Goal: Task Accomplishment & Management: Complete application form

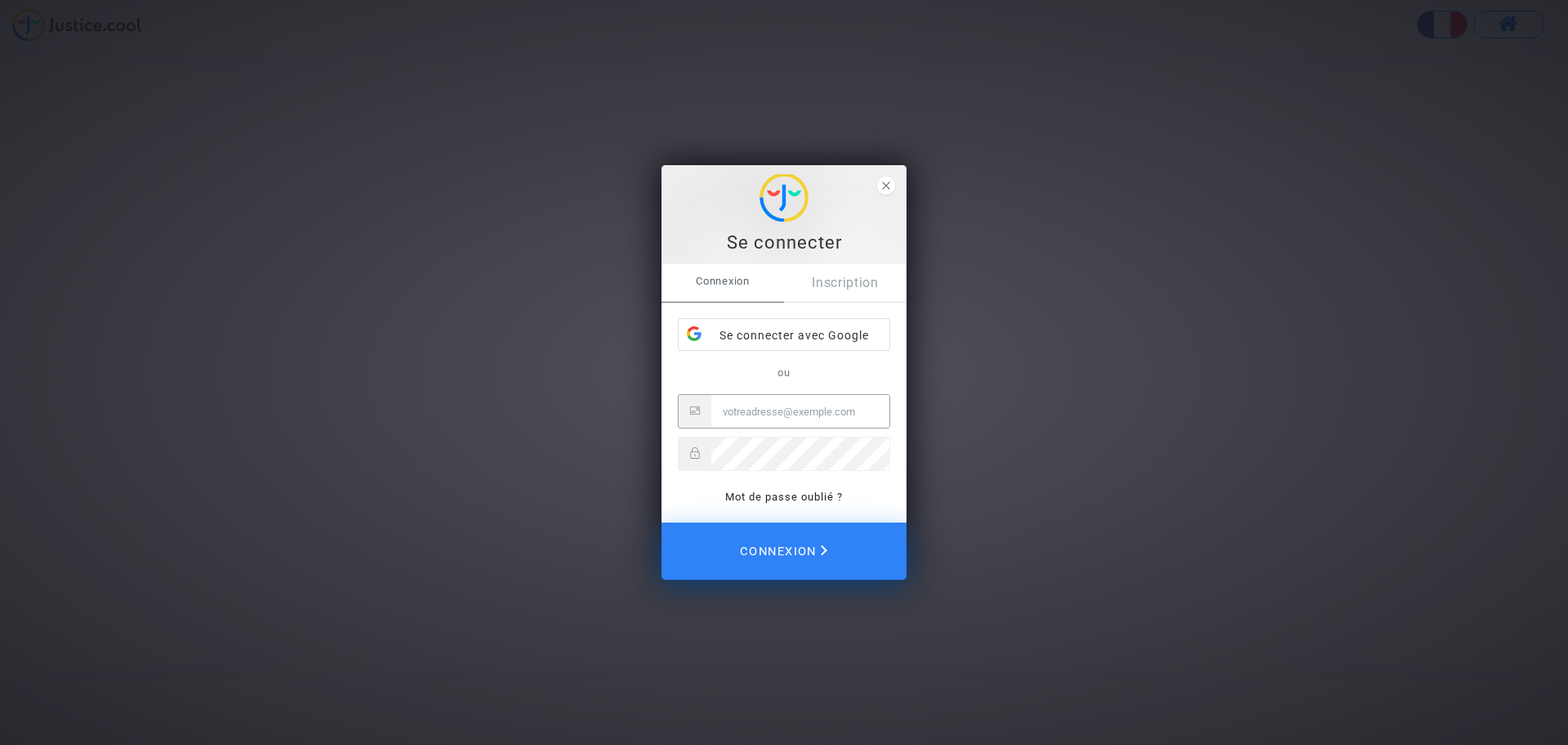
type input "direction@isoprobat.fr"
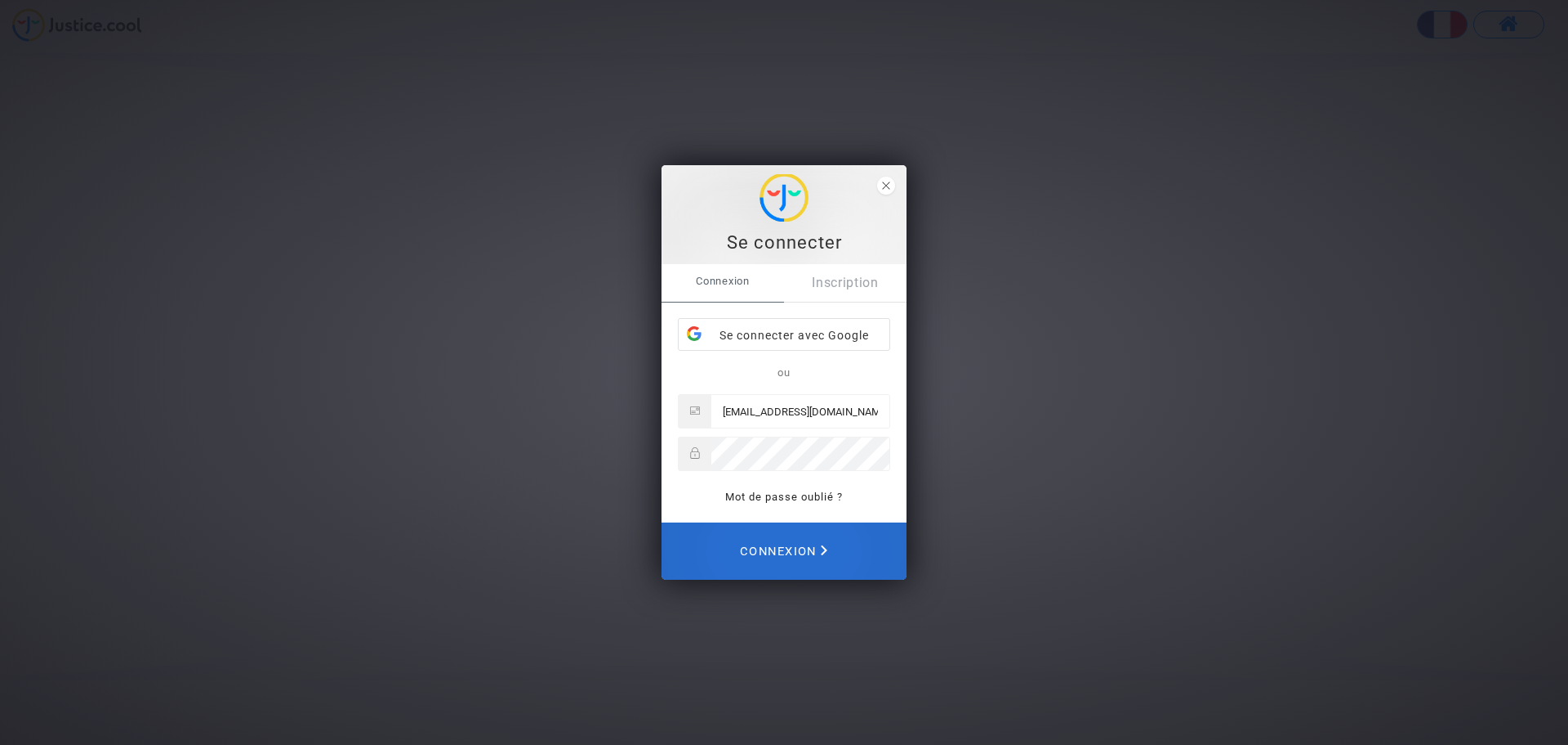
click at [805, 548] on span "Connexion" at bounding box center [783, 550] width 88 height 36
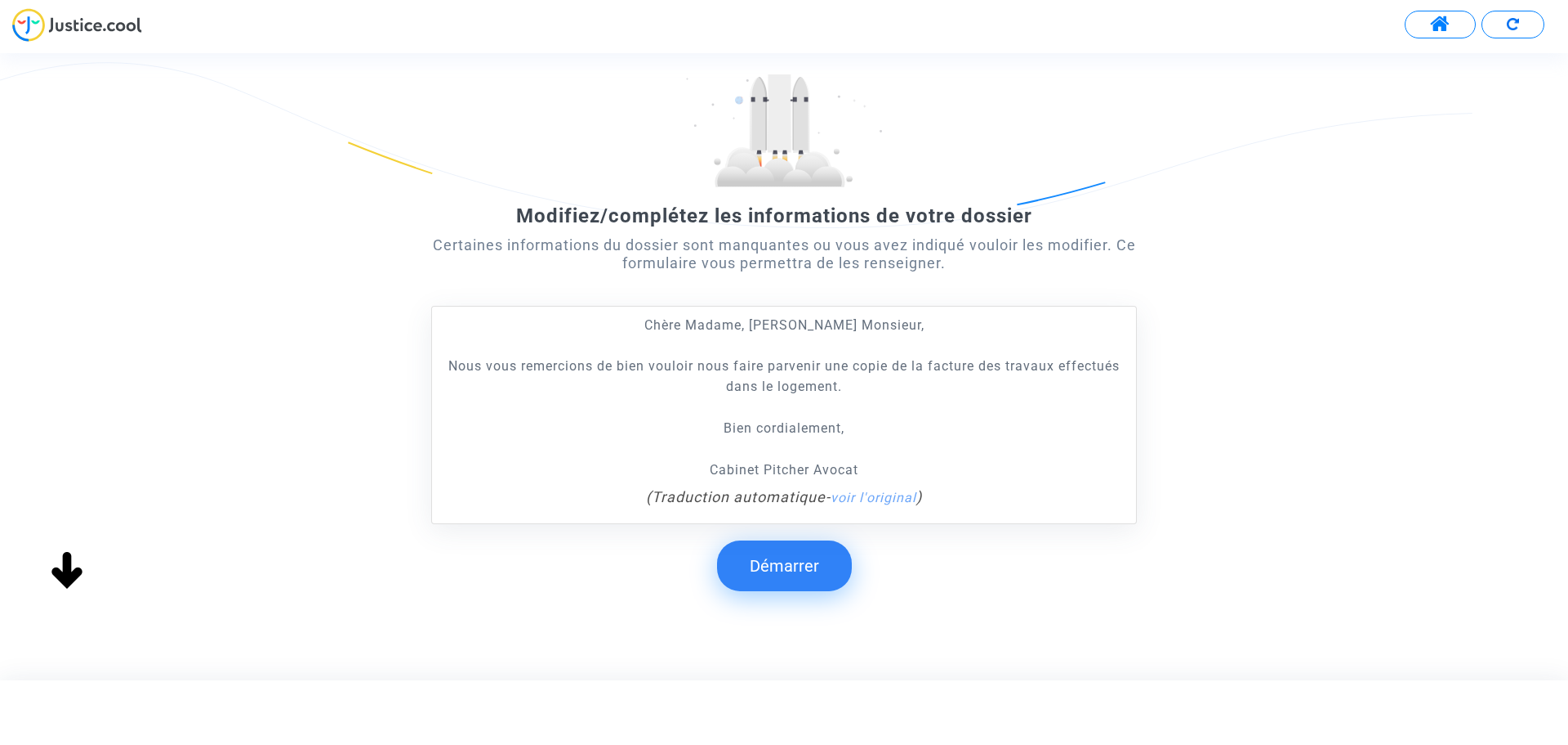
scroll to position [149, 0]
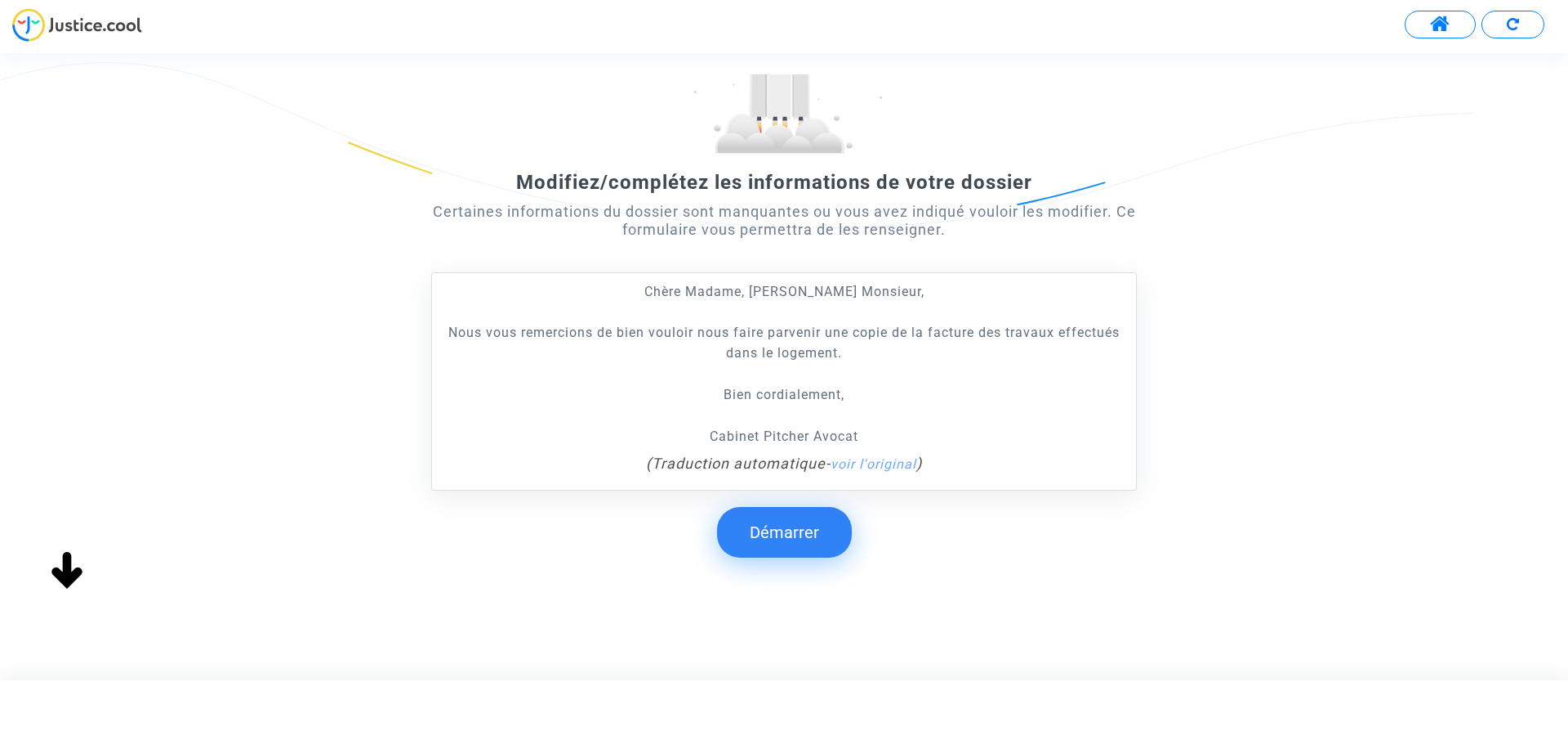
click at [786, 541] on button "Démarrer" at bounding box center [784, 532] width 134 height 50
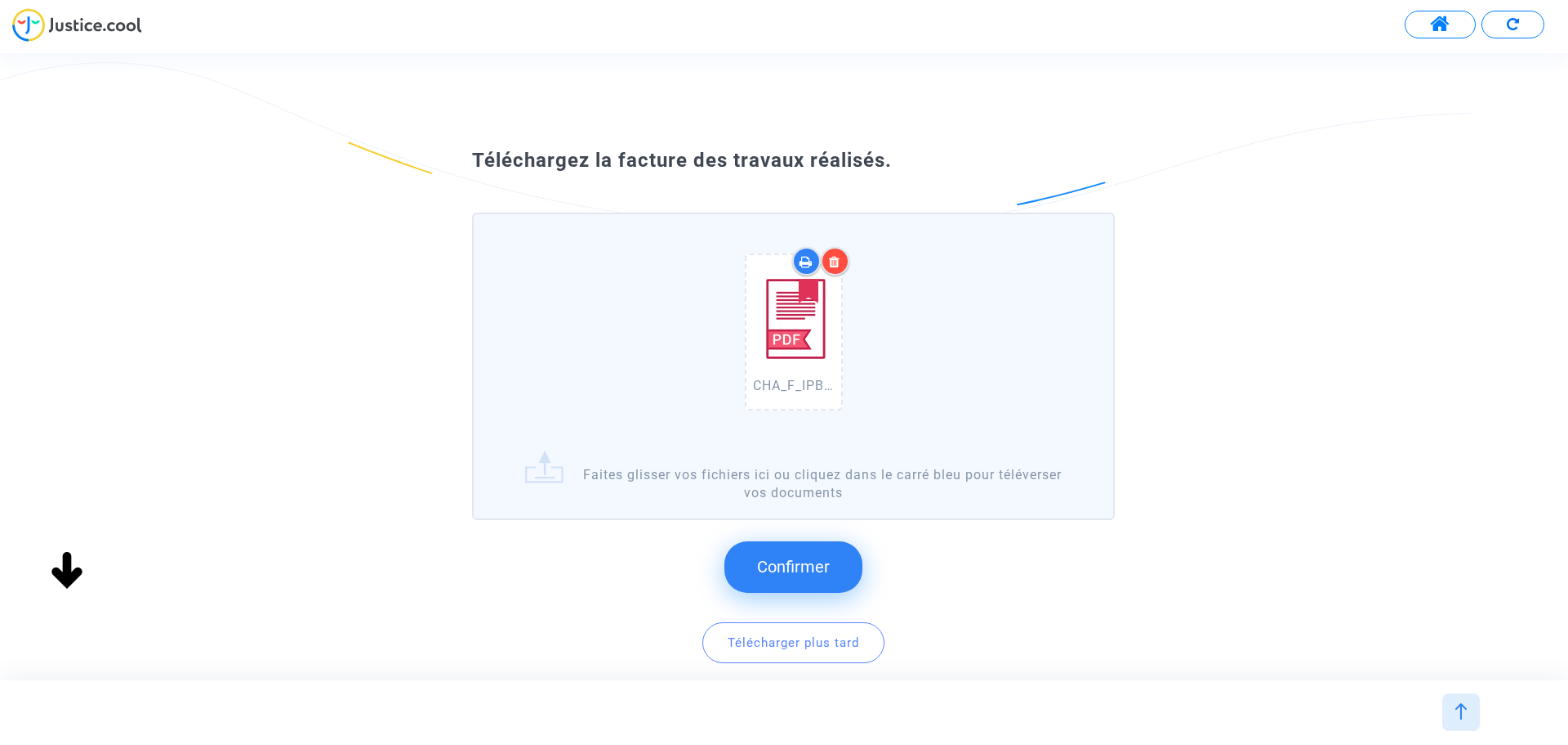
click at [808, 570] on span "Confirmer" at bounding box center [794, 566] width 73 height 20
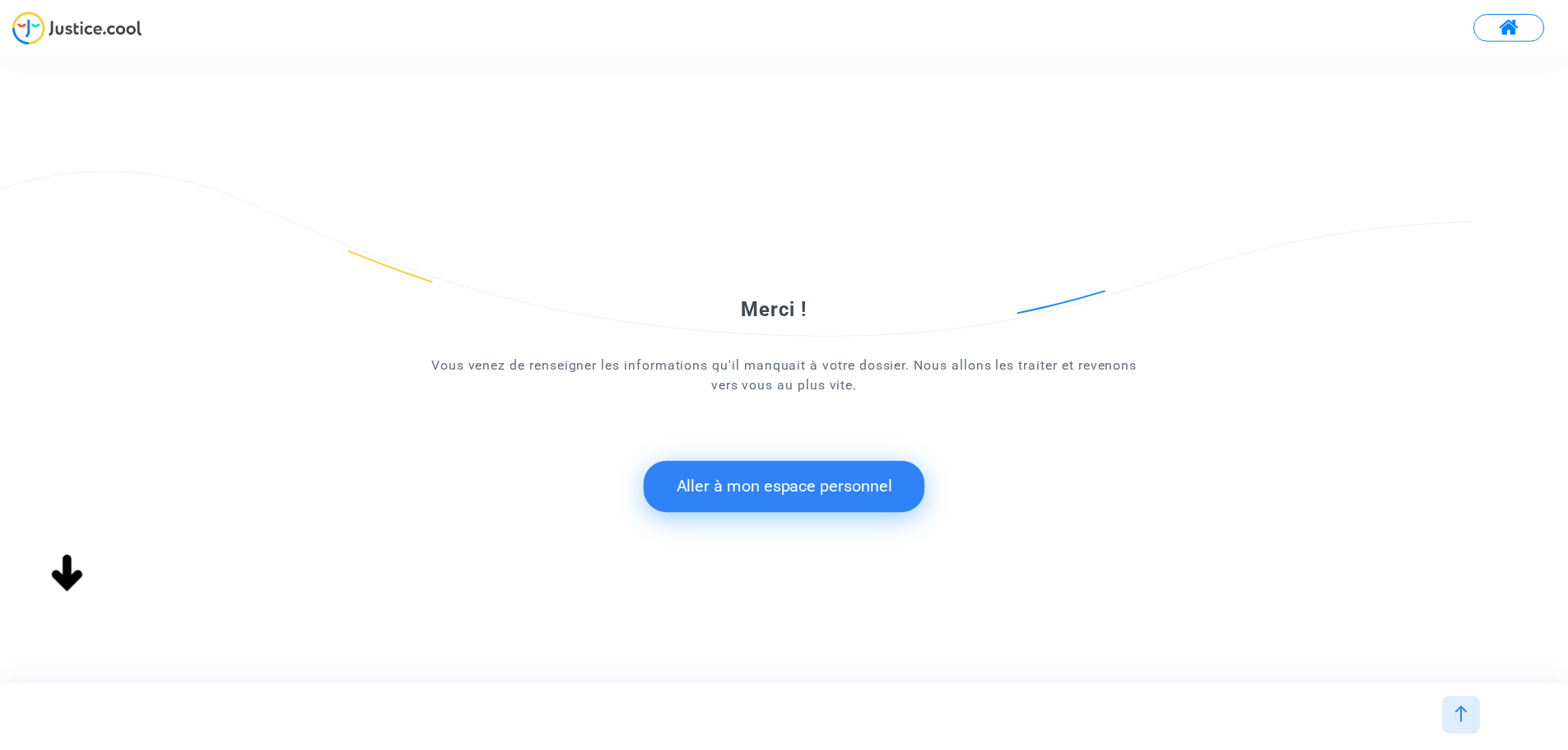
scroll to position [0, 0]
click at [817, 481] on button "Aller à mon espace personnel" at bounding box center [790, 485] width 284 height 51
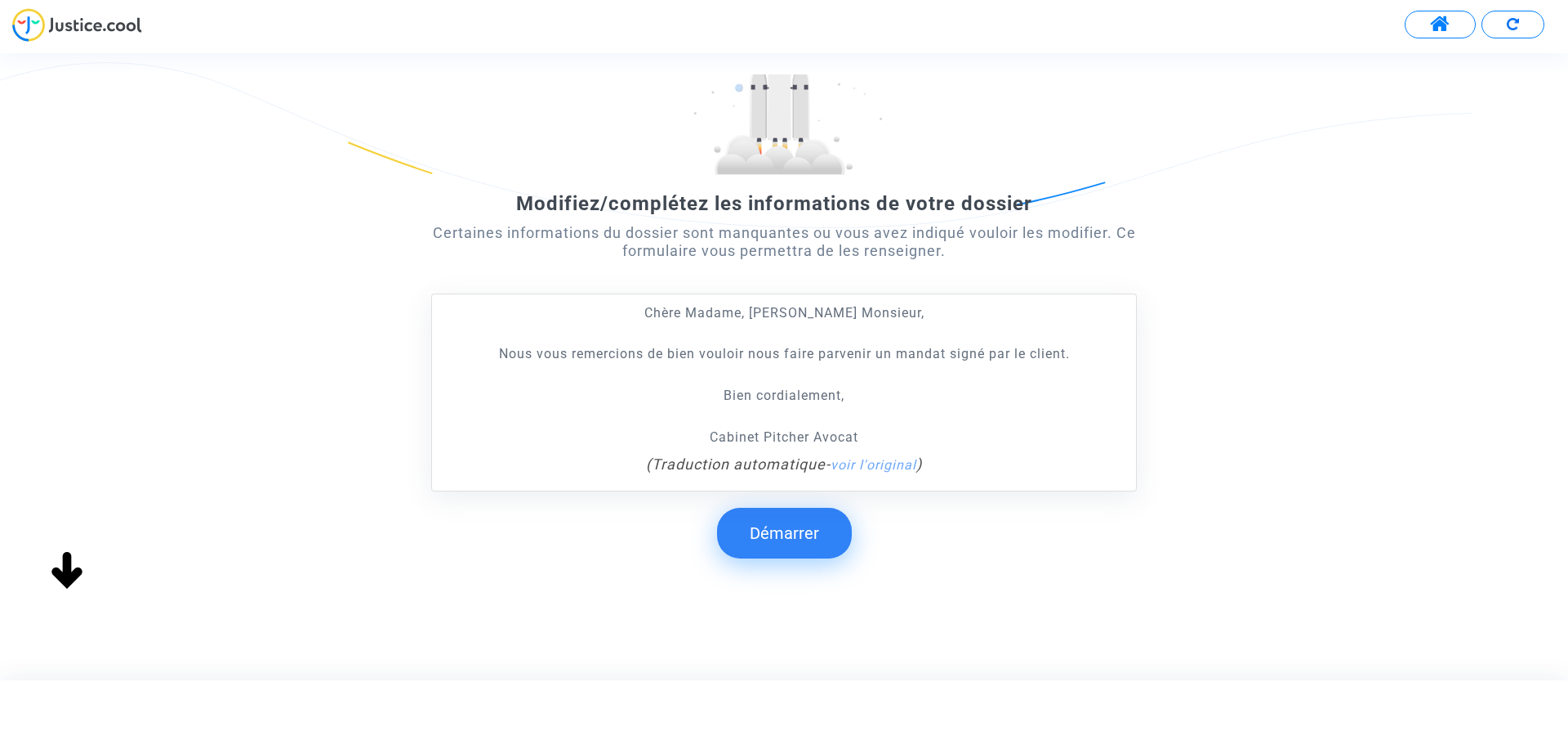
scroll to position [129, 0]
click at [809, 538] on button "Démarrer" at bounding box center [784, 532] width 134 height 50
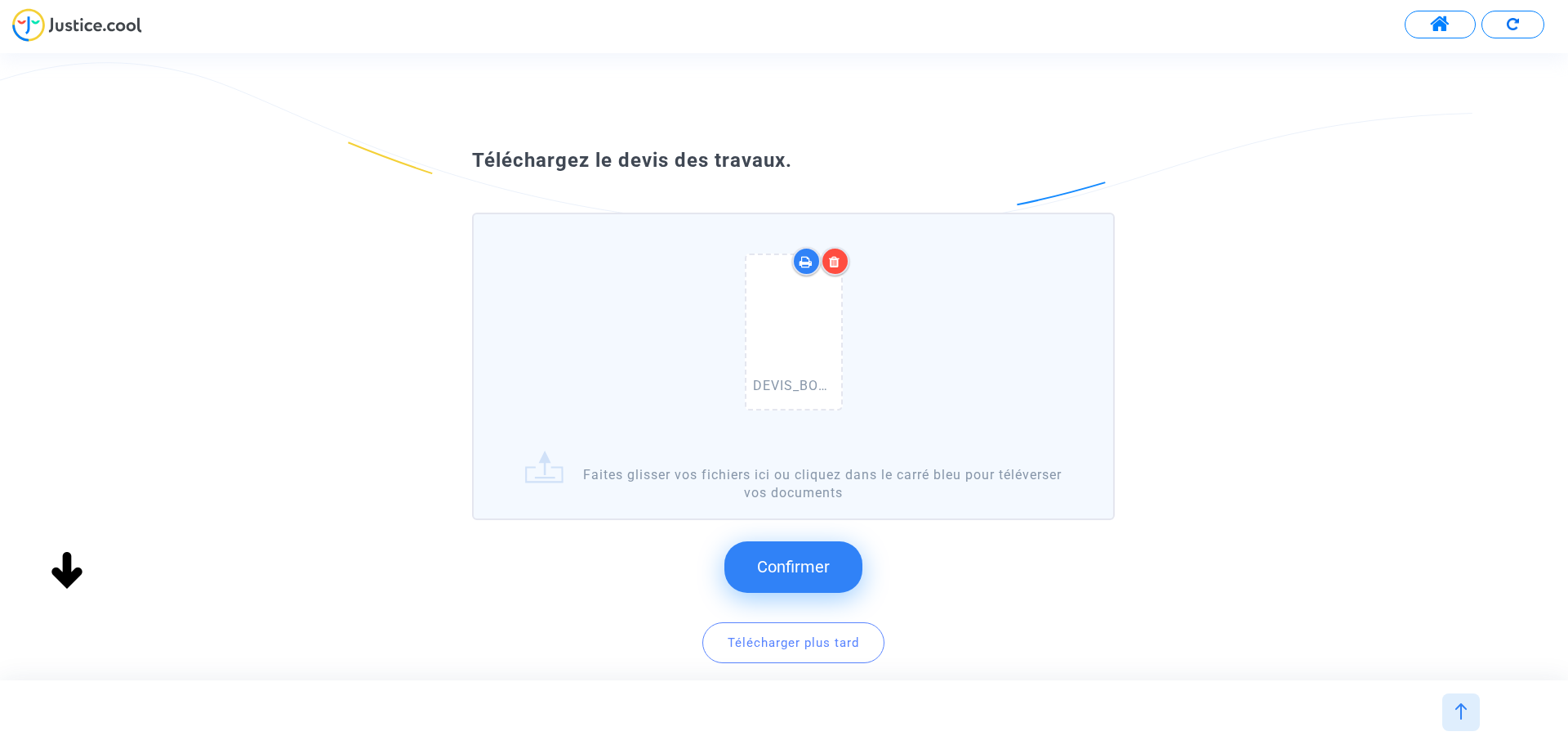
click at [801, 571] on span "Confirmer" at bounding box center [794, 566] width 73 height 20
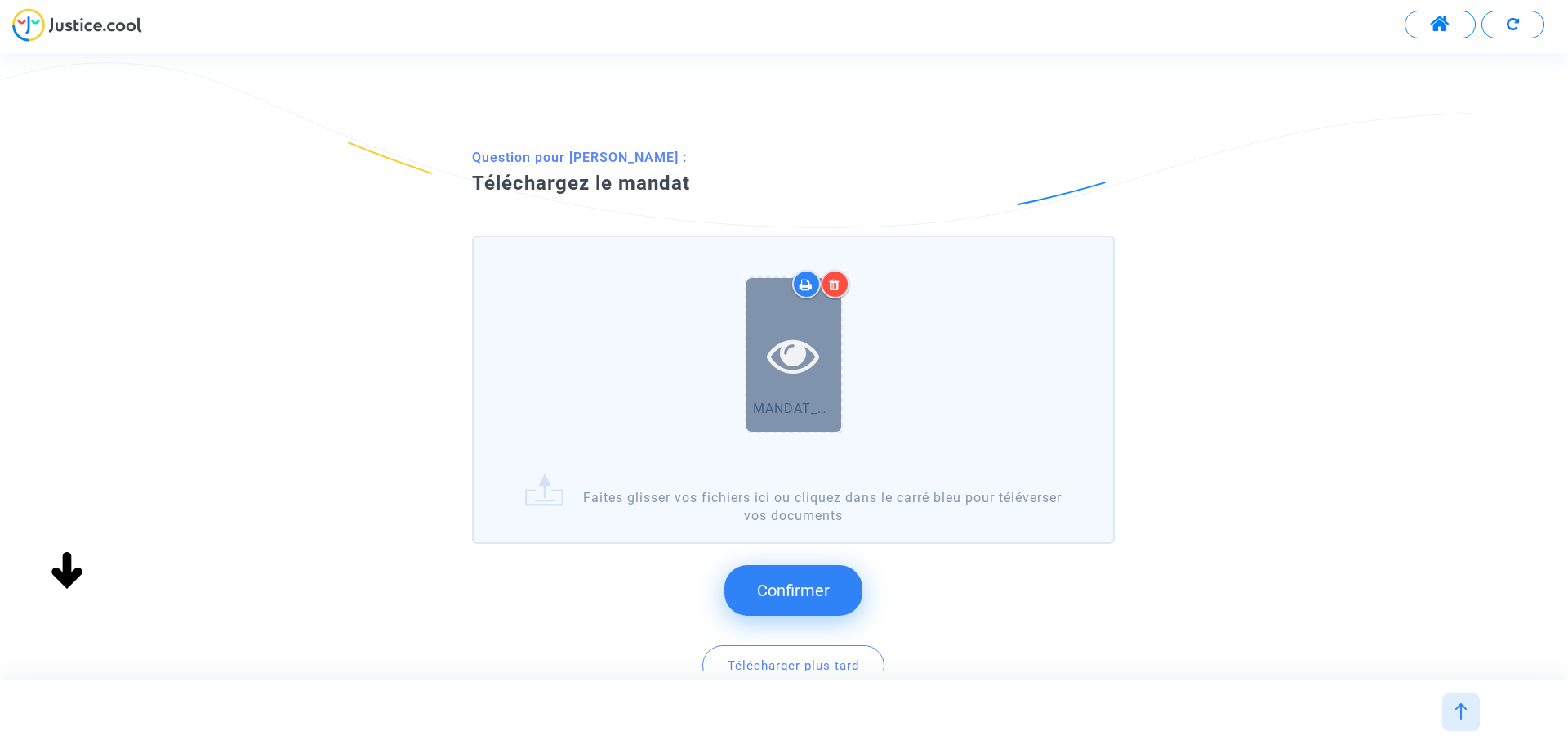
click at [811, 376] on icon at bounding box center [794, 355] width 53 height 52
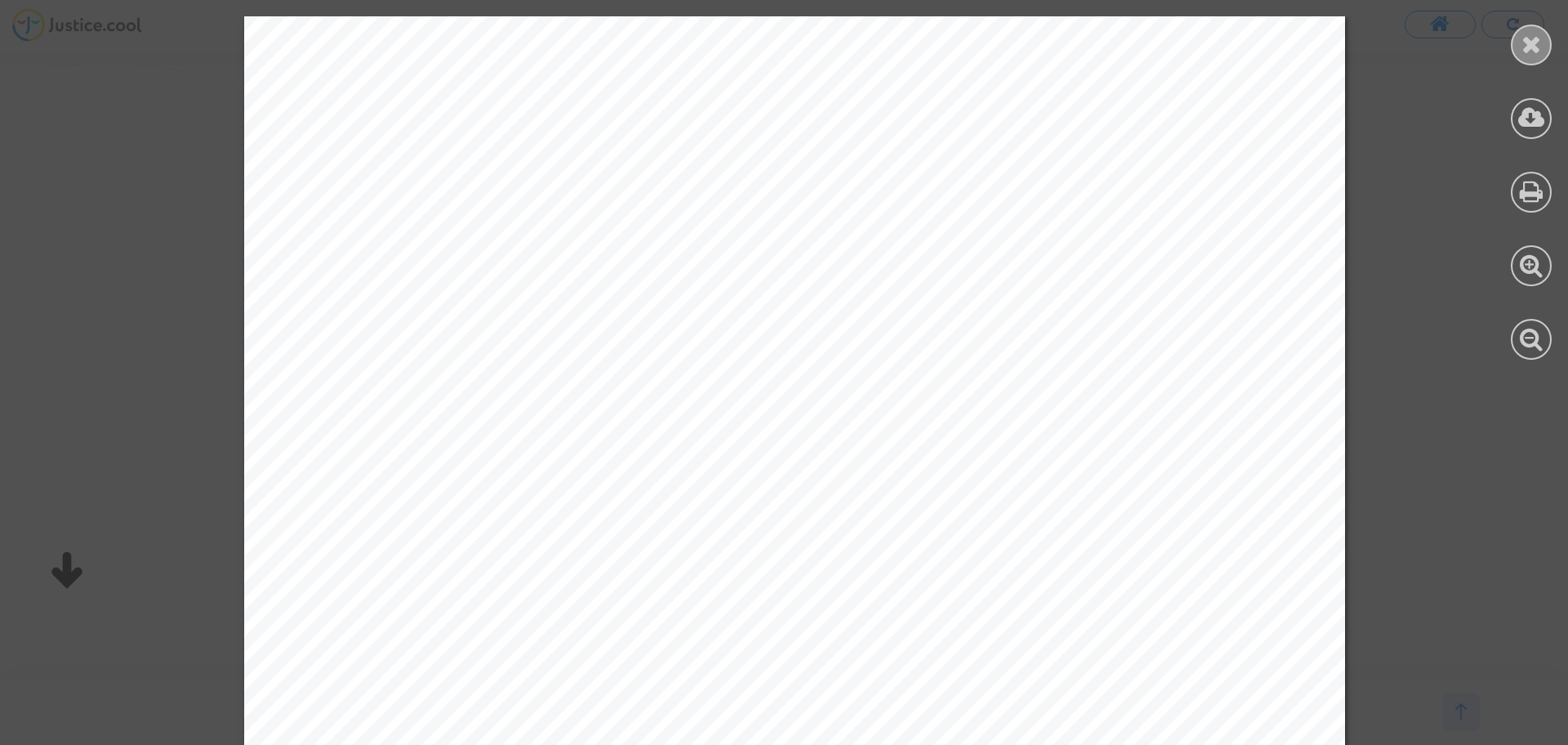
click at [1540, 59] on div at bounding box center [1530, 44] width 40 height 41
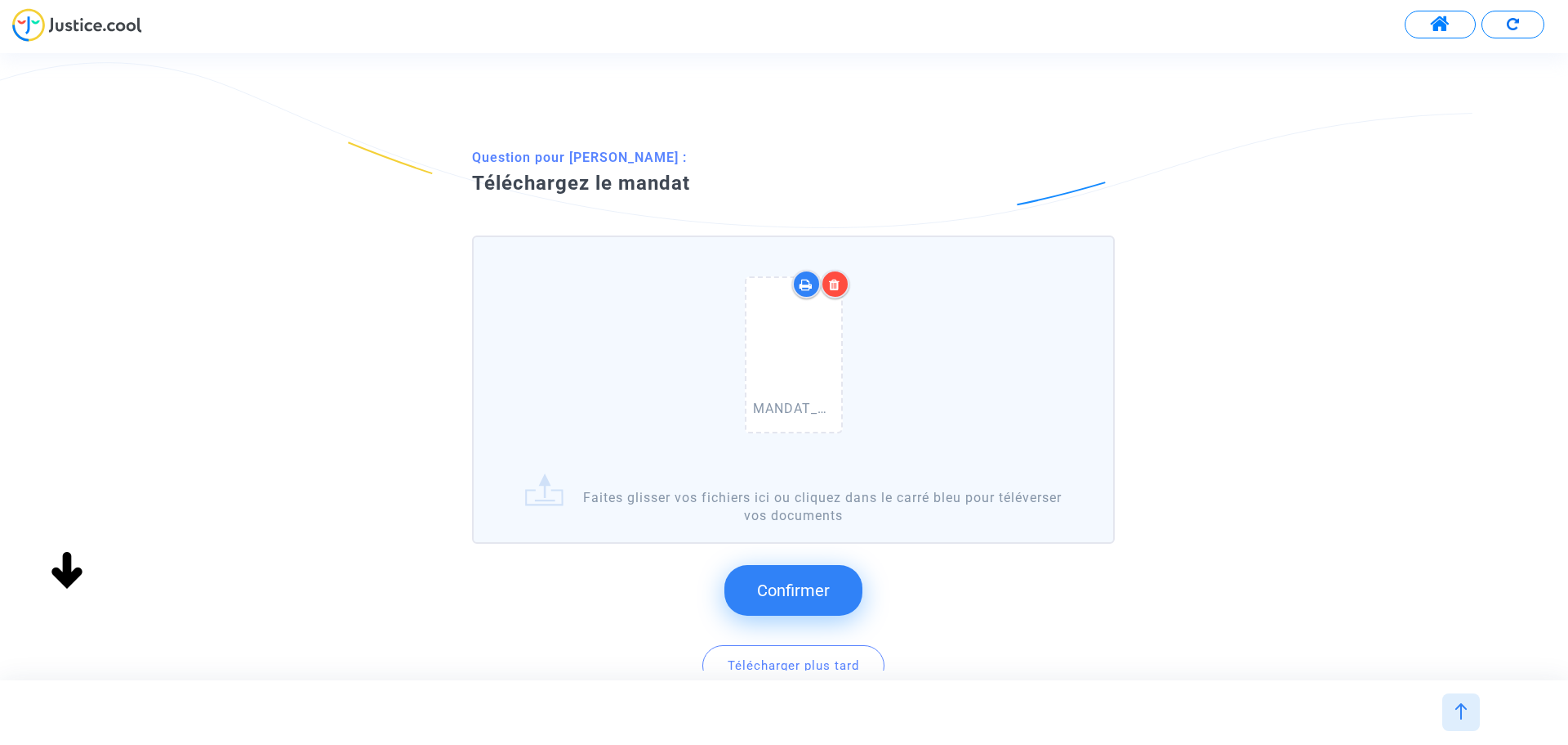
click at [829, 282] on icon at bounding box center [835, 284] width 12 height 13
click at [841, 284] on div at bounding box center [834, 284] width 29 height 29
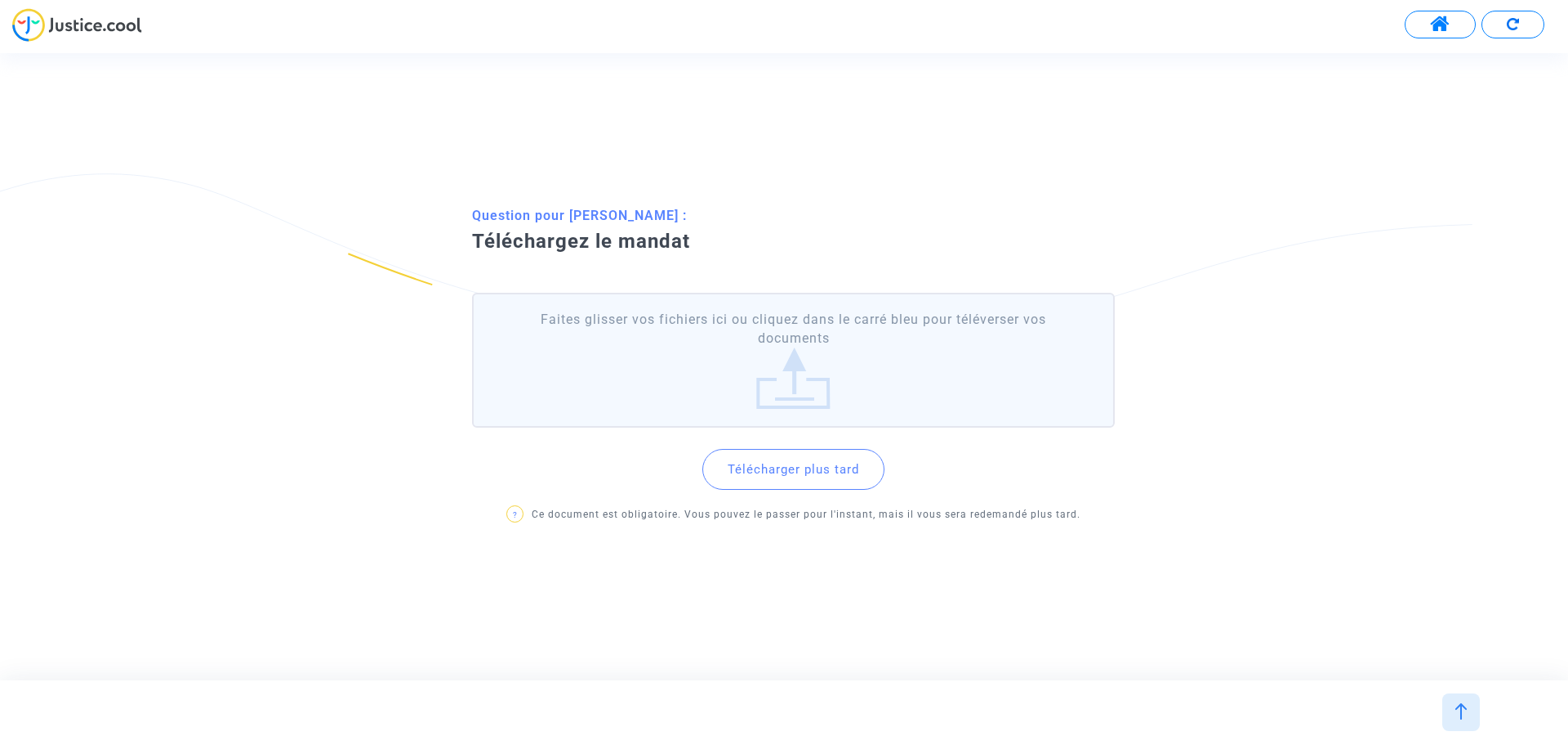
click at [810, 373] on label "Faites glisser vos fichiers ici ou cliquez dans le carré bleu pour téléverser v…" at bounding box center [793, 360] width 643 height 134
click at [0, 0] on input "Faites glisser vos fichiers ici ou cliquez dans le carré bleu pour téléverser v…" at bounding box center [0, 0] width 0 height 0
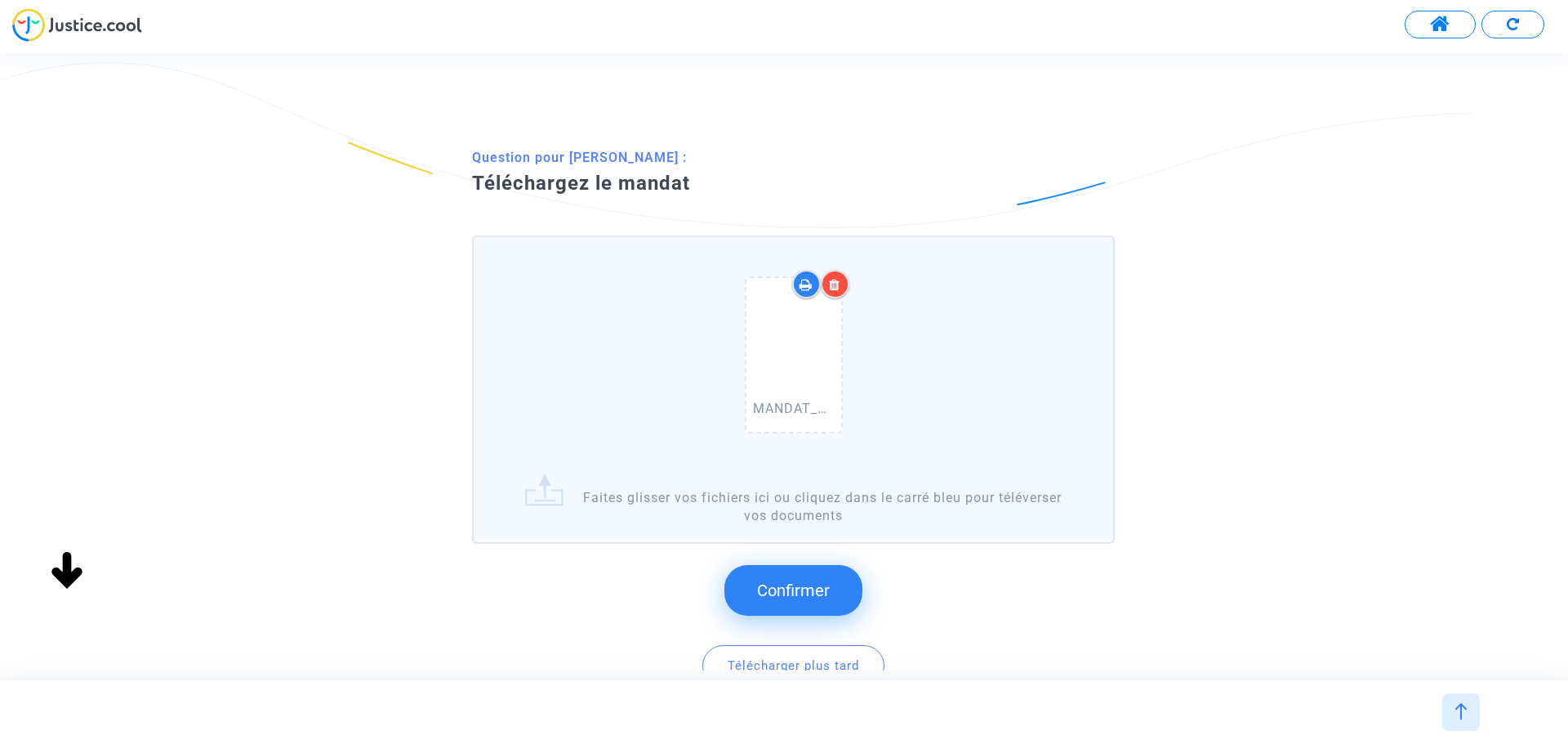
click at [815, 608] on button "Confirmer" at bounding box center [794, 590] width 138 height 50
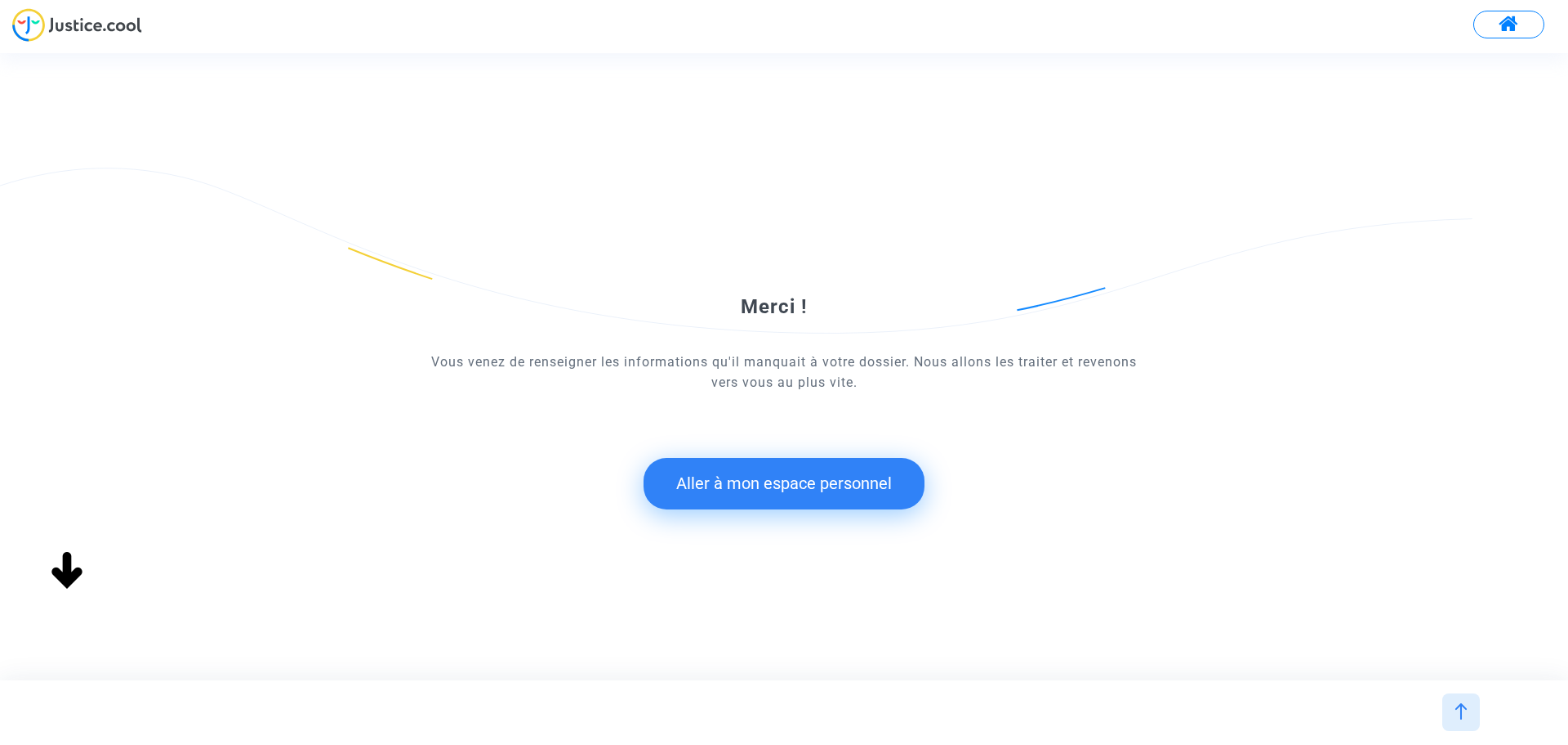
click at [818, 488] on button "Aller à mon espace personnel" at bounding box center [784, 482] width 281 height 50
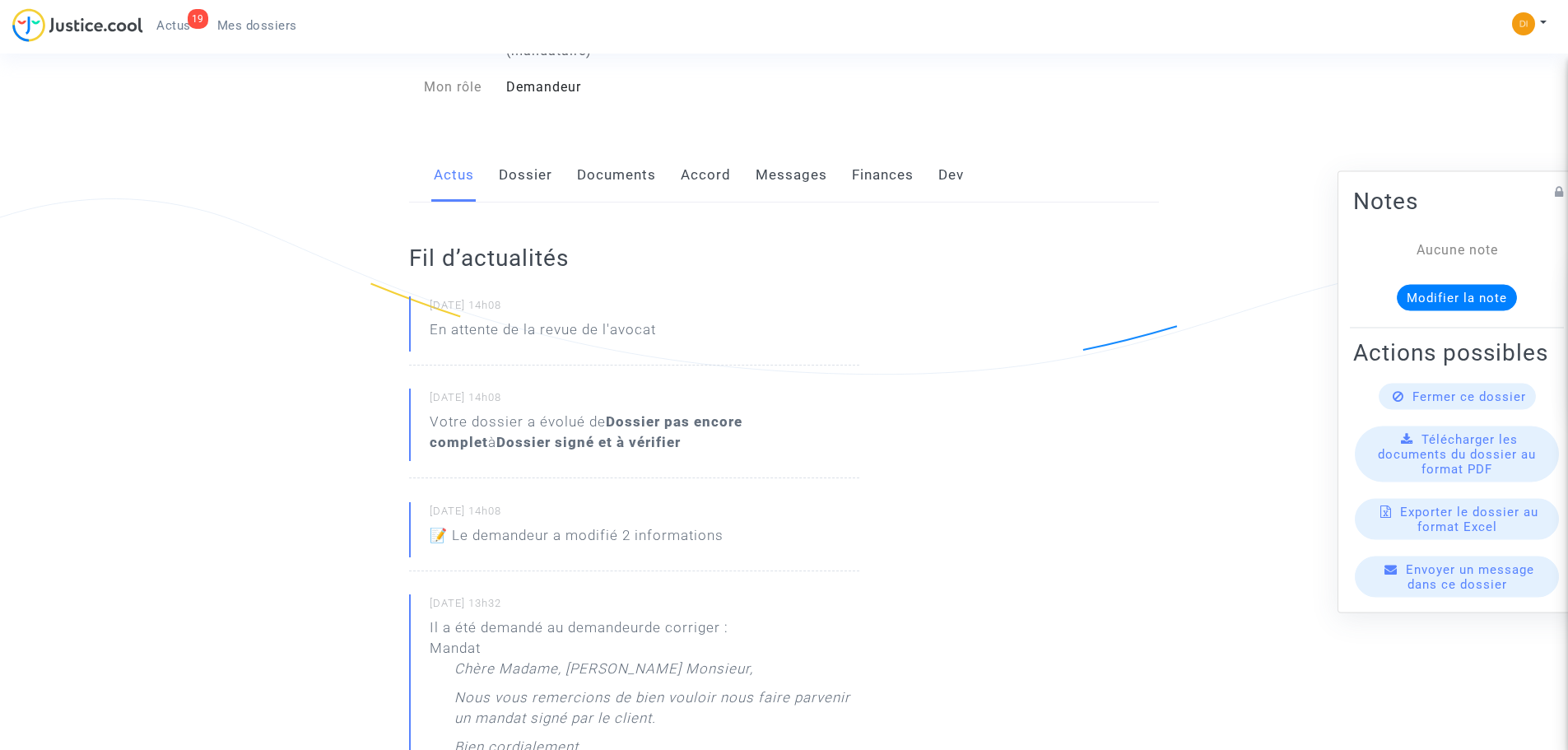
scroll to position [247, 0]
click at [618, 150] on link "Documents" at bounding box center [616, 172] width 79 height 55
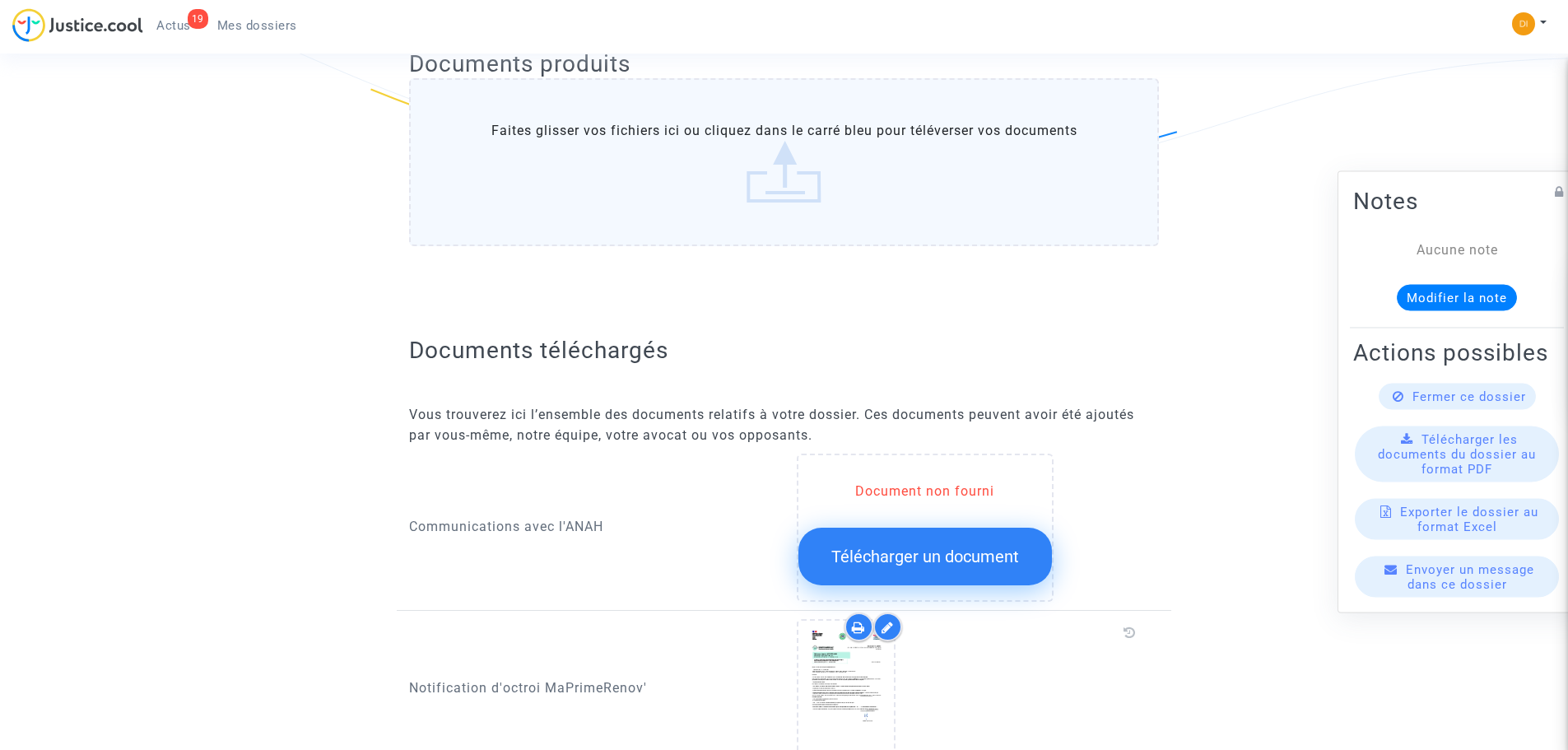
scroll to position [658, 0]
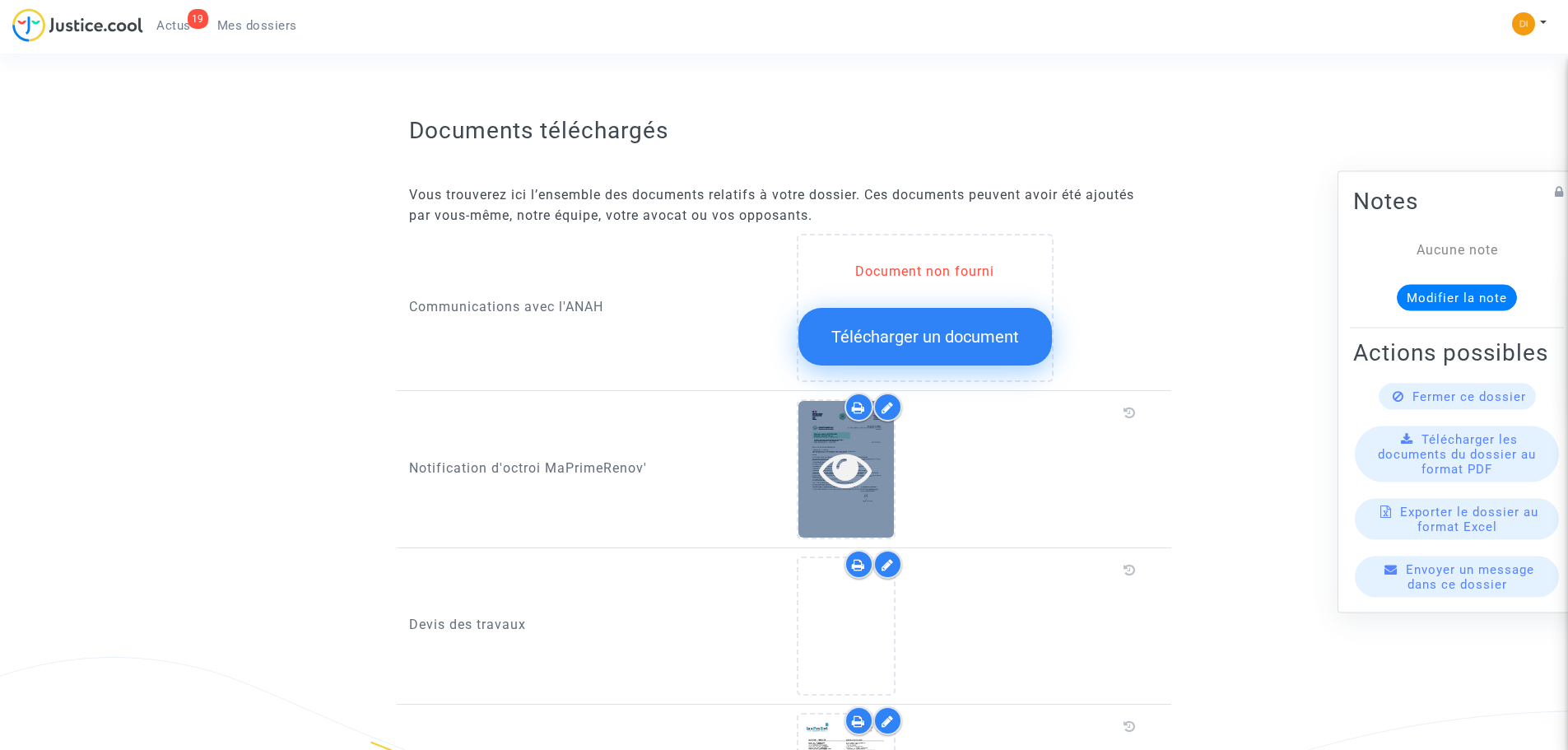
click at [833, 445] on icon at bounding box center [846, 469] width 54 height 53
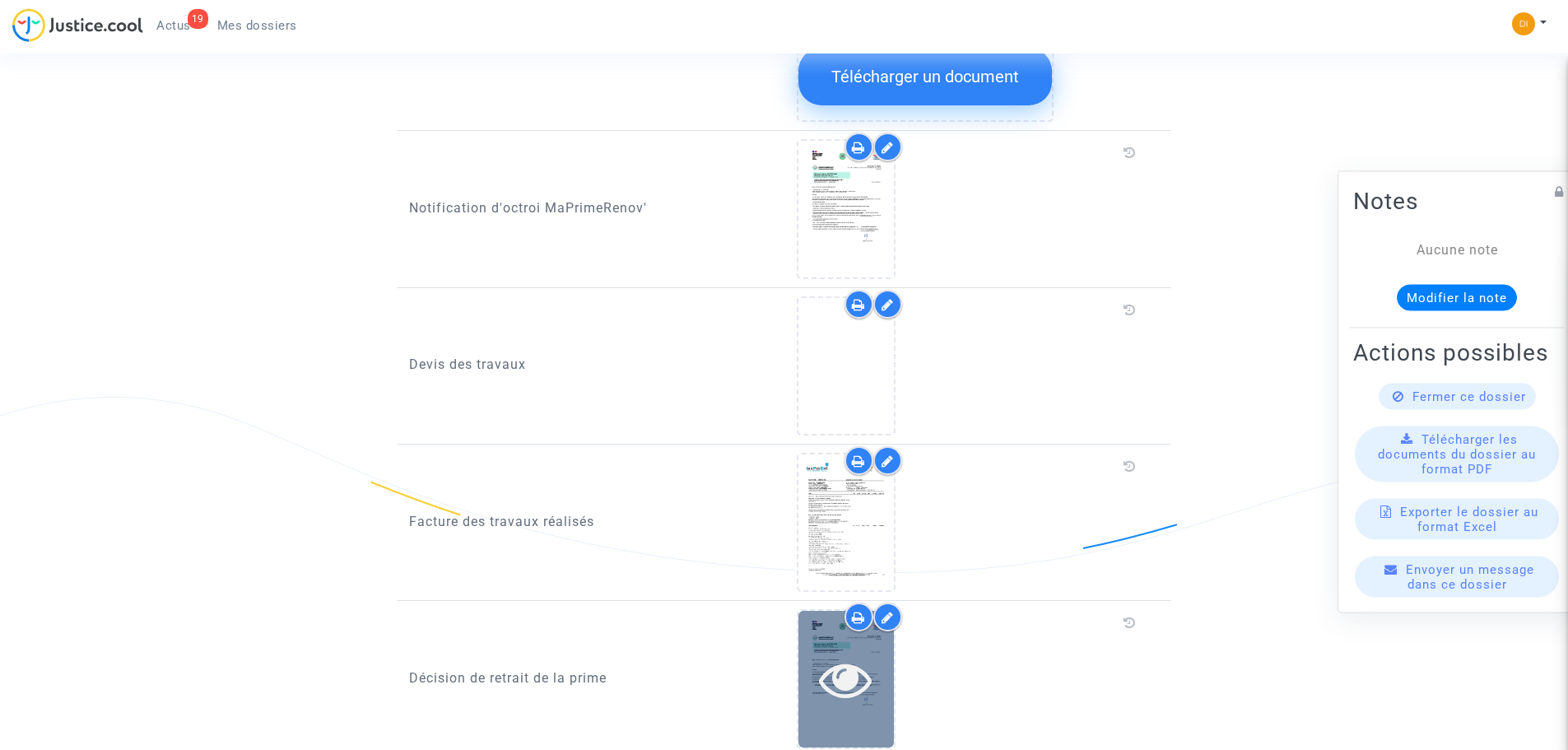
scroll to position [953, 0]
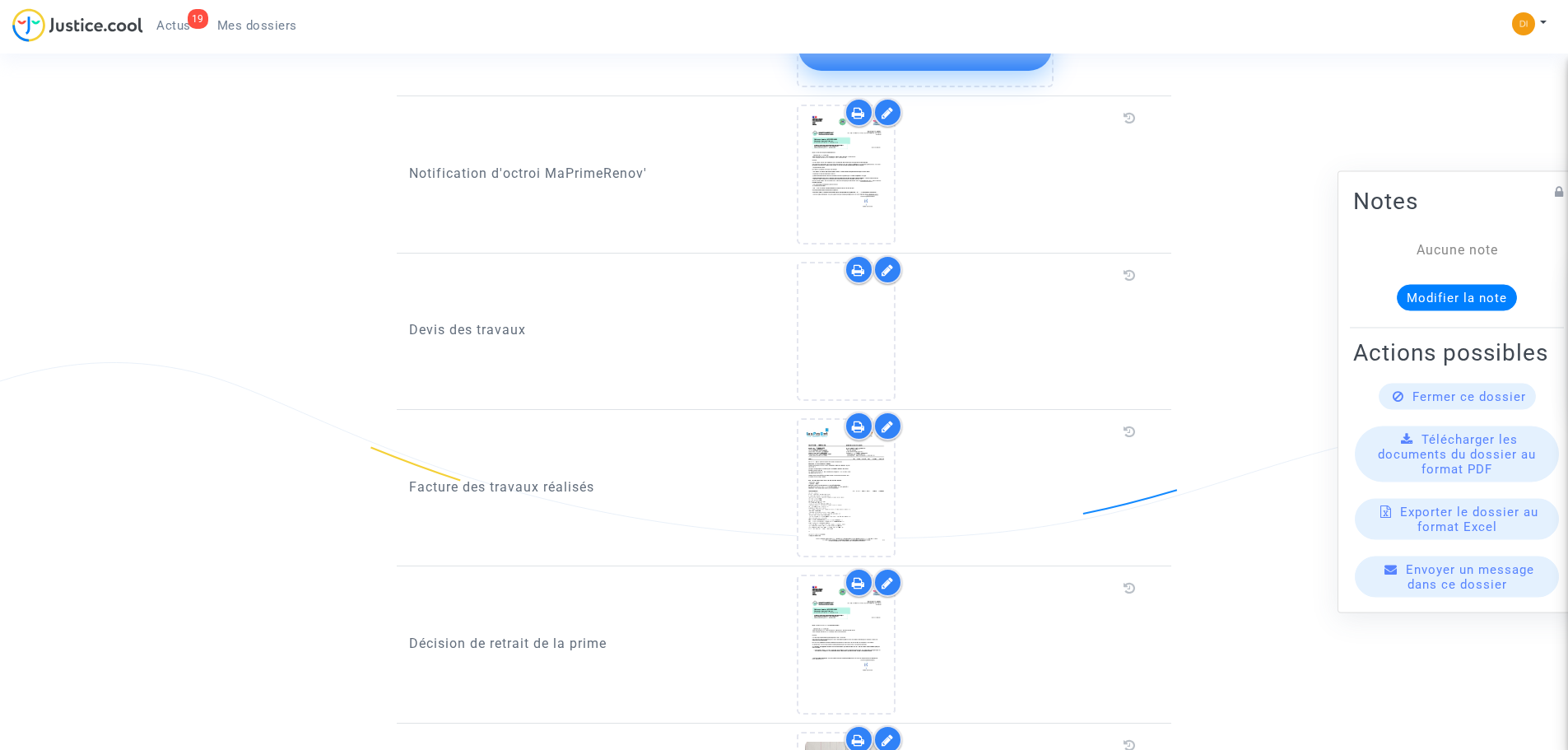
click at [897, 255] on div at bounding box center [887, 269] width 29 height 29
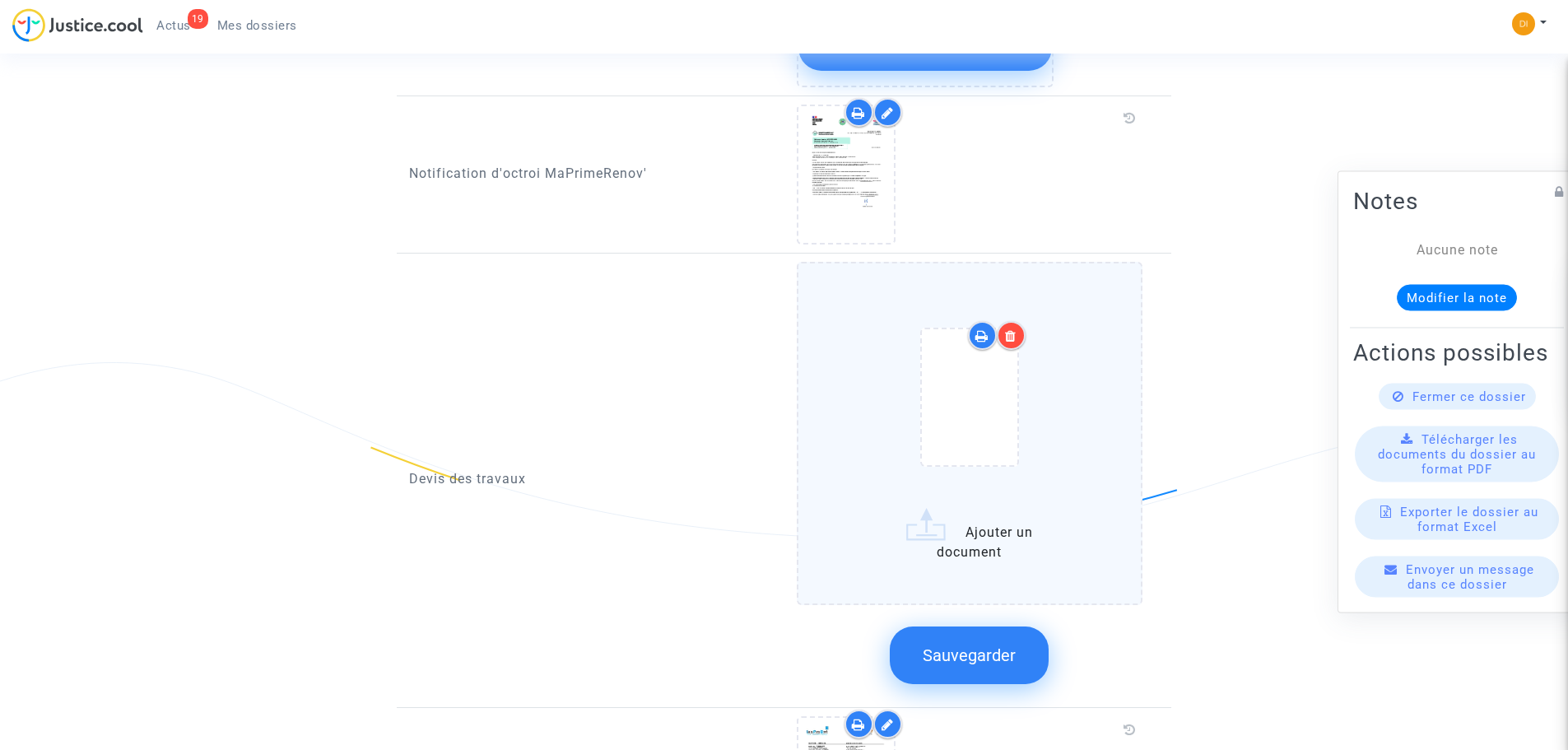
click at [1012, 329] on icon at bounding box center [1011, 335] width 12 height 13
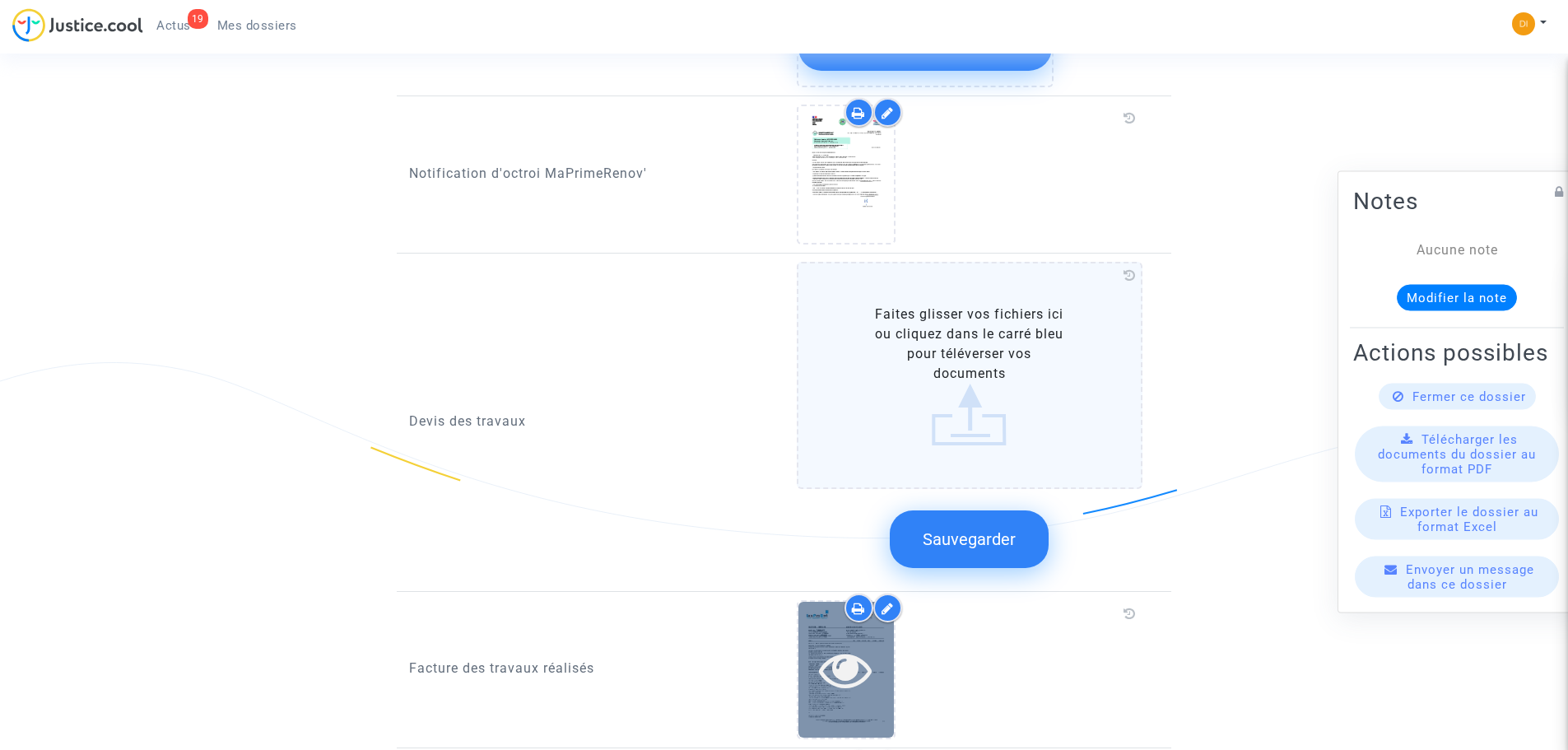
click at [844, 683] on div at bounding box center [846, 669] width 96 height 135
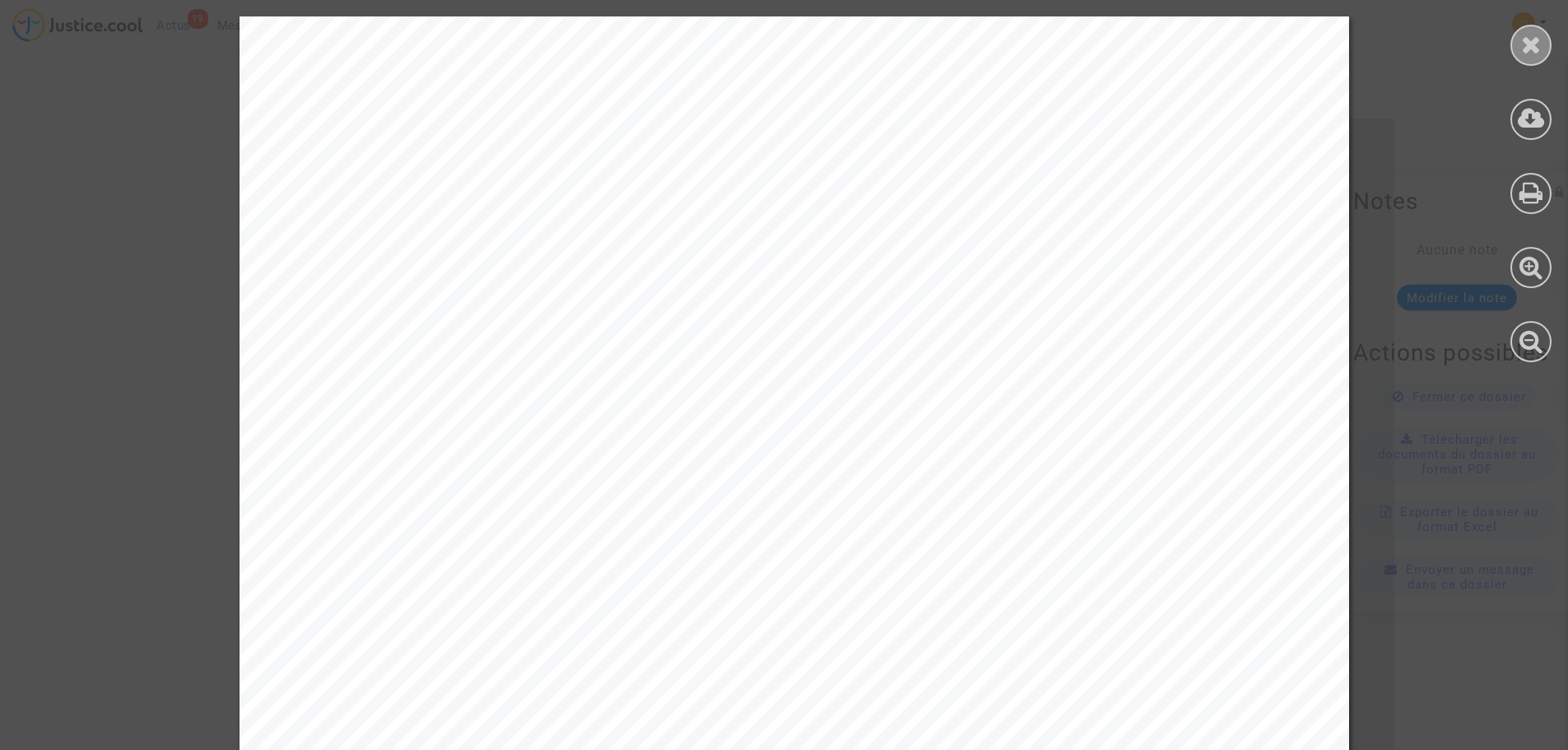
click at [1527, 43] on icon at bounding box center [1531, 44] width 21 height 25
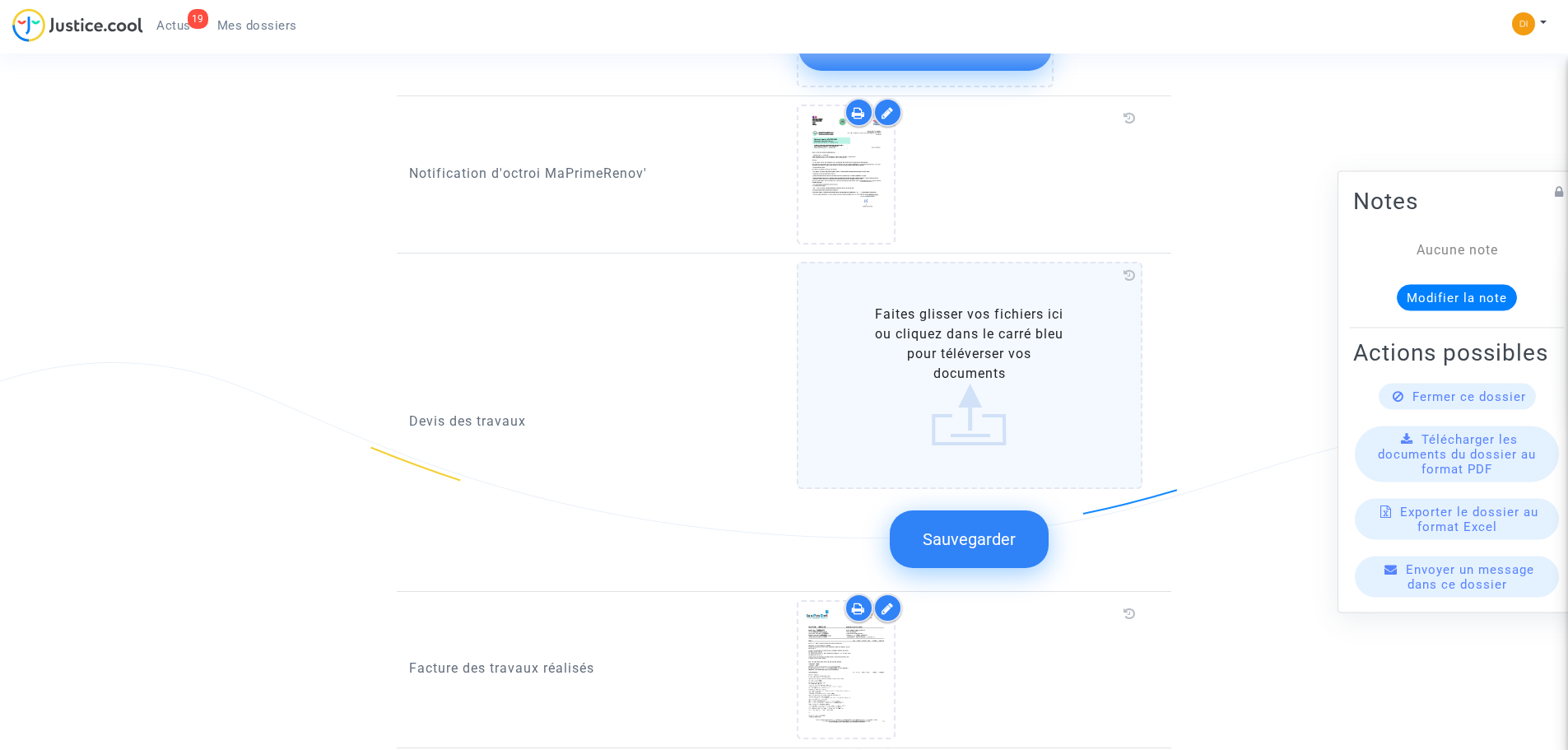
click at [893, 593] on div at bounding box center [887, 607] width 29 height 29
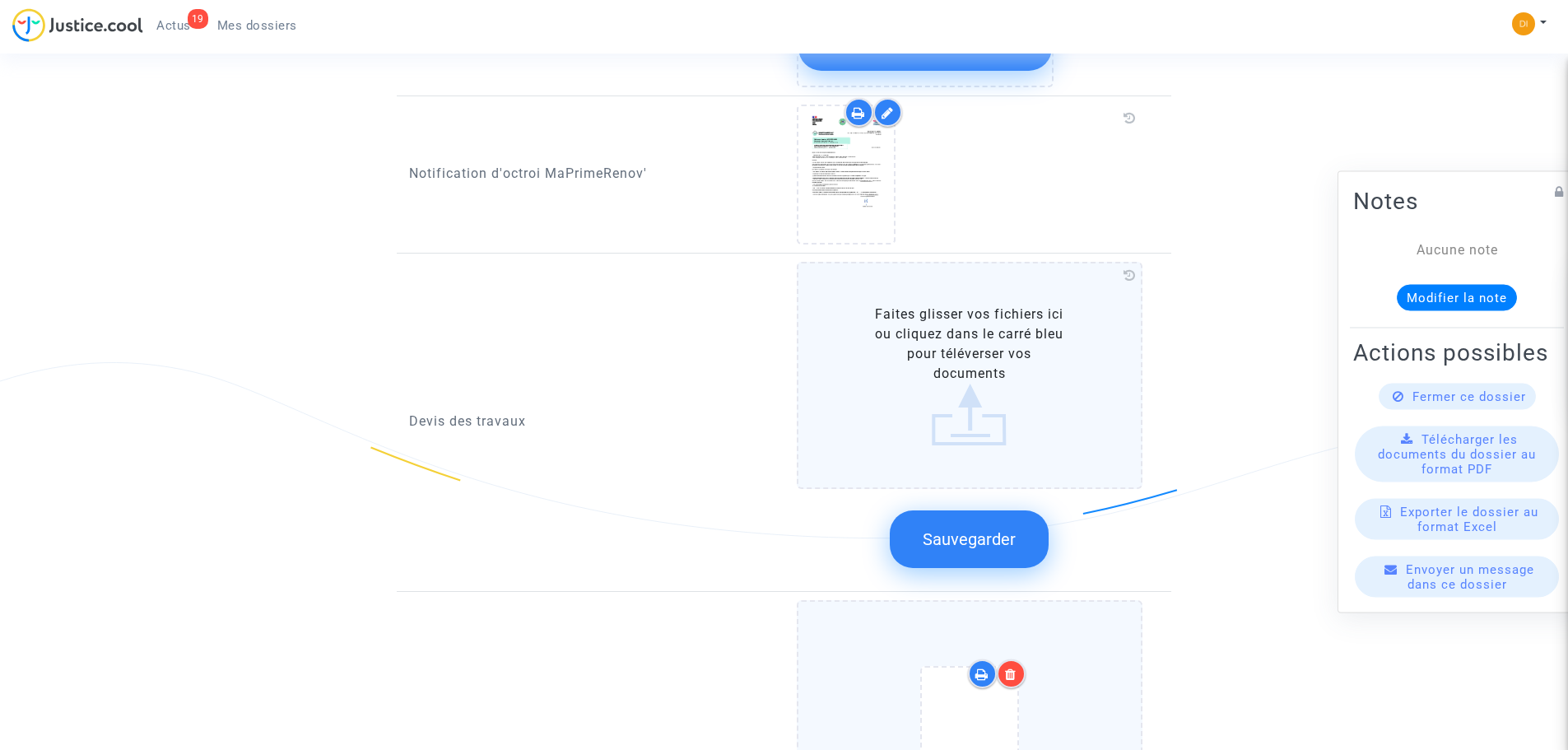
click at [1020, 659] on div at bounding box center [1011, 673] width 29 height 29
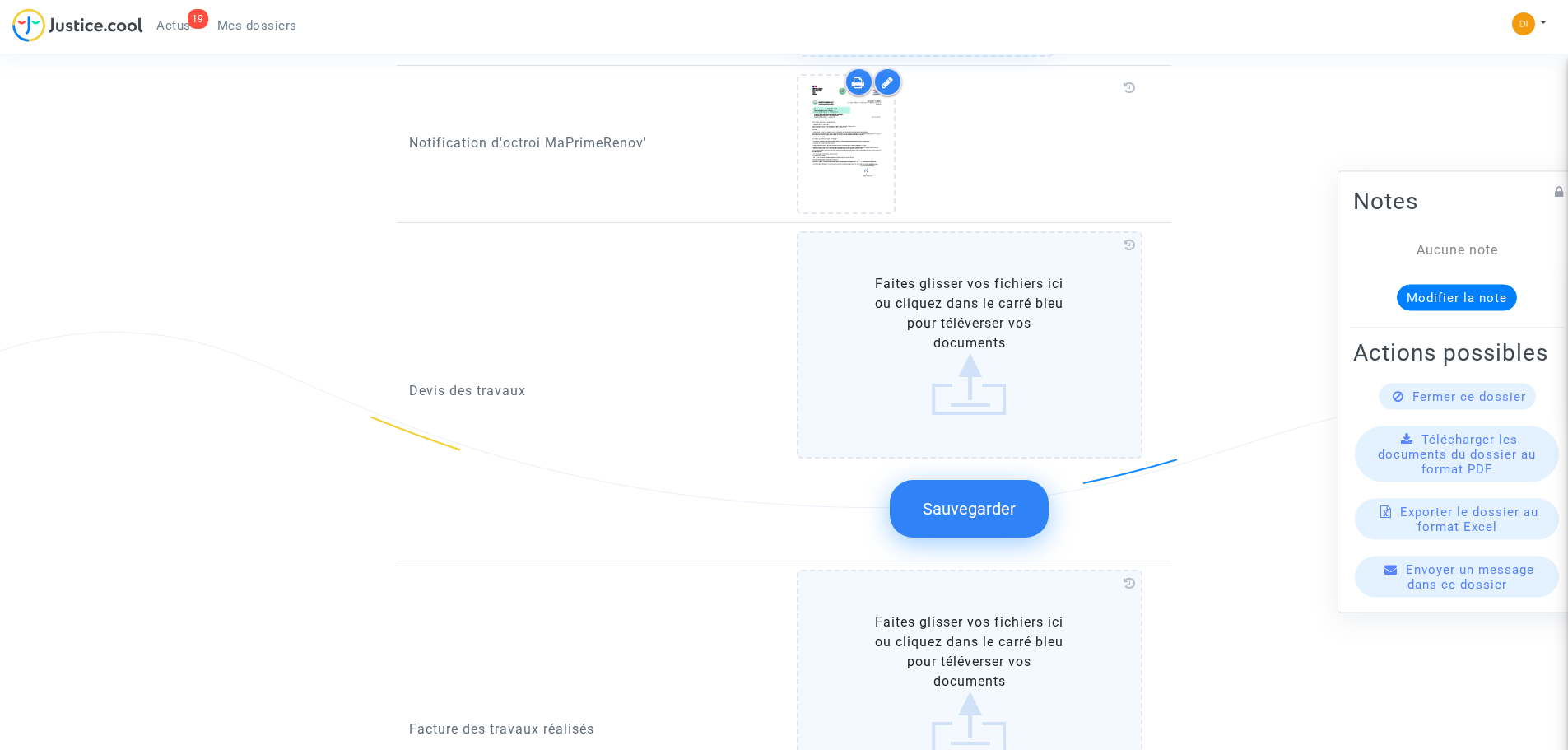
scroll to position [1069, 0]
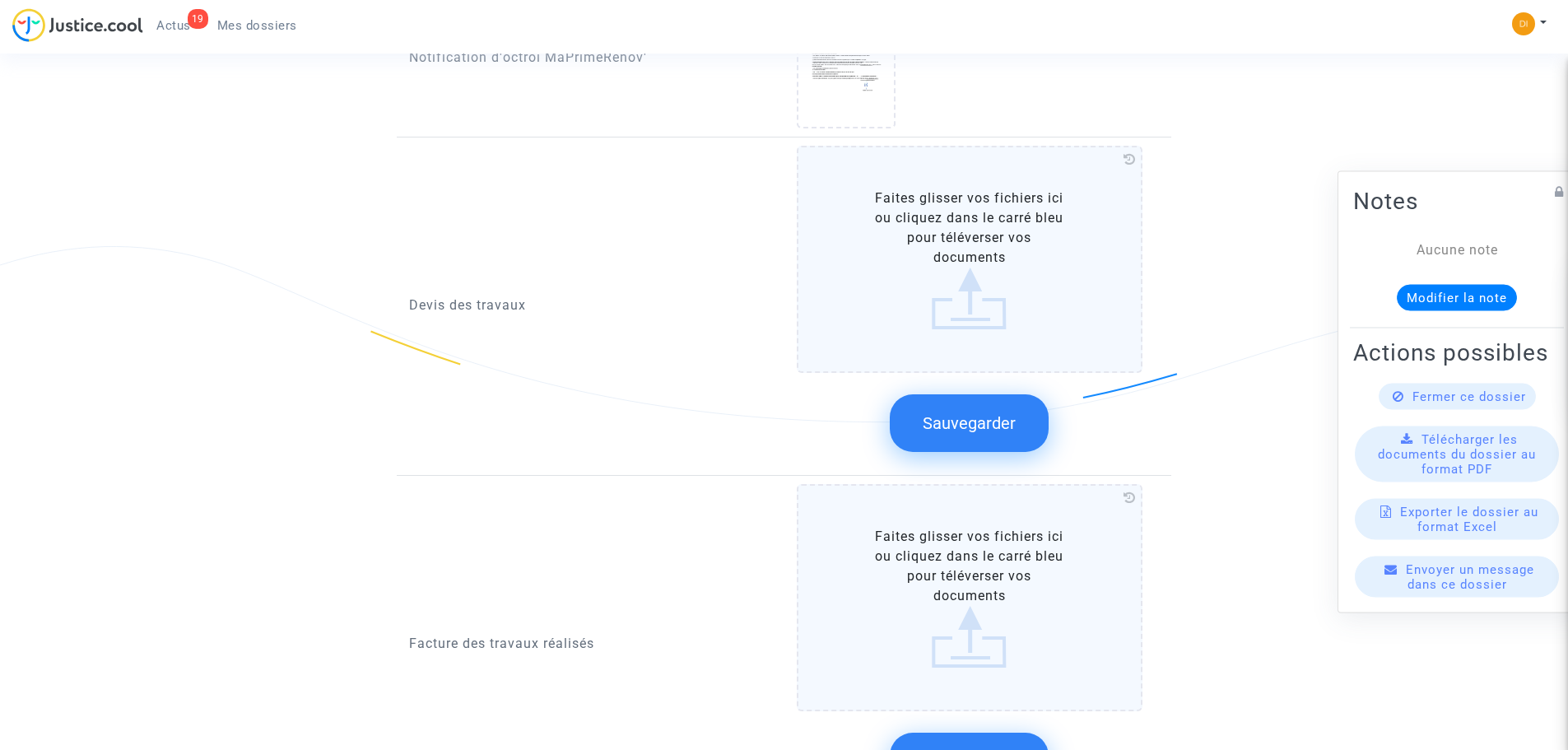
drag, startPoint x: 748, startPoint y: 393, endPoint x: 756, endPoint y: 383, distance: 12.8
click at [749, 393] on div "Devis des travaux" at bounding box center [591, 305] width 388 height 321
click at [917, 244] on label "Faites glisser vos fichiers ici ou cliquez dans le carré bleu pour téléverser v…" at bounding box center [970, 259] width 346 height 227
click at [0, 0] on input "Faites glisser vos fichiers ici ou cliquez dans le carré bleu pour téléverser v…" at bounding box center [0, 0] width 0 height 0
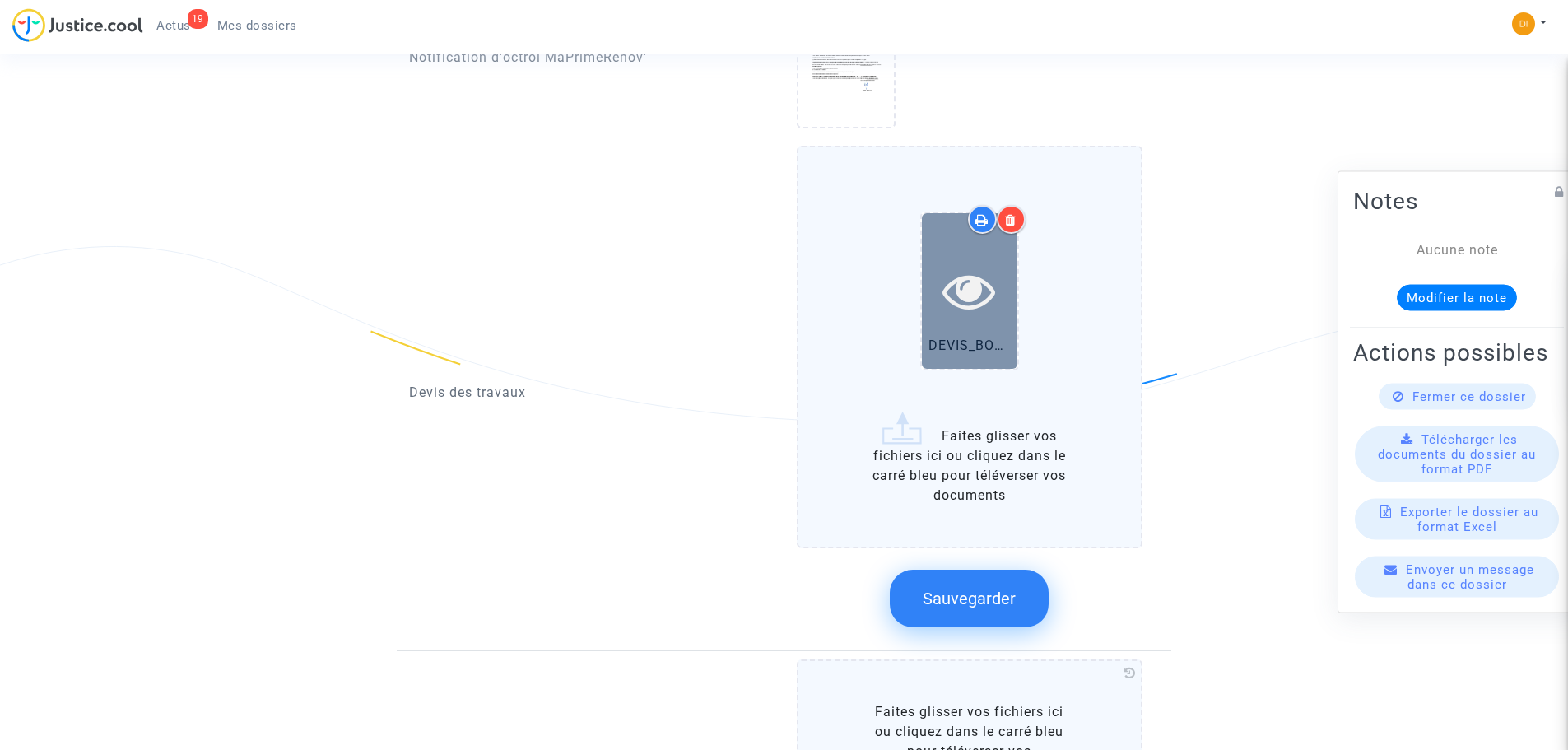
click at [984, 280] on icon at bounding box center [969, 290] width 54 height 53
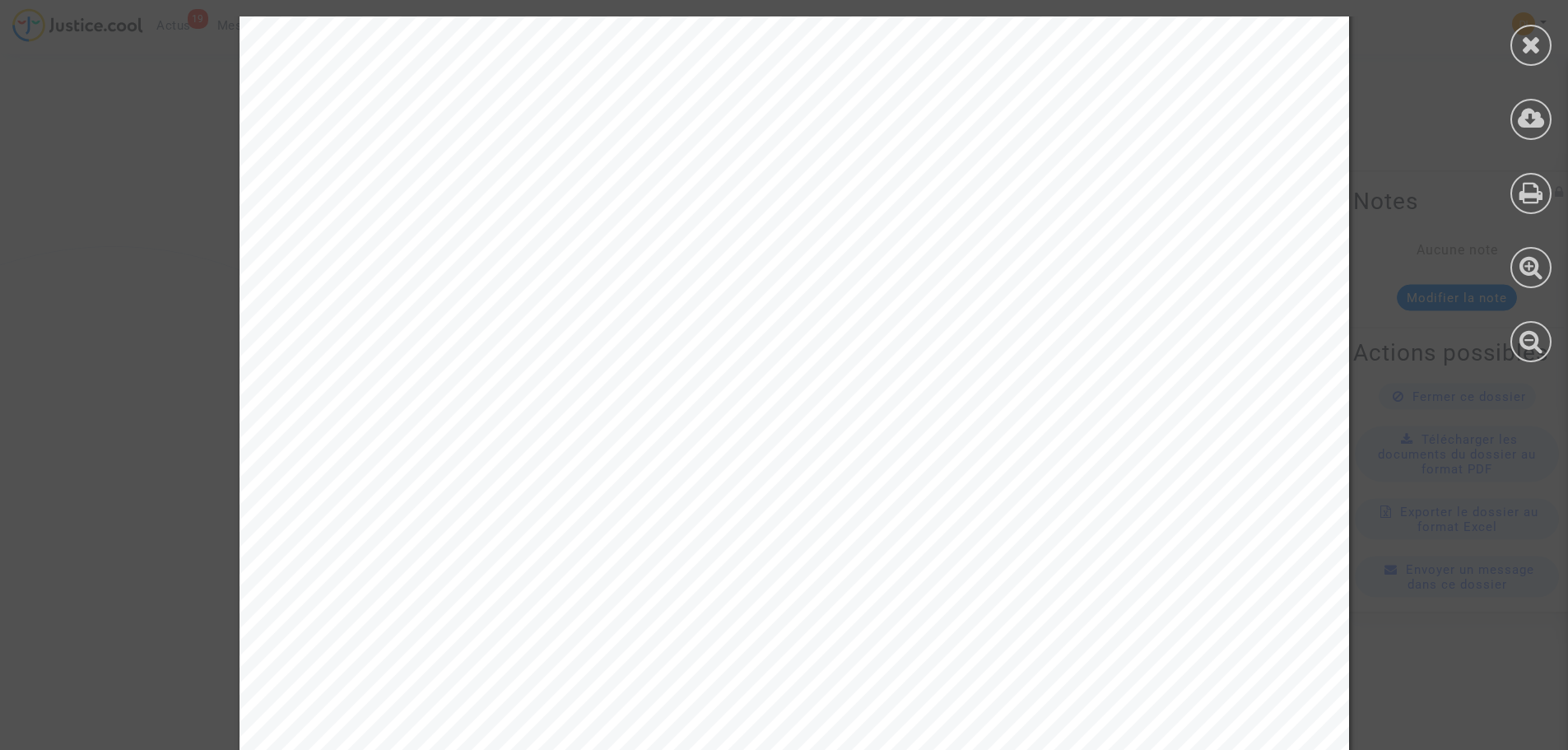
scroll to position [493, 0]
click at [1422, 341] on div at bounding box center [794, 307] width 1589 height 1570
click at [1539, 41] on icon at bounding box center [1531, 44] width 21 height 25
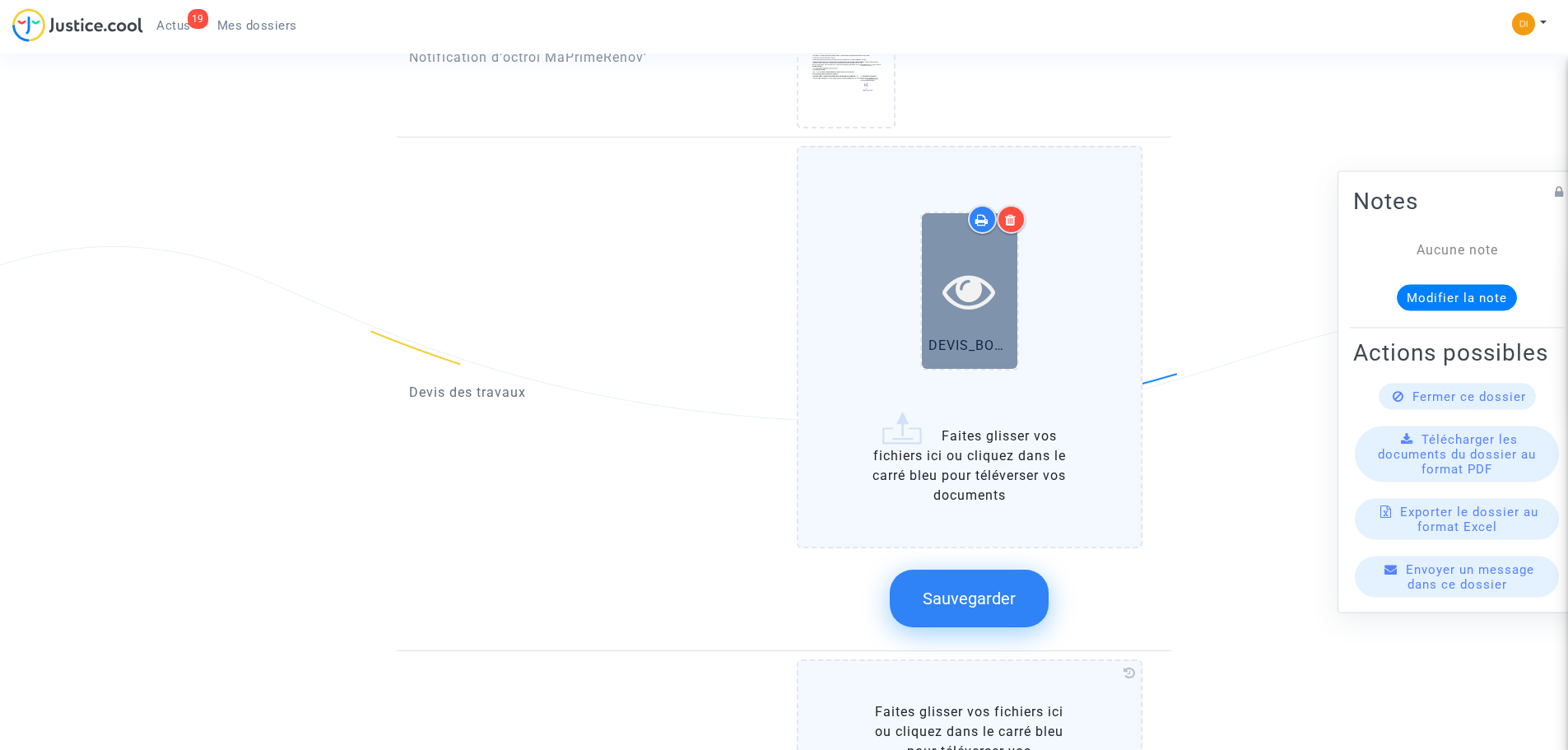
click at [994, 273] on icon at bounding box center [969, 290] width 54 height 53
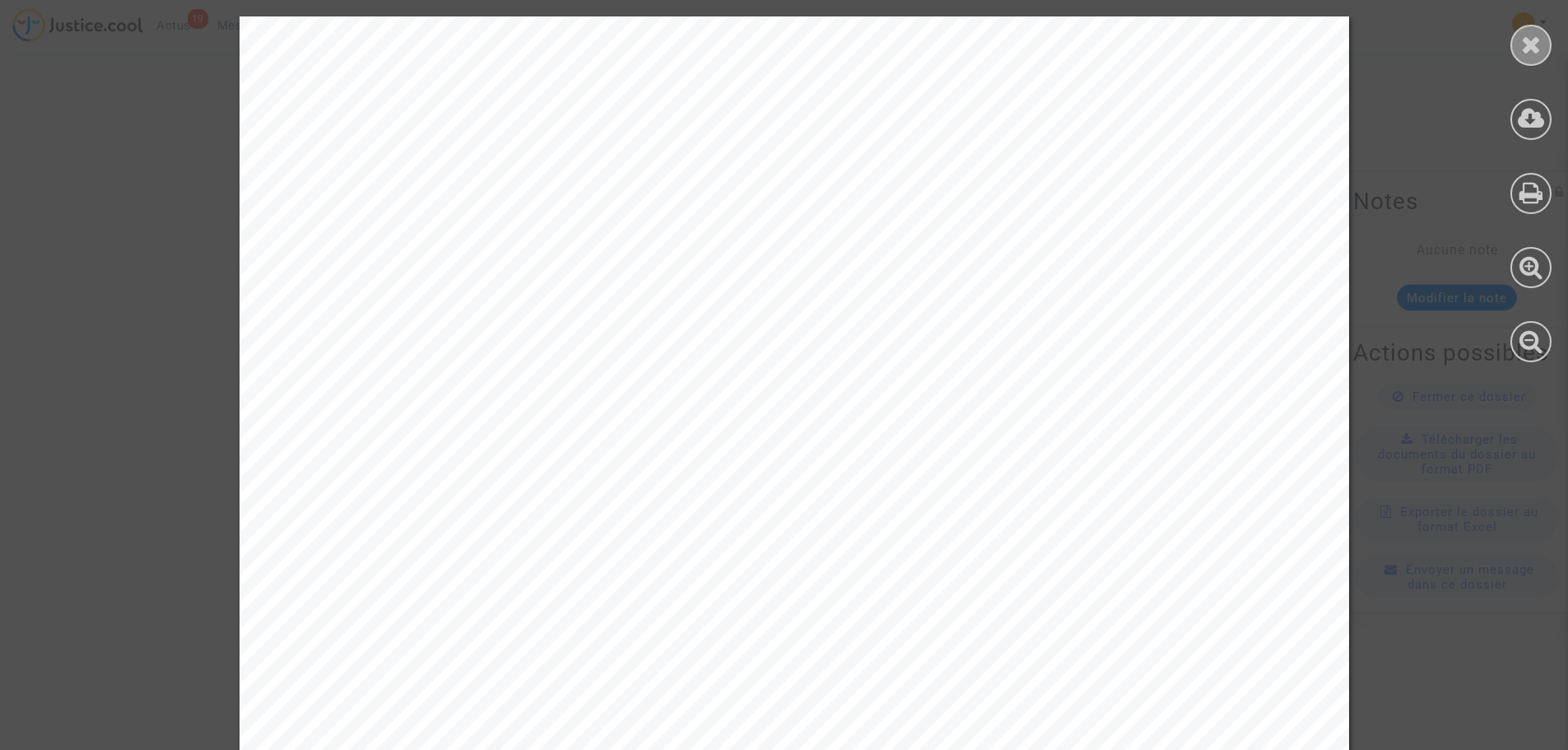
click at [1535, 47] on icon at bounding box center [1531, 44] width 21 height 25
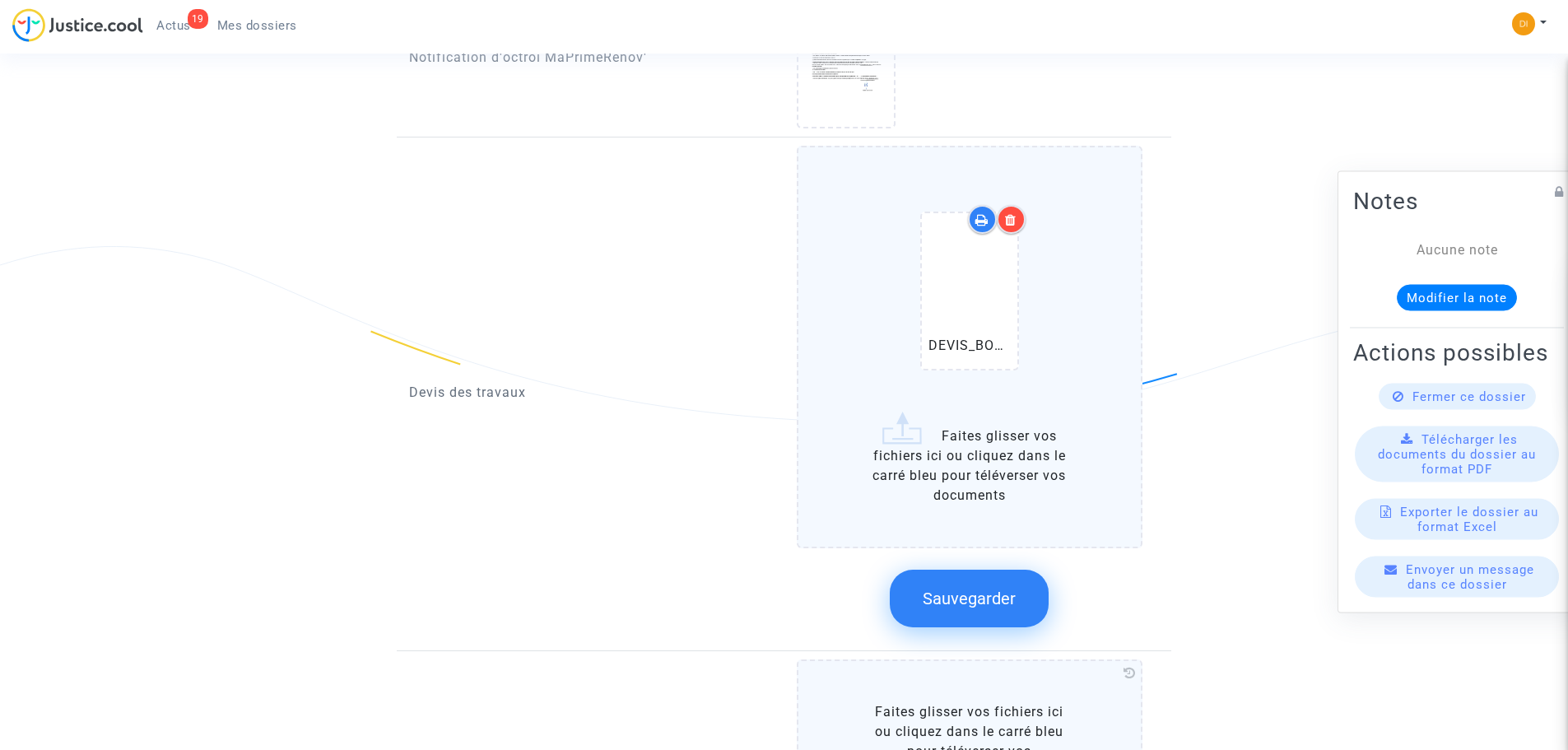
click at [1018, 207] on div at bounding box center [1011, 219] width 29 height 29
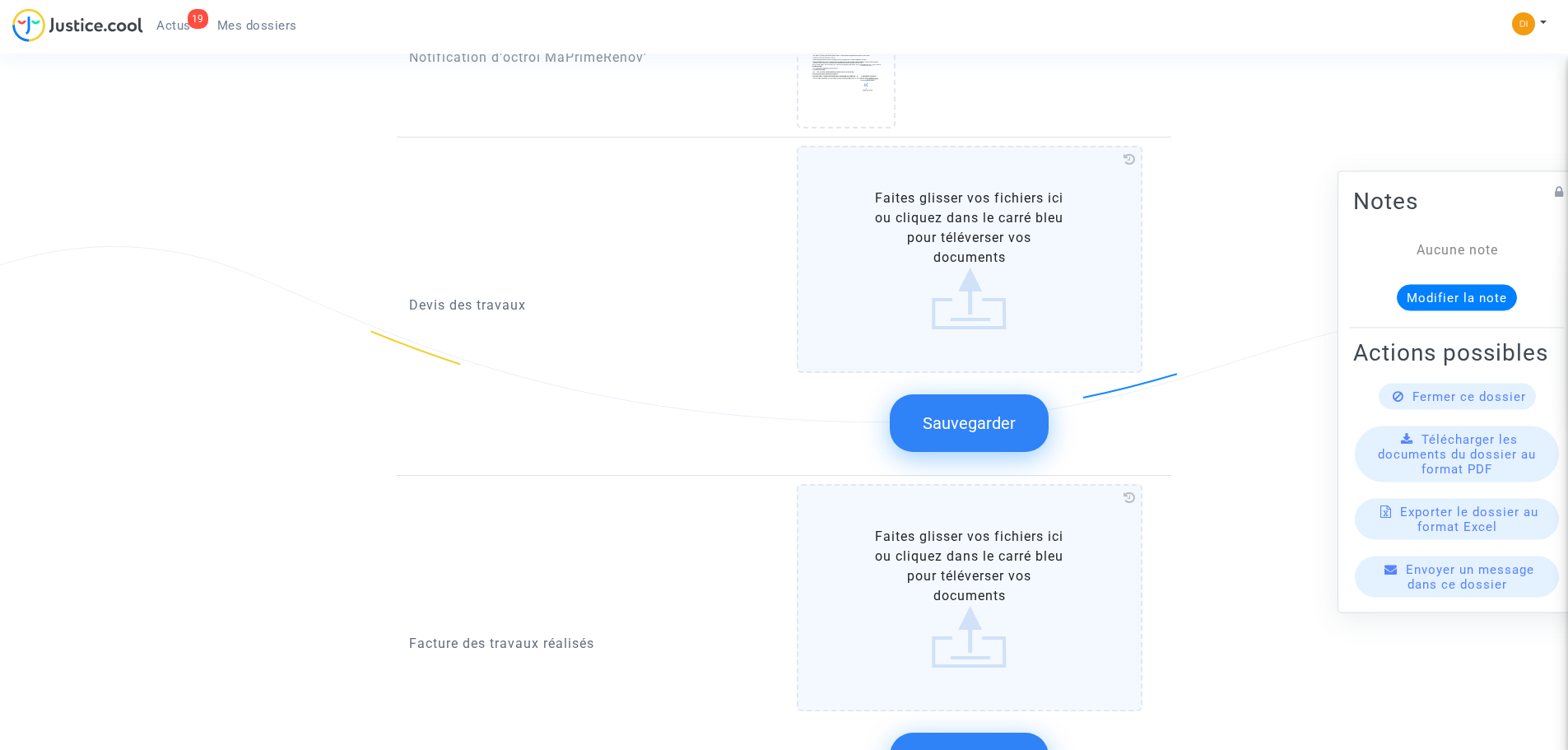
click at [962, 281] on label "Faites glisser vos fichiers ici ou cliquez dans le carré bleu pour téléverser v…" at bounding box center [970, 259] width 346 height 227
click at [0, 0] on input "Faites glisser vos fichiers ici ou cliquez dans le carré bleu pour téléverser v…" at bounding box center [0, 0] width 0 height 0
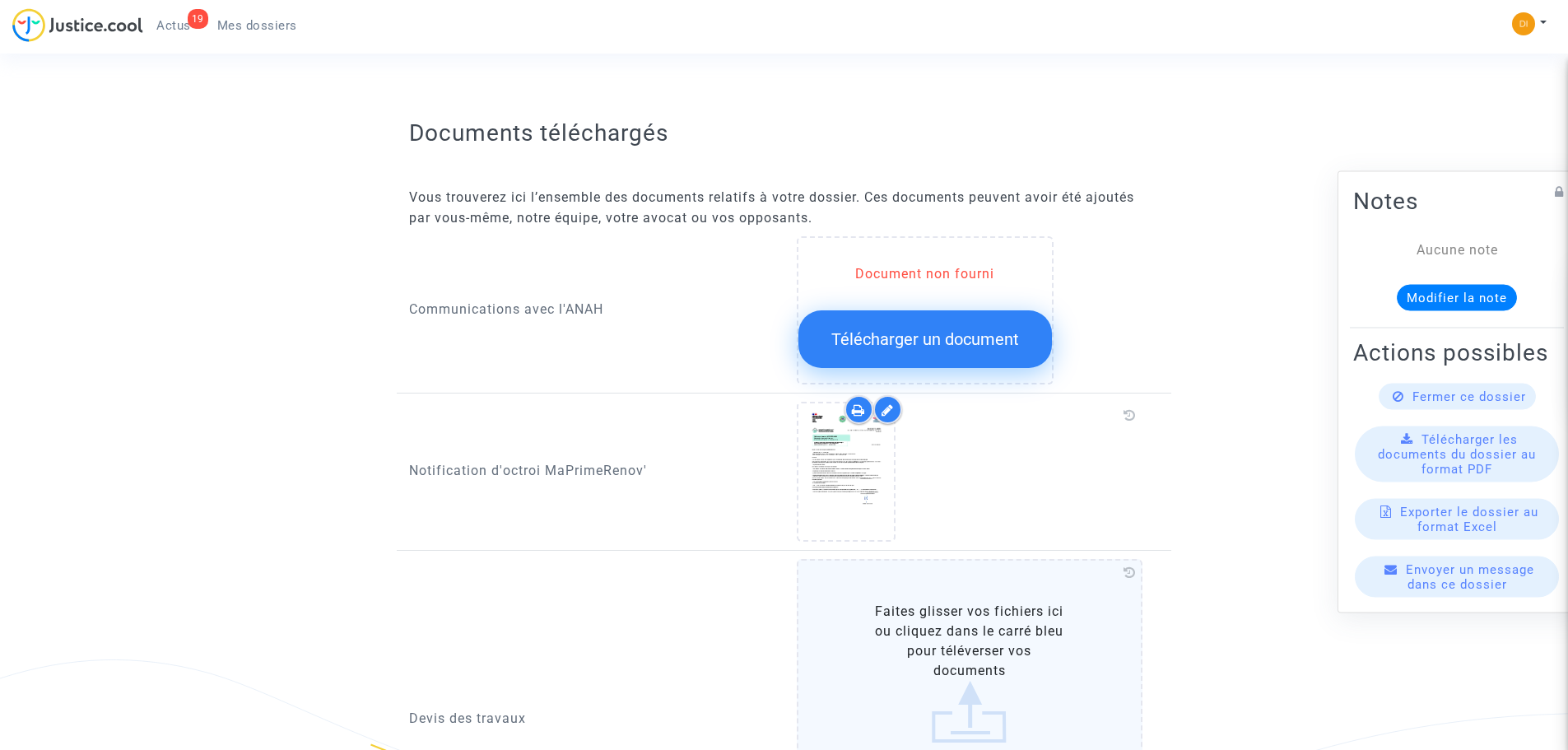
scroll to position [987, 0]
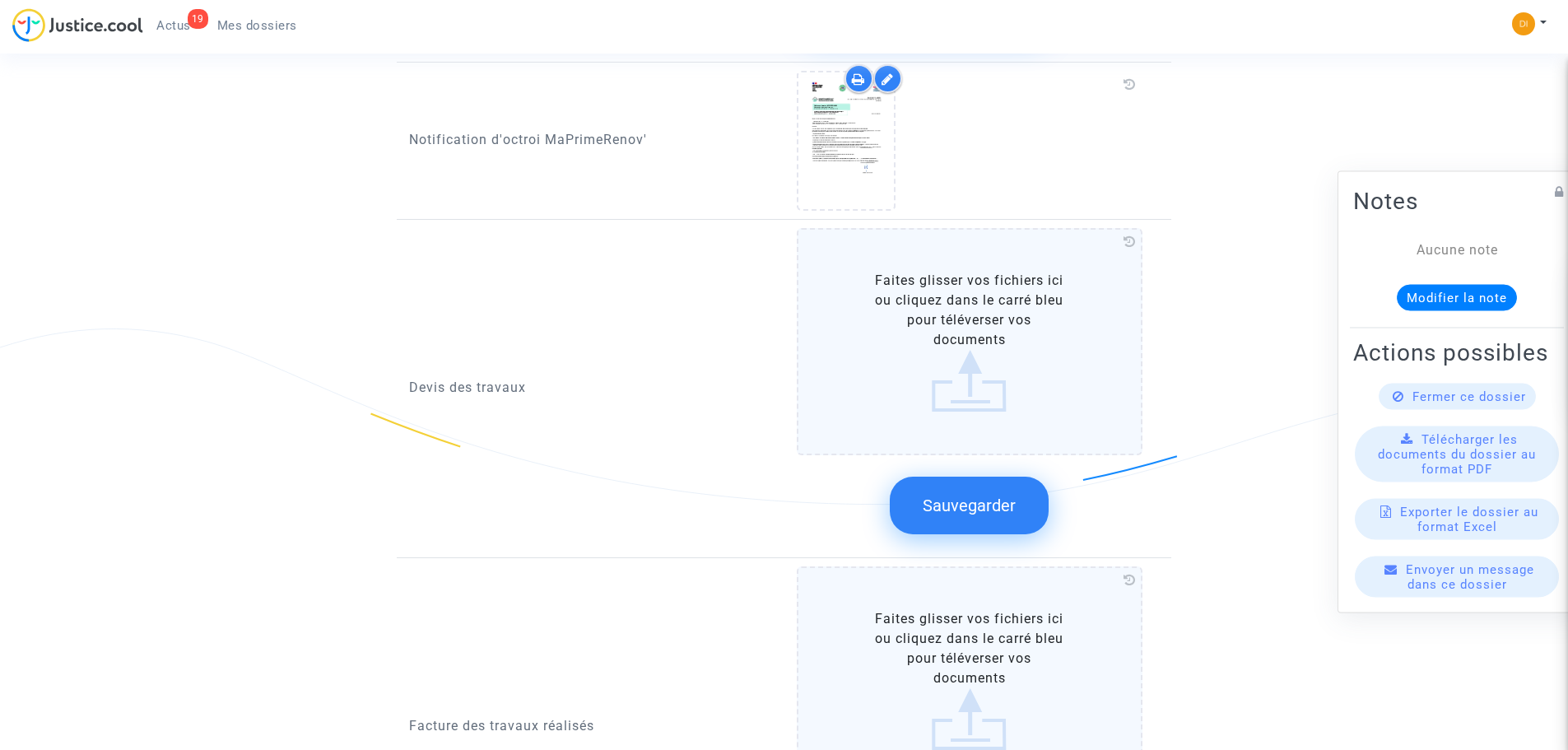
click at [979, 360] on label "Faites glisser vos fichiers ici ou cliquez dans le carré bleu pour téléverser v…" at bounding box center [970, 341] width 346 height 227
click at [0, 0] on input "Faites glisser vos fichiers ici ou cliquez dans le carré bleu pour téléverser v…" at bounding box center [0, 0] width 0 height 0
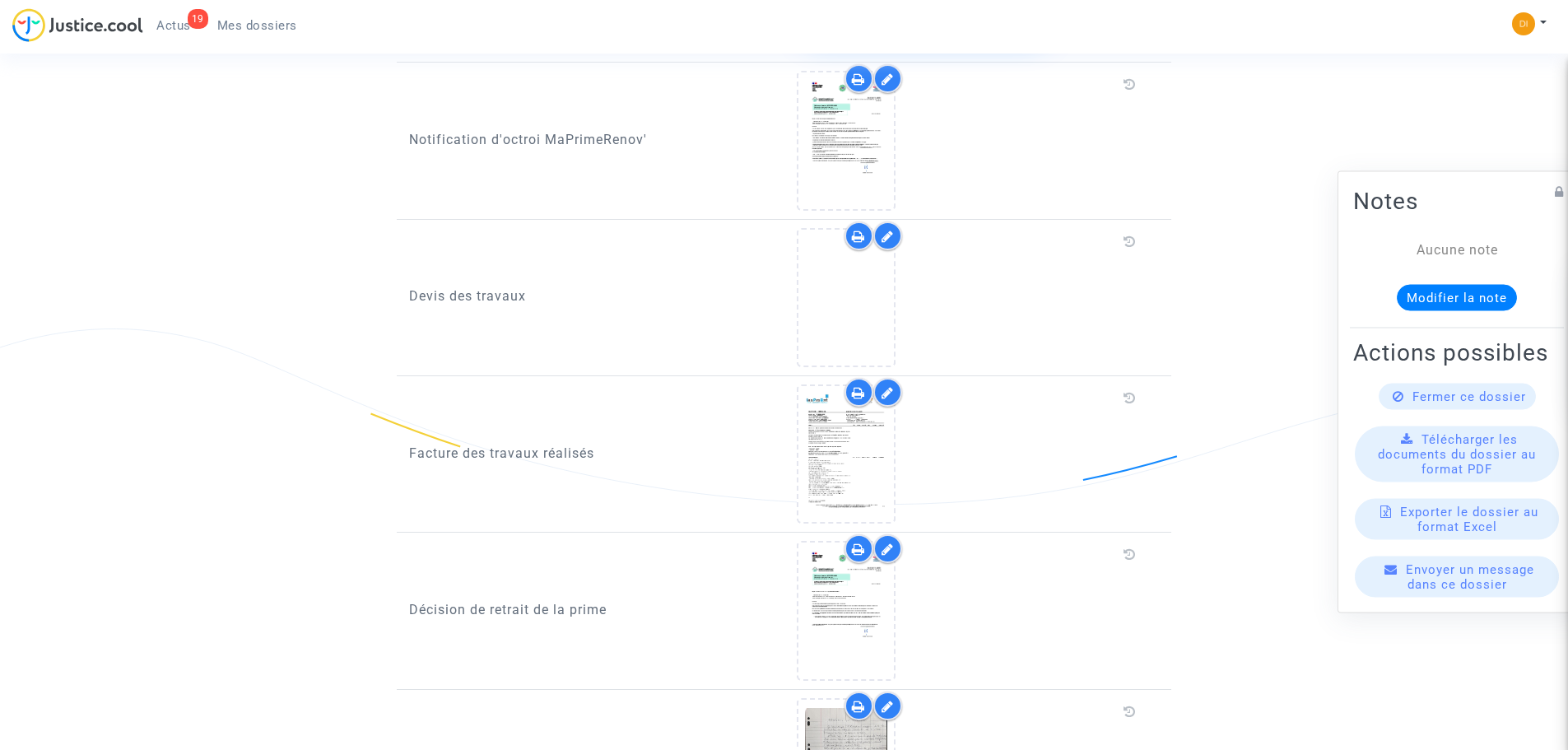
click at [887, 386] on icon at bounding box center [887, 392] width 12 height 13
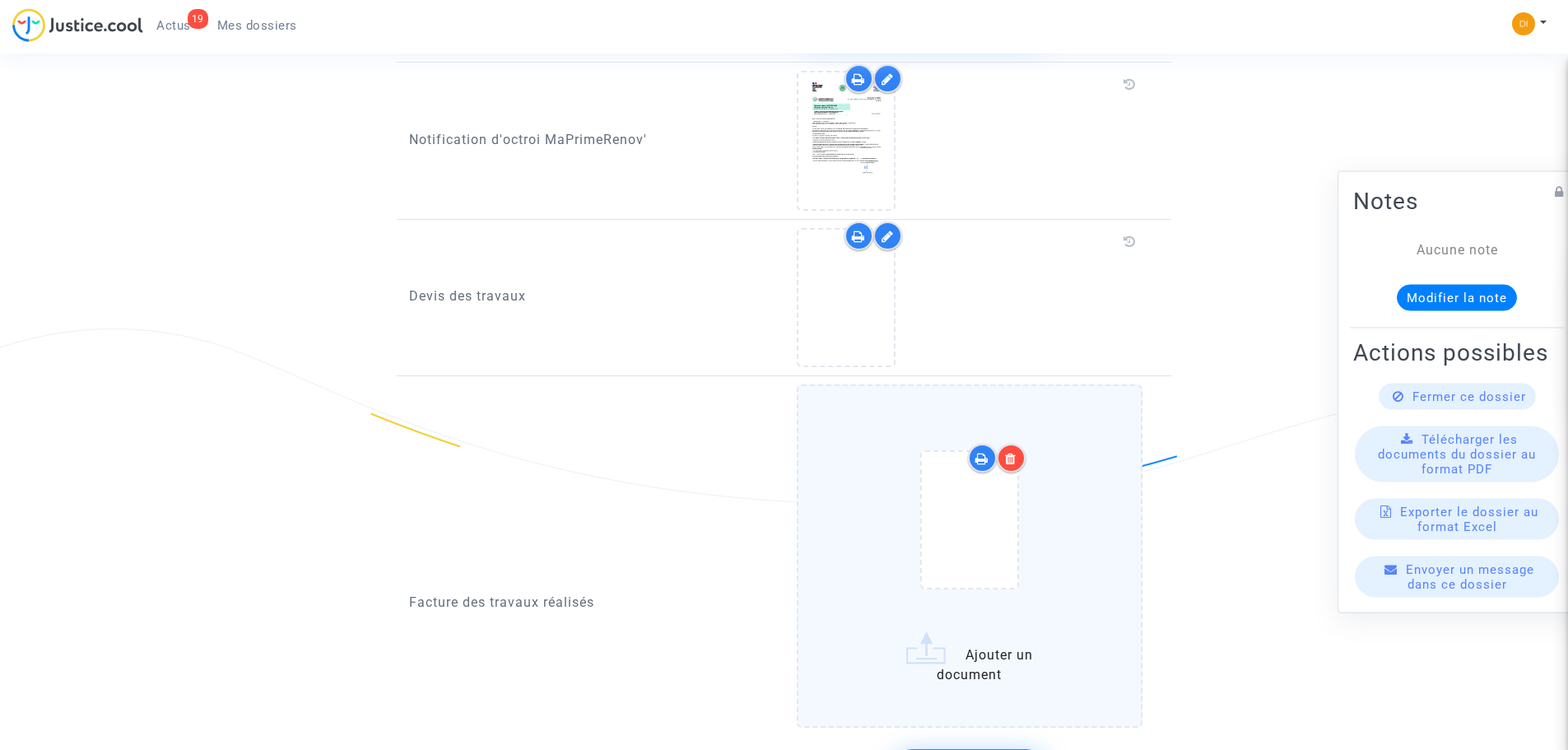
click at [1010, 452] on icon at bounding box center [1011, 458] width 12 height 13
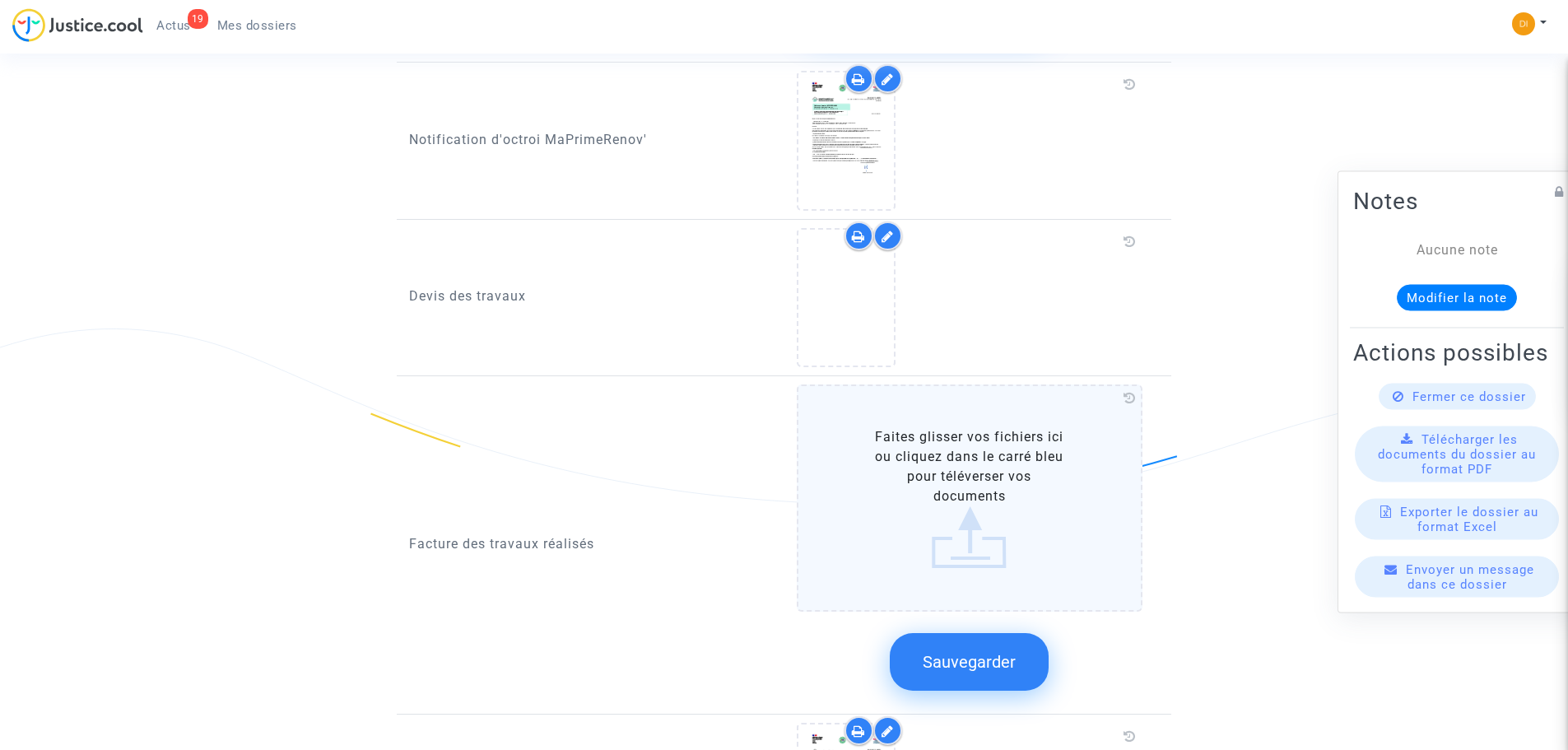
click at [1035, 526] on label "Faites glisser vos fichiers ici ou cliquez dans le carré bleu pour téléverser v…" at bounding box center [970, 497] width 346 height 227
click at [0, 0] on input "Faites glisser vos fichiers ici ou cliquez dans le carré bleu pour téléverser v…" at bounding box center [0, 0] width 0 height 0
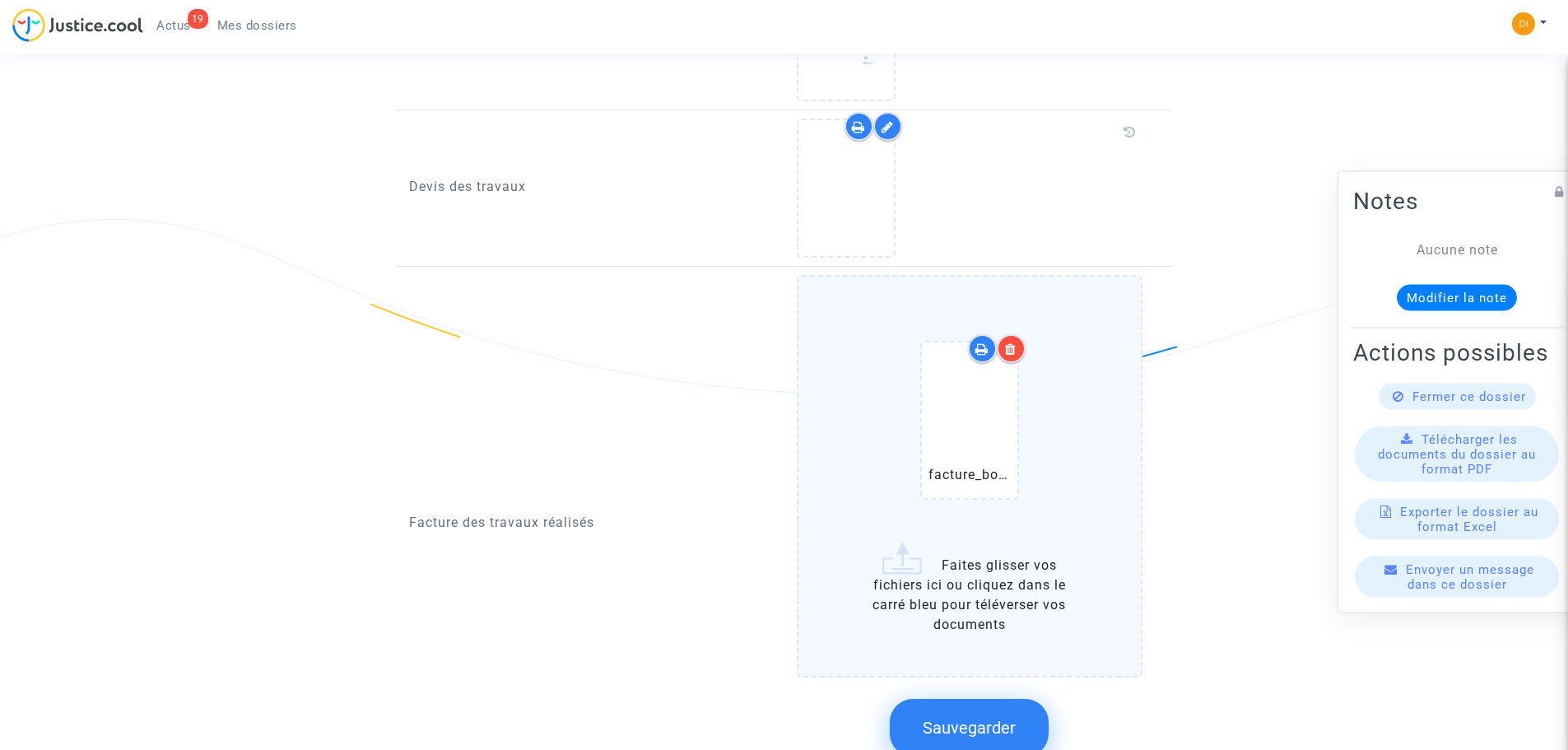
scroll to position [1316, 0]
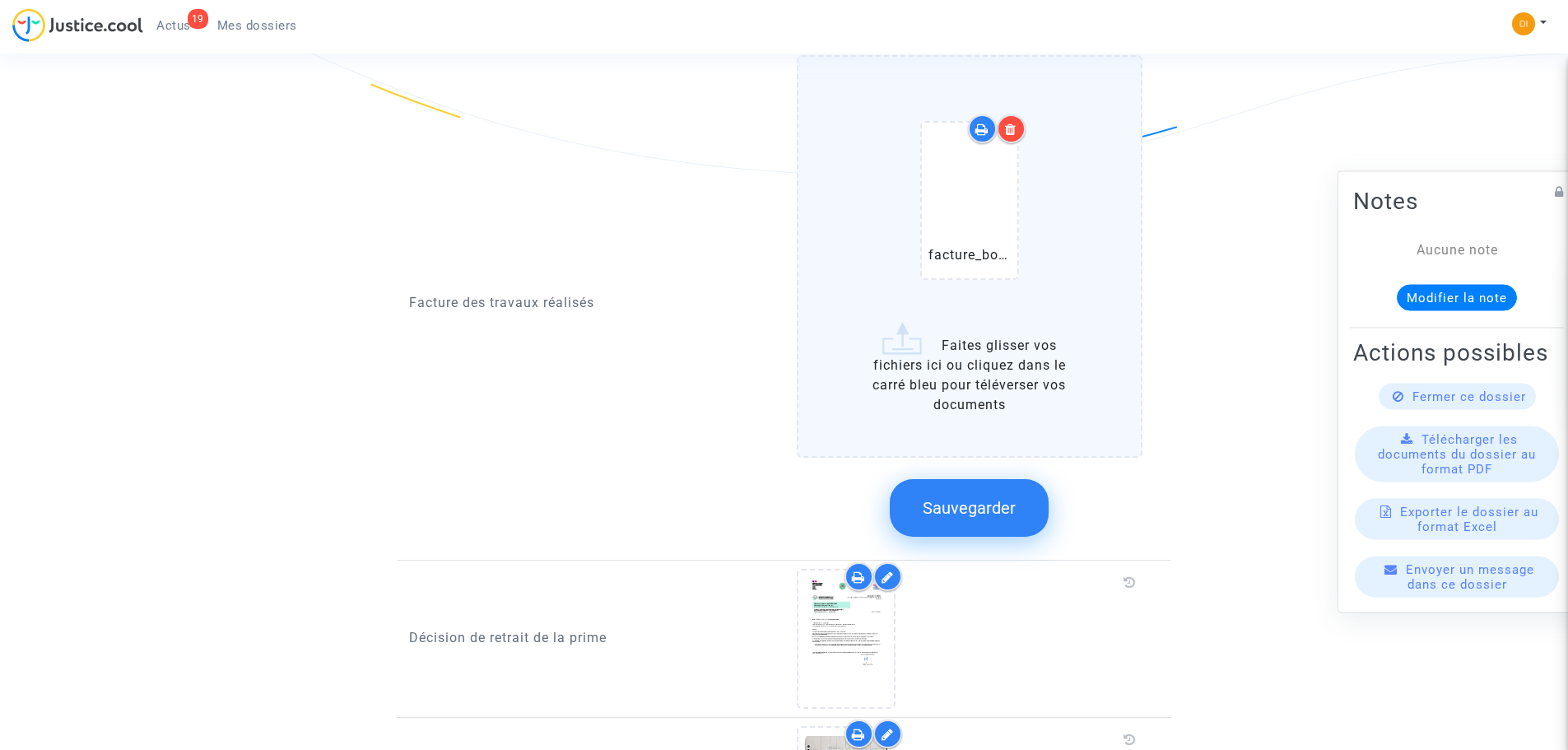
click at [971, 497] on span "Sauvegarder" at bounding box center [968, 507] width 93 height 20
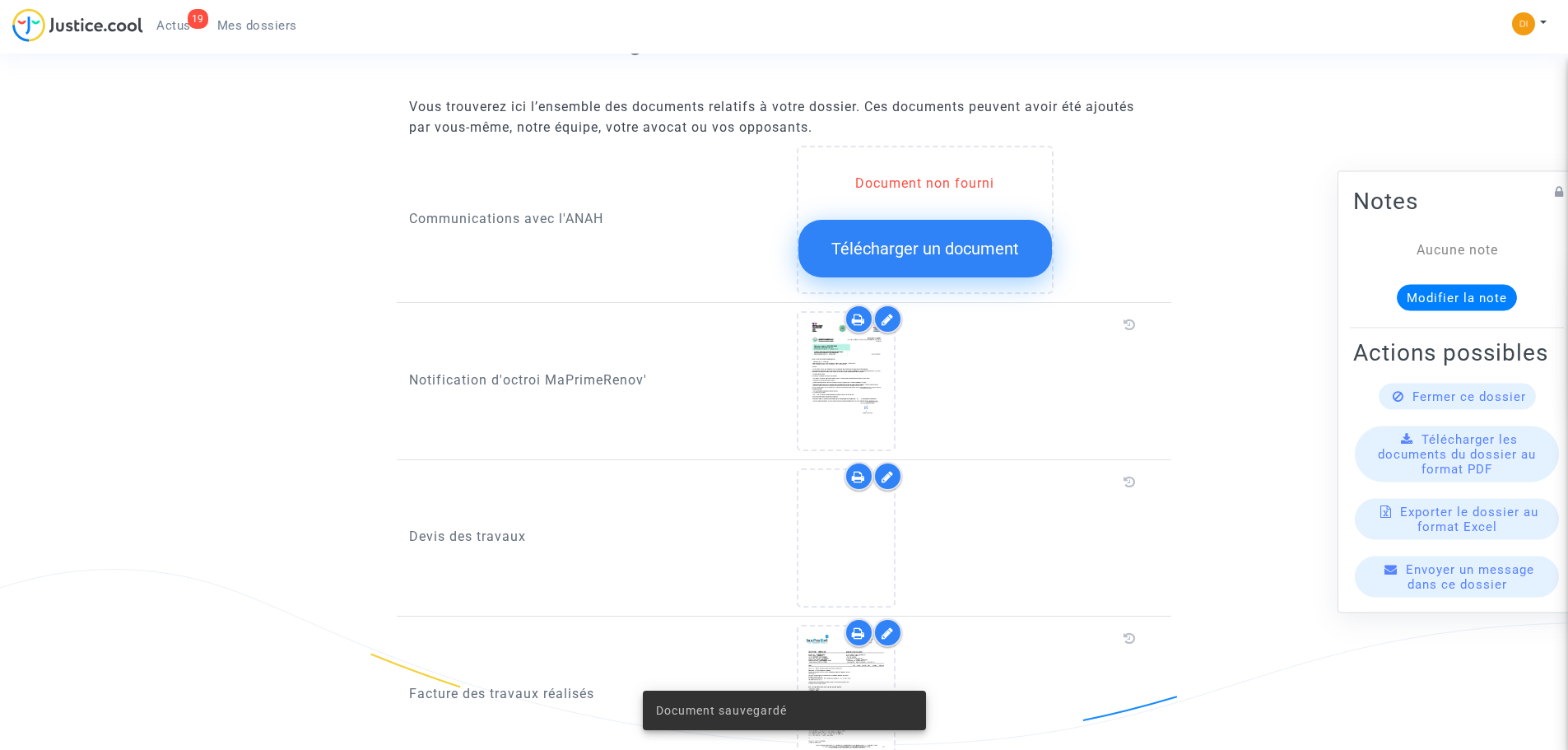
scroll to position [740, 0]
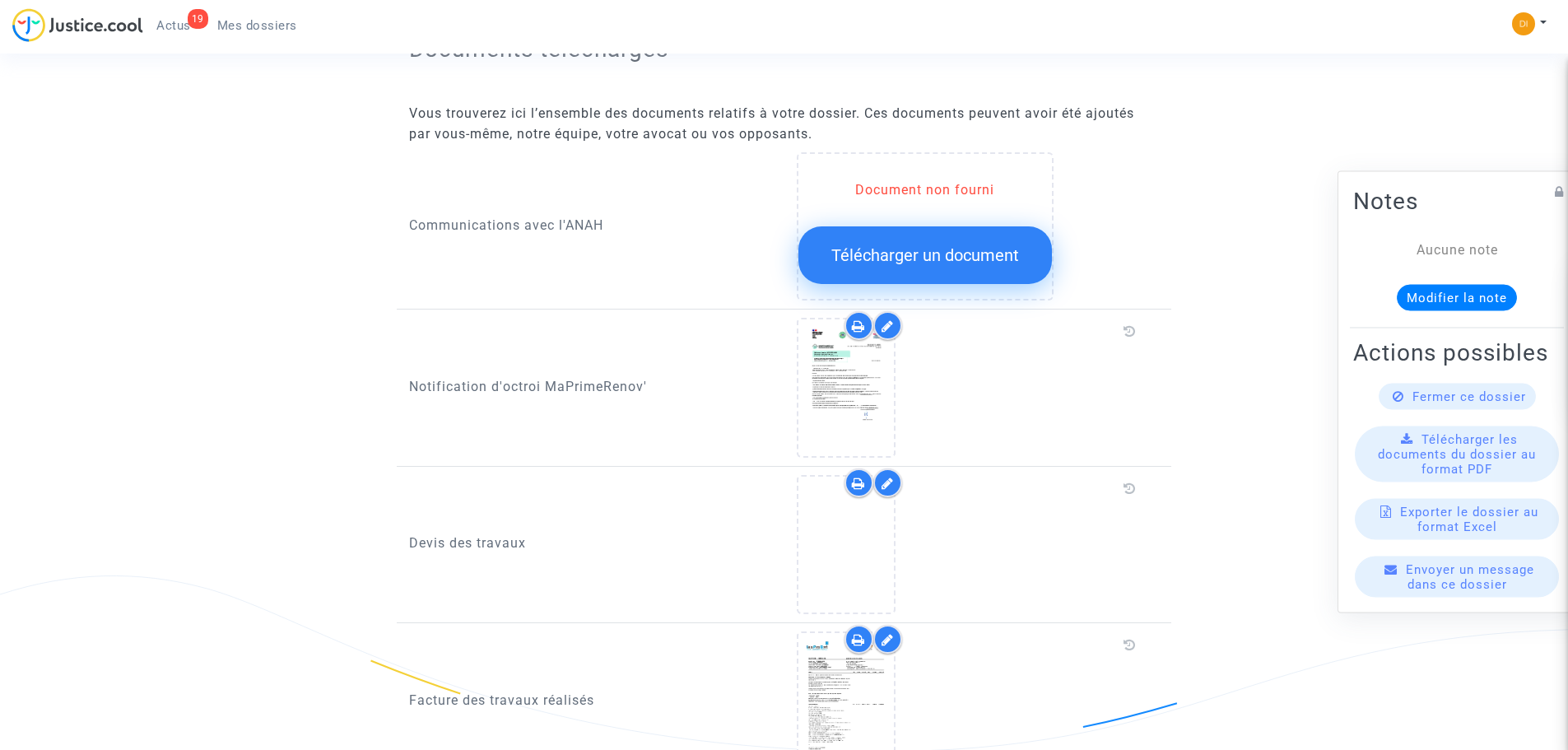
click at [886, 476] on icon at bounding box center [887, 482] width 12 height 13
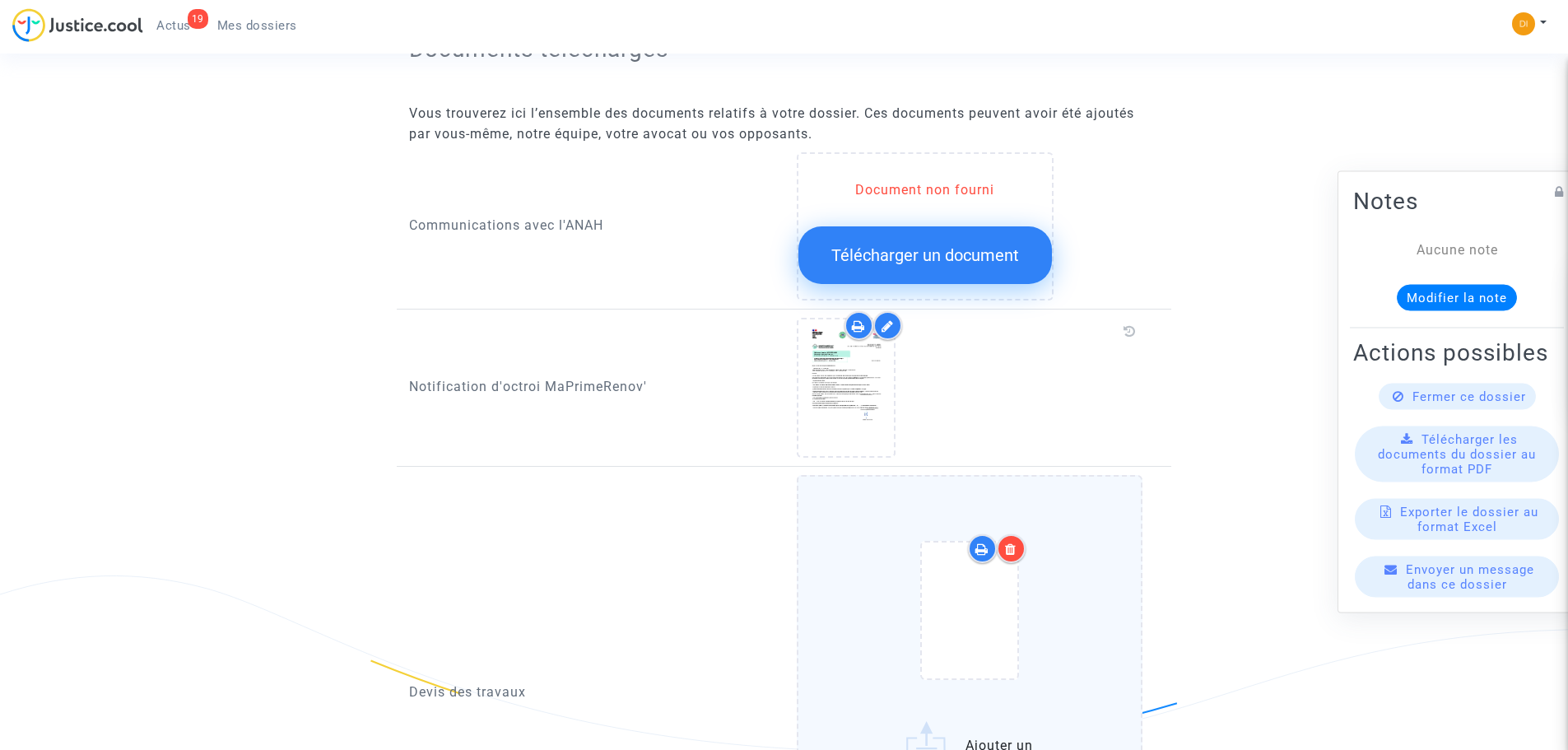
click at [1008, 542] on icon at bounding box center [1011, 548] width 12 height 13
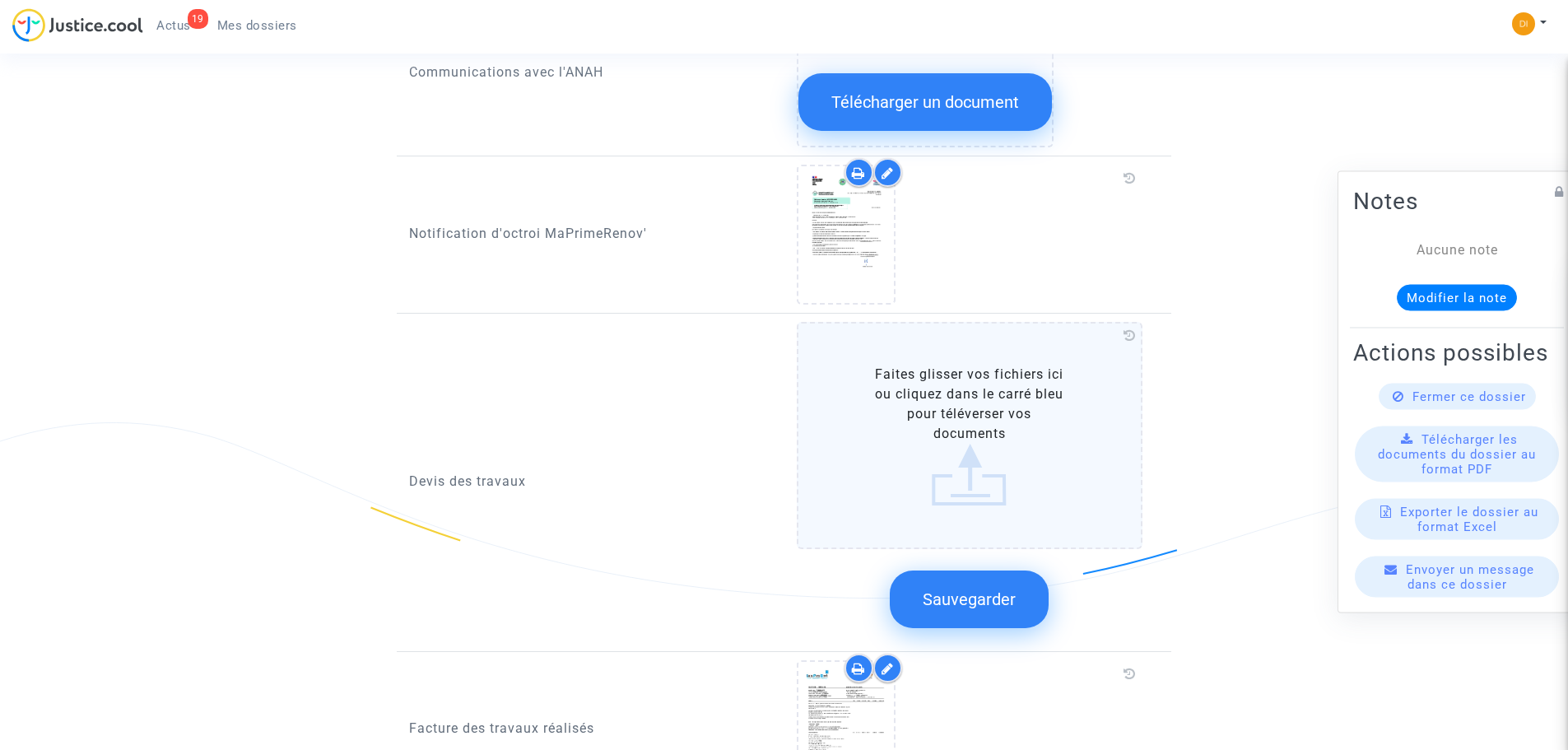
scroll to position [904, 0]
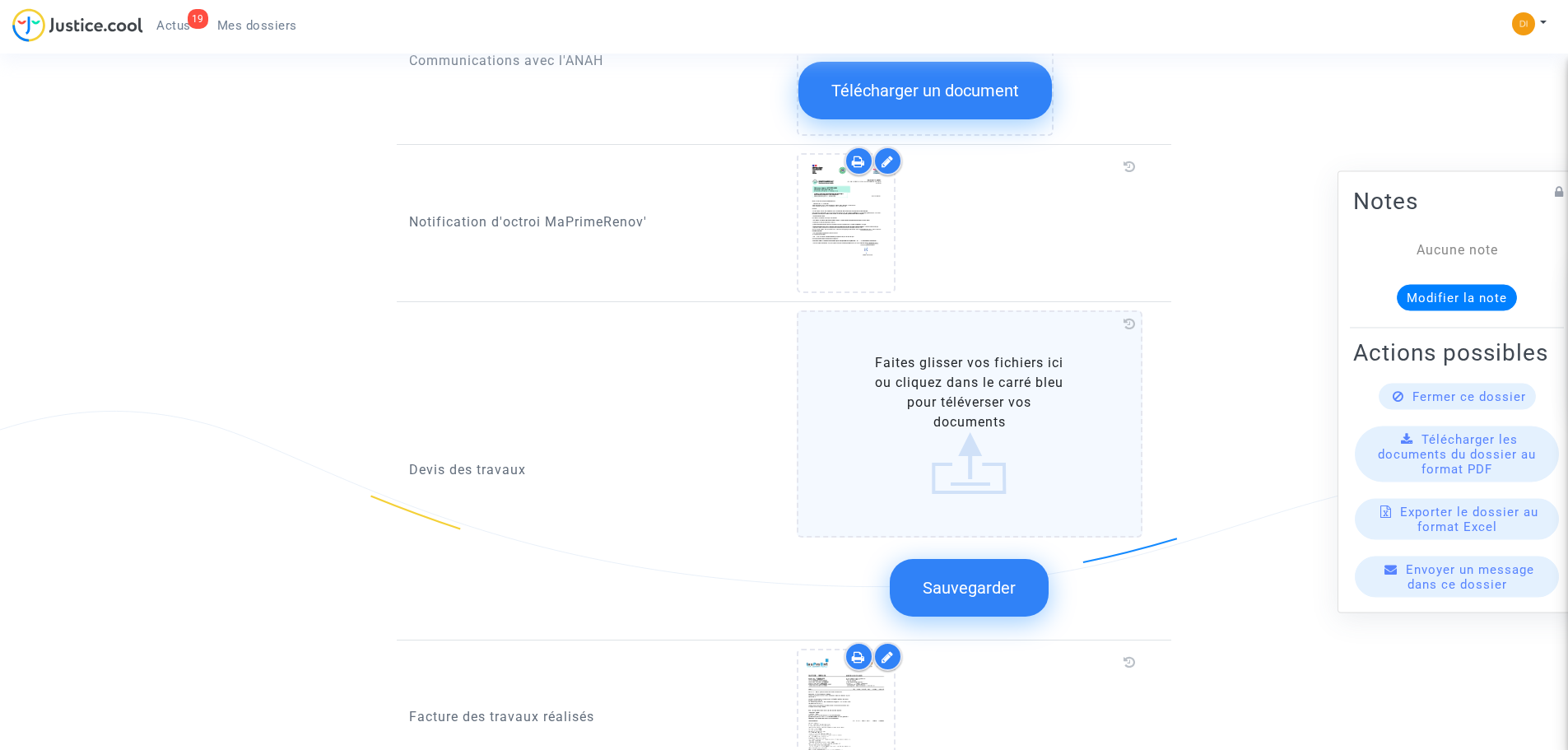
click at [967, 578] on button "Sauvegarder" at bounding box center [969, 588] width 159 height 58
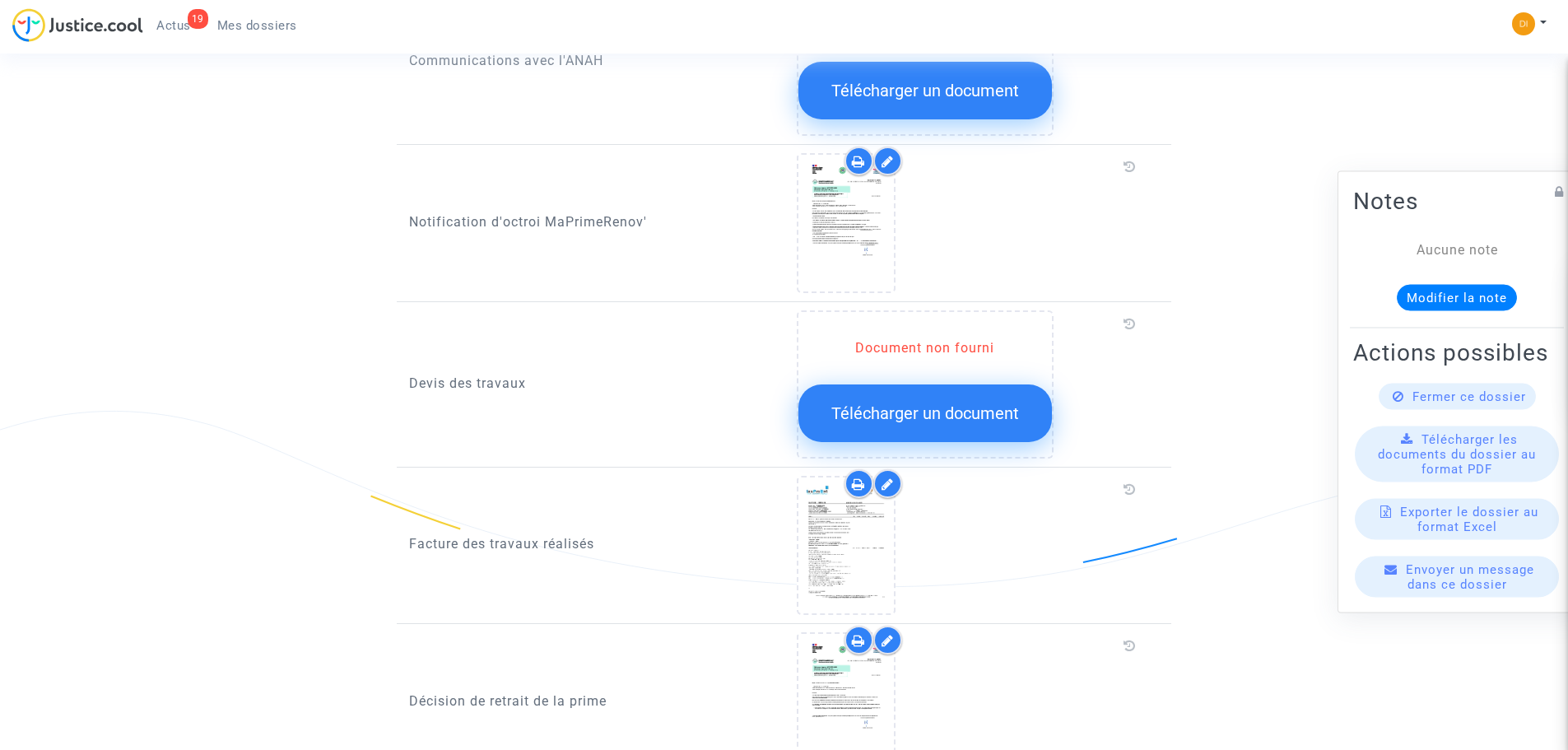
click at [920, 403] on span "Télécharger un document" at bounding box center [925, 413] width 188 height 20
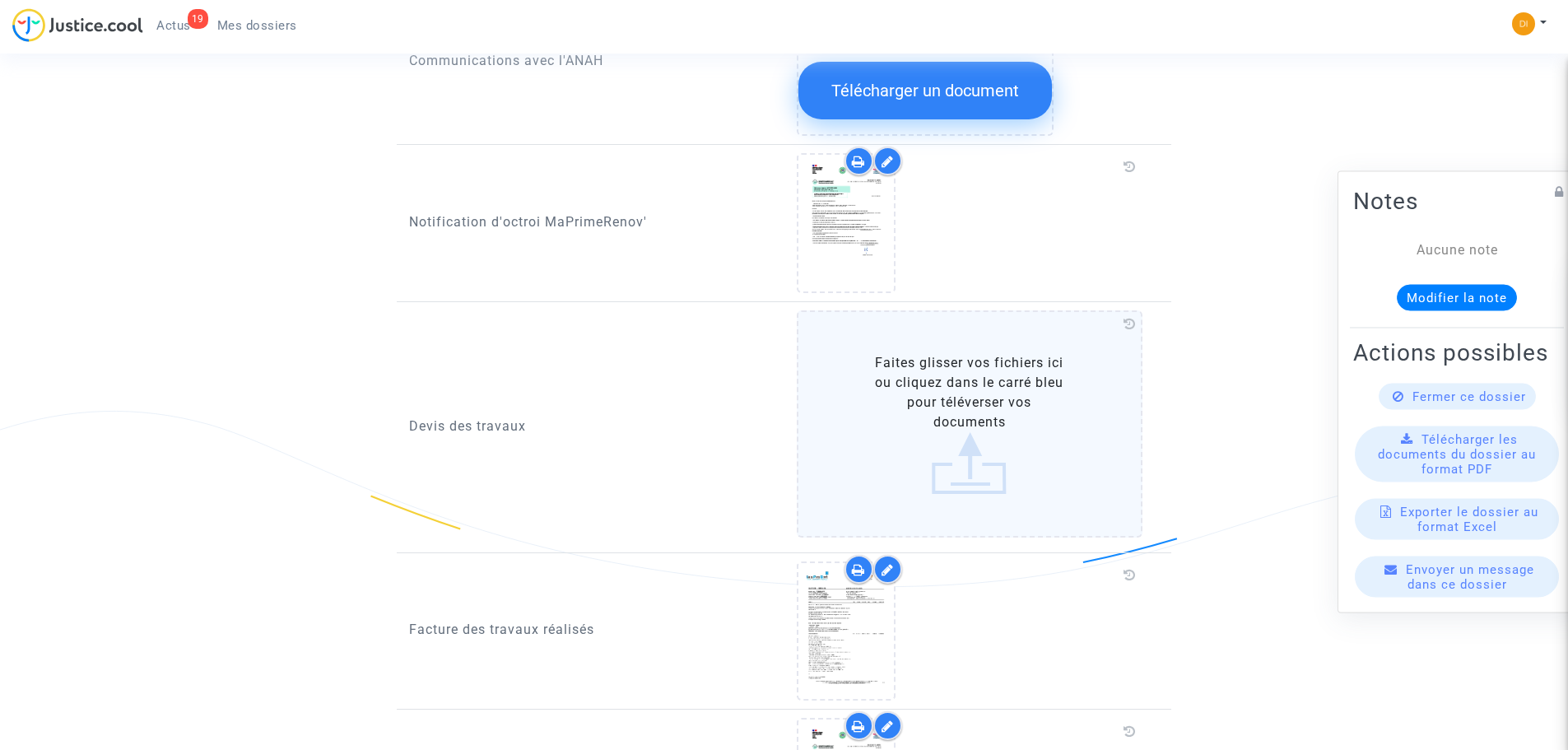
click at [946, 453] on label "Faites glisser vos fichiers ici ou cliquez dans le carré bleu pour téléverser v…" at bounding box center [970, 424] width 346 height 227
click at [0, 0] on input "Faites glisser vos fichiers ici ou cliquez dans le carré bleu pour téléverser v…" at bounding box center [0, 0] width 0 height 0
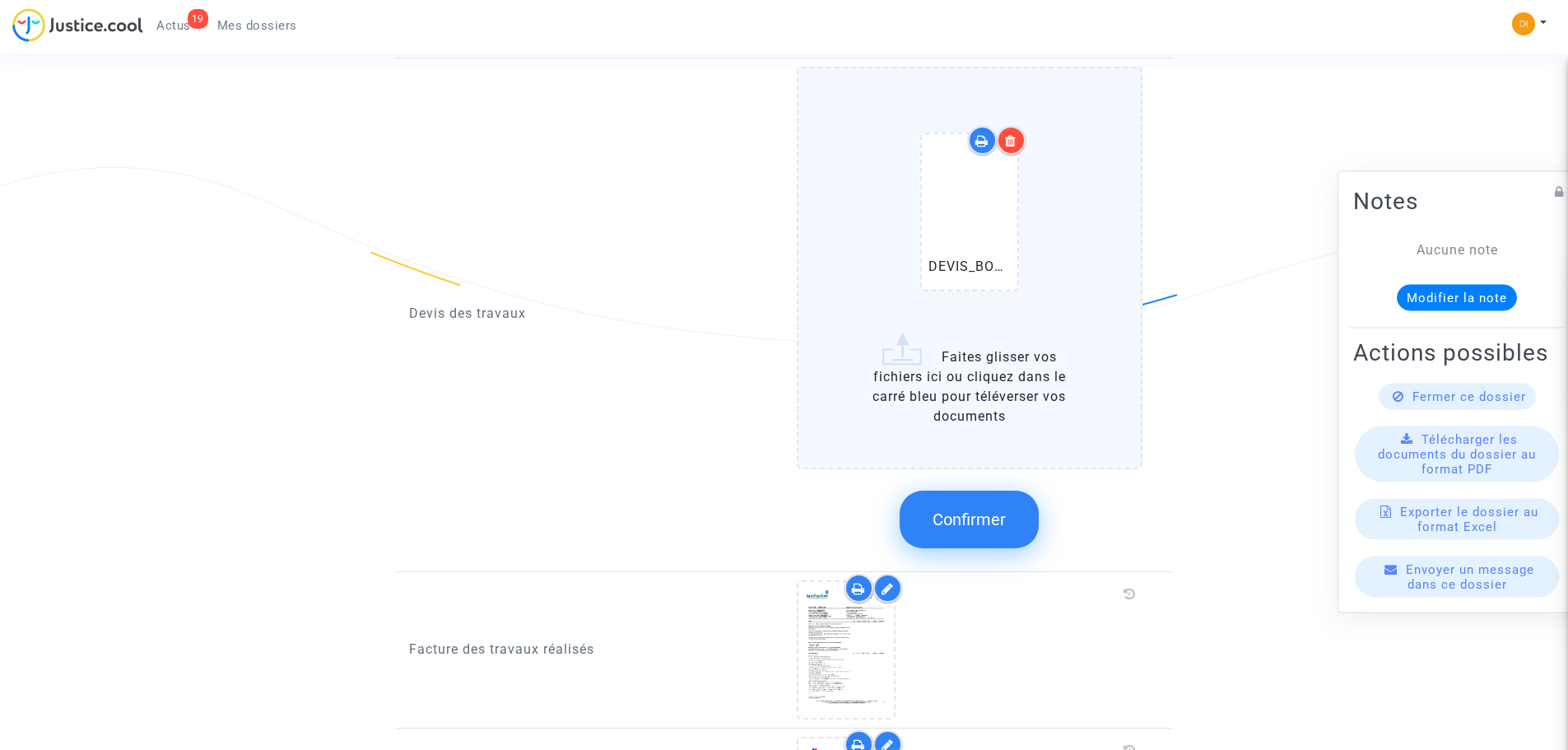
scroll to position [1151, 0]
click at [945, 506] on span "Confirmer" at bounding box center [969, 516] width 74 height 20
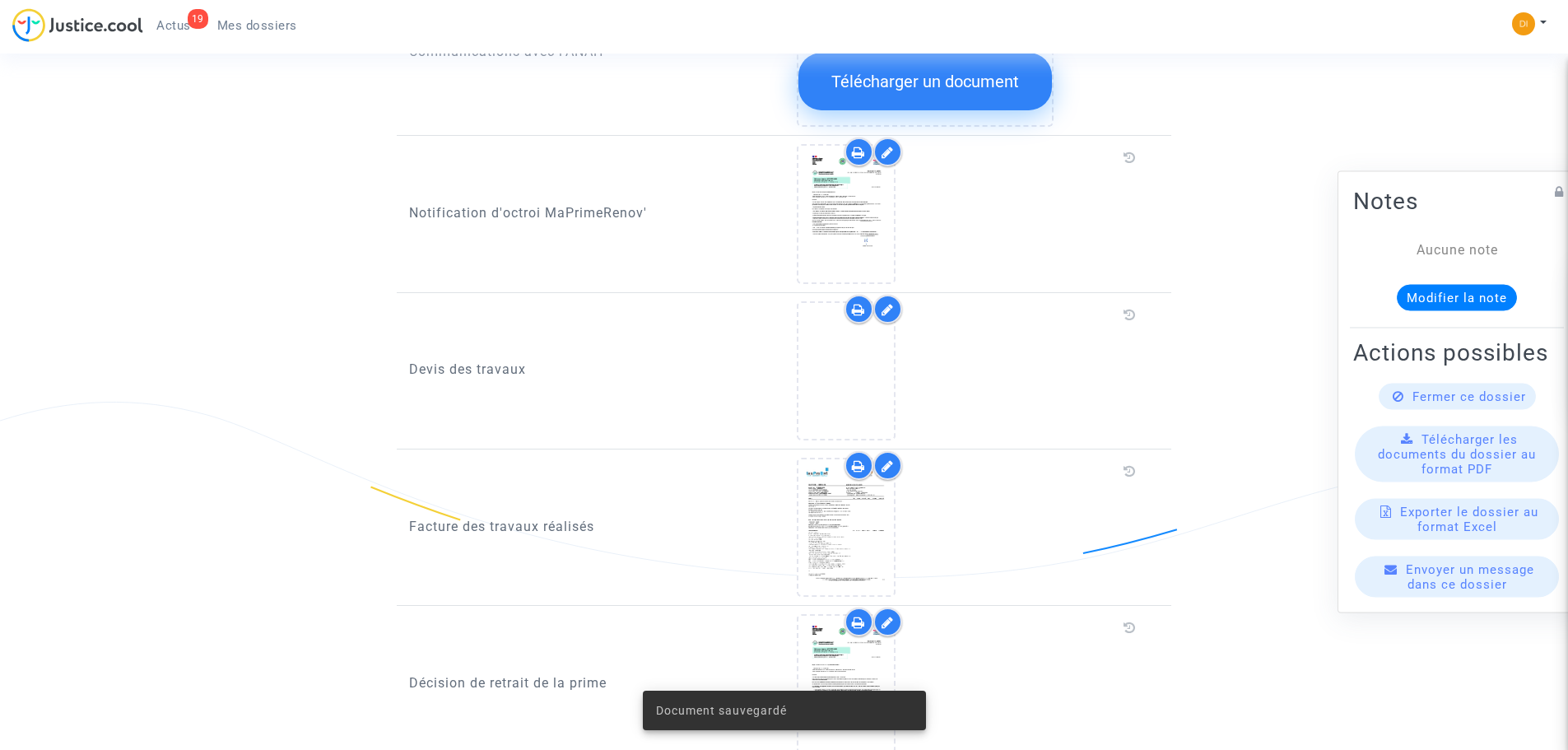
scroll to position [904, 0]
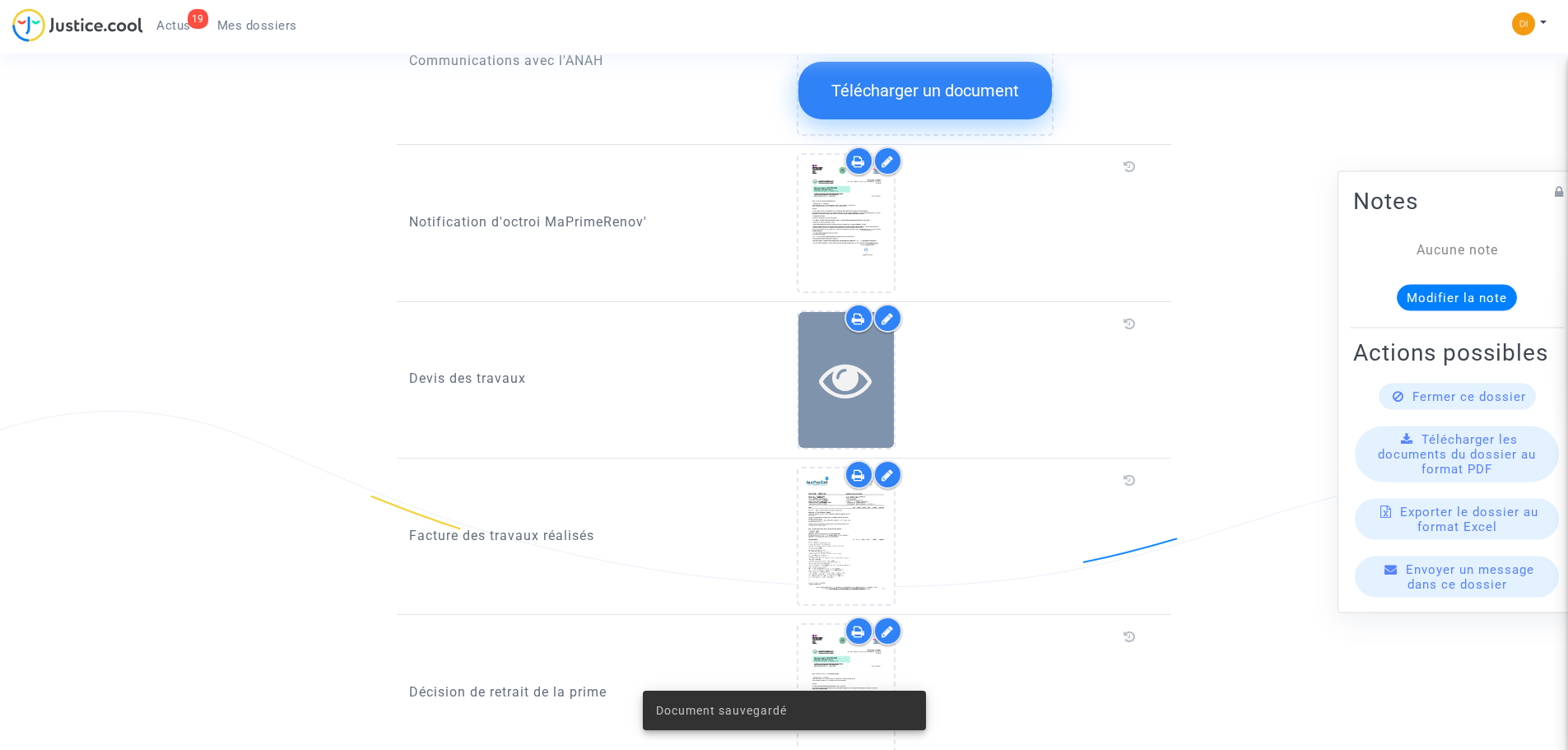
click at [851, 393] on div at bounding box center [846, 380] width 96 height 135
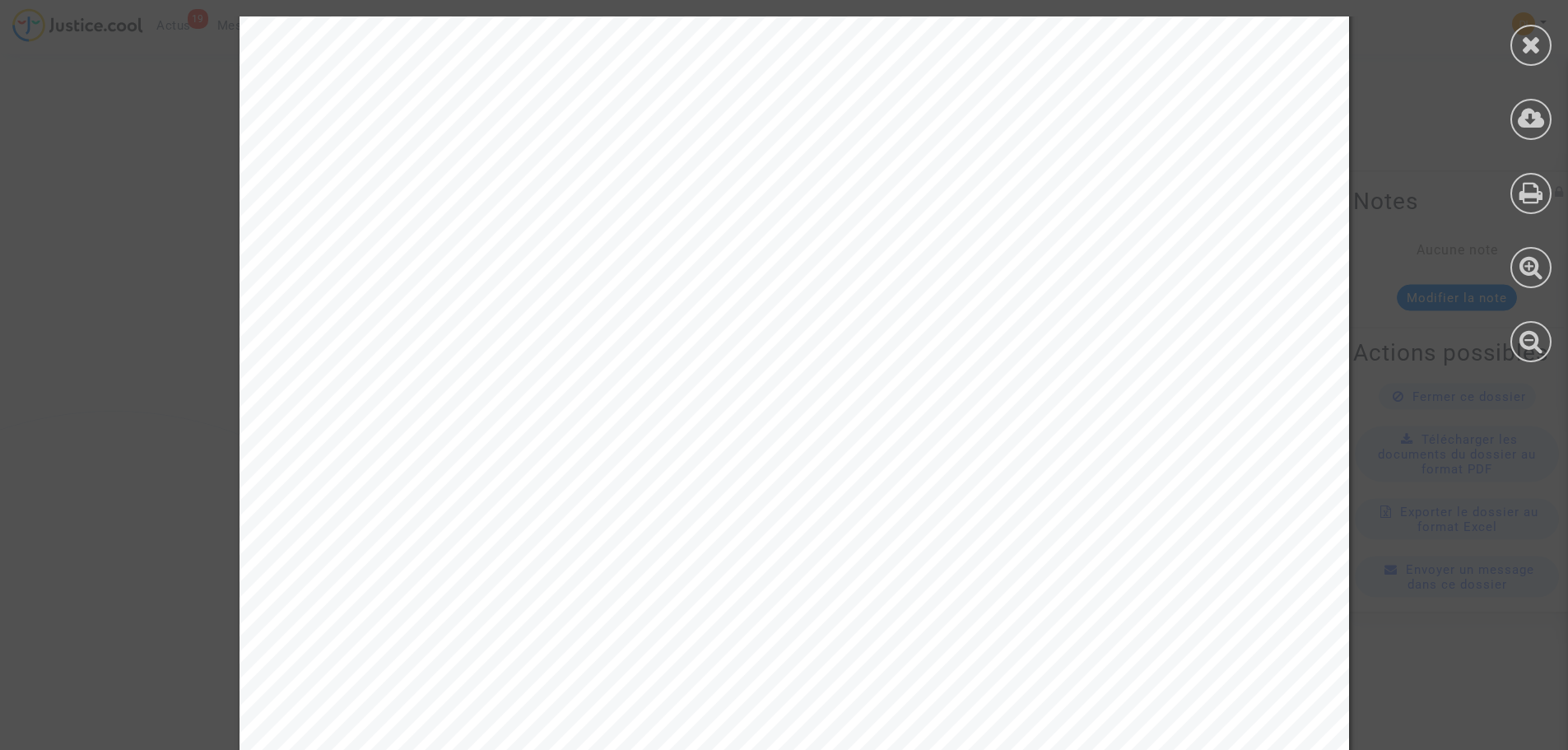
scroll to position [0, 0]
click at [1517, 271] on div at bounding box center [1530, 267] width 41 height 41
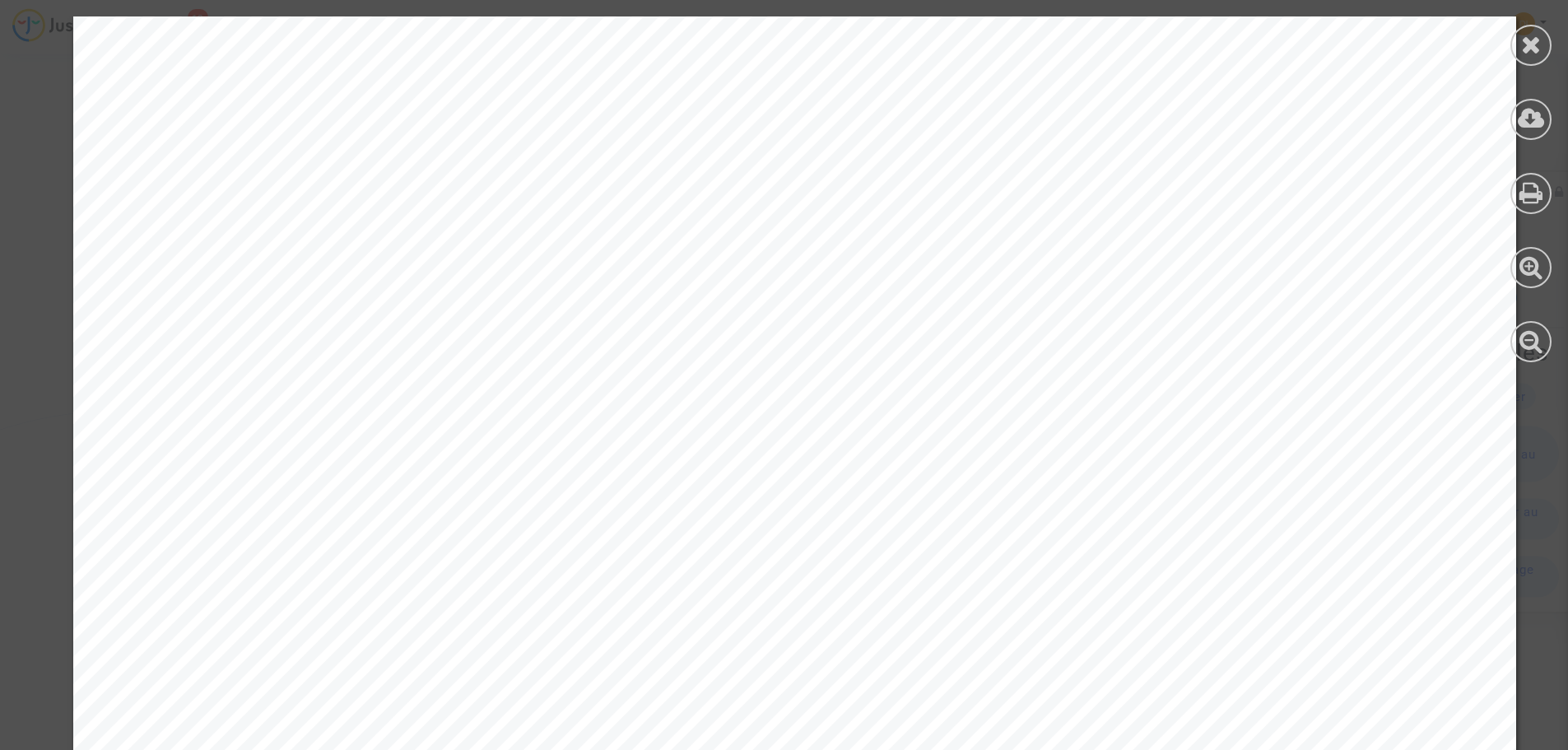
drag, startPoint x: 1519, startPoint y: 271, endPoint x: 1516, endPoint y: 297, distance: 26.2
click at [1517, 284] on div at bounding box center [1530, 189] width 74 height 379
click at [1526, 339] on icon at bounding box center [1531, 340] width 24 height 25
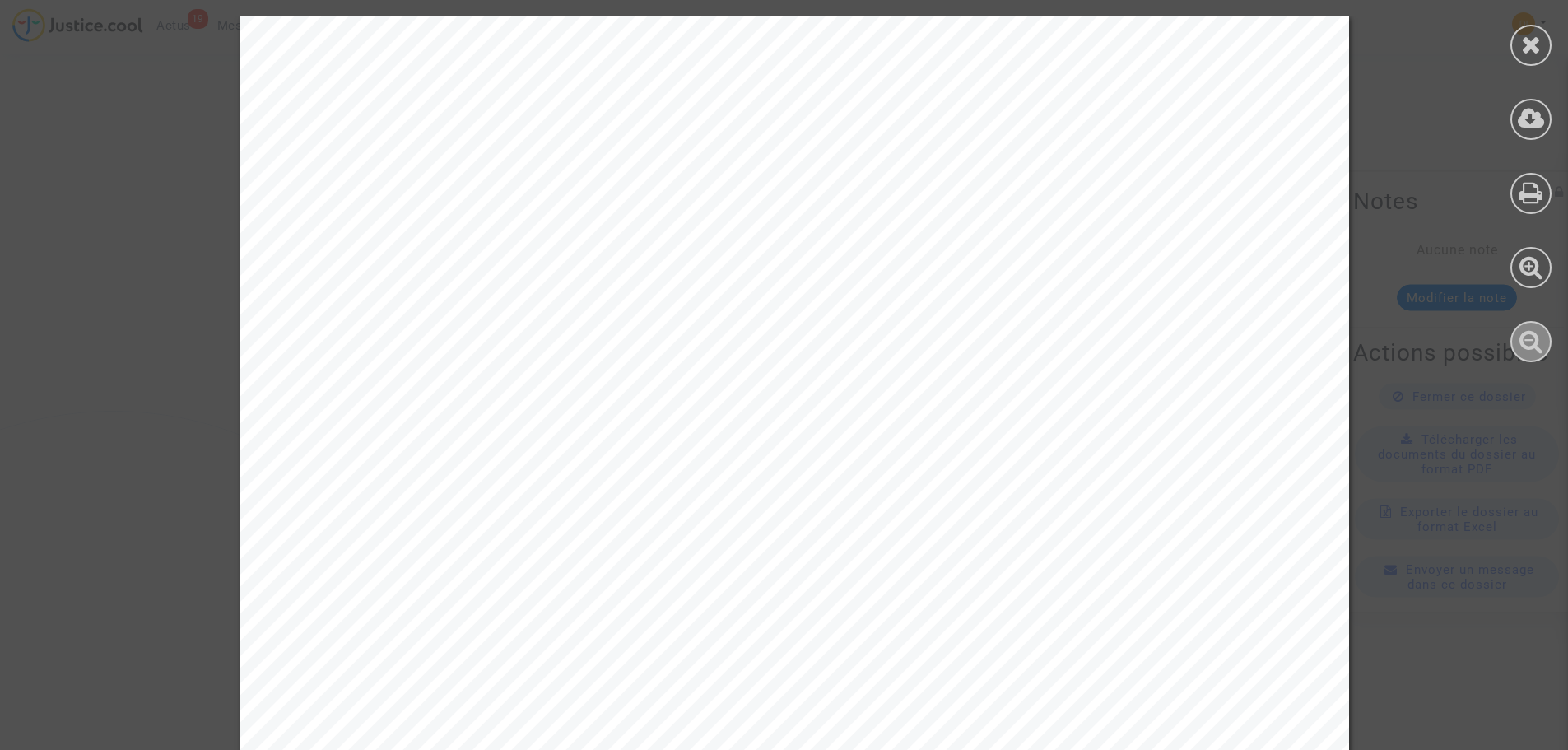
click at [1526, 339] on icon at bounding box center [1531, 340] width 24 height 25
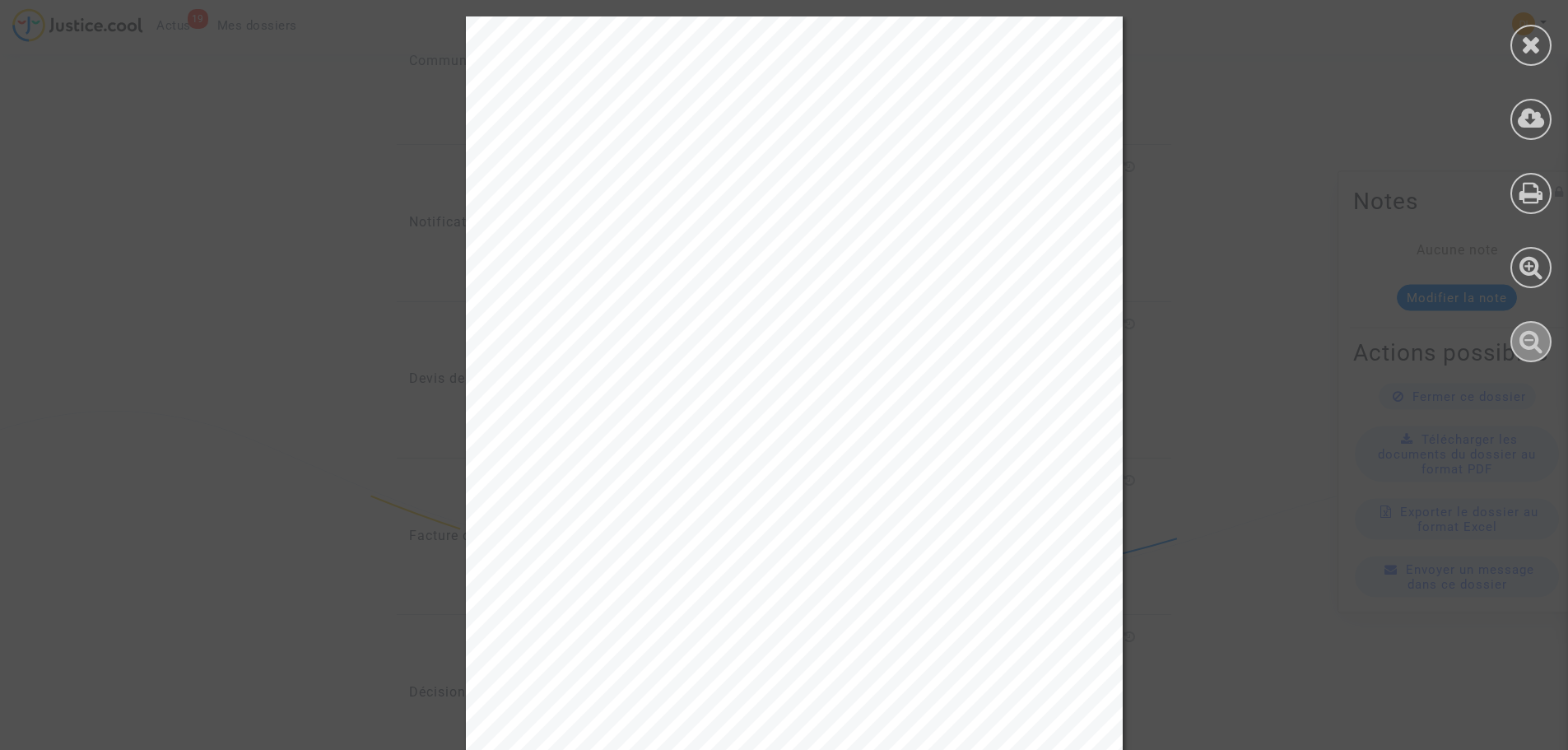
click at [1526, 339] on icon at bounding box center [1531, 340] width 24 height 25
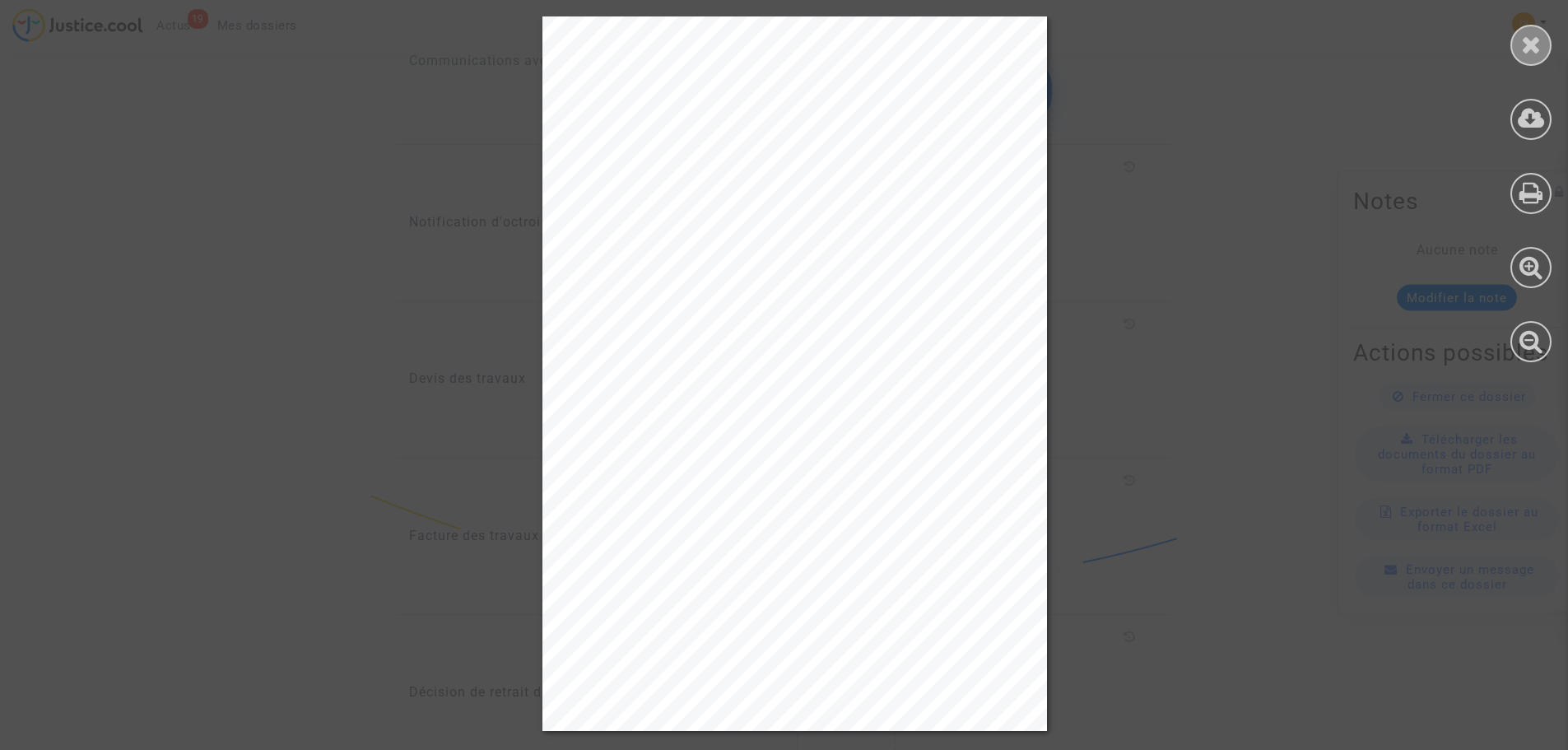
click at [1528, 46] on icon at bounding box center [1531, 44] width 21 height 25
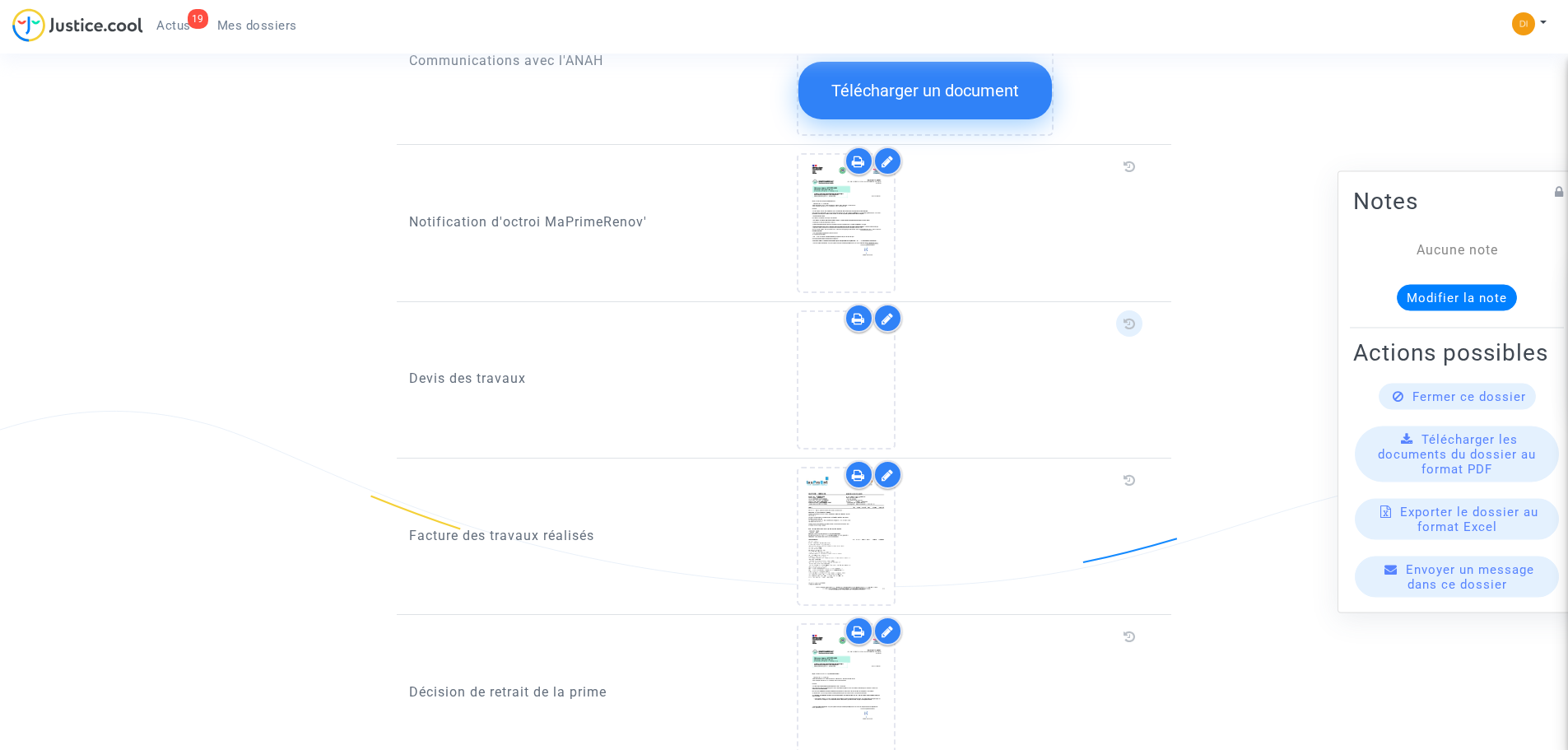
click at [1128, 316] on icon at bounding box center [1129, 322] width 12 height 13
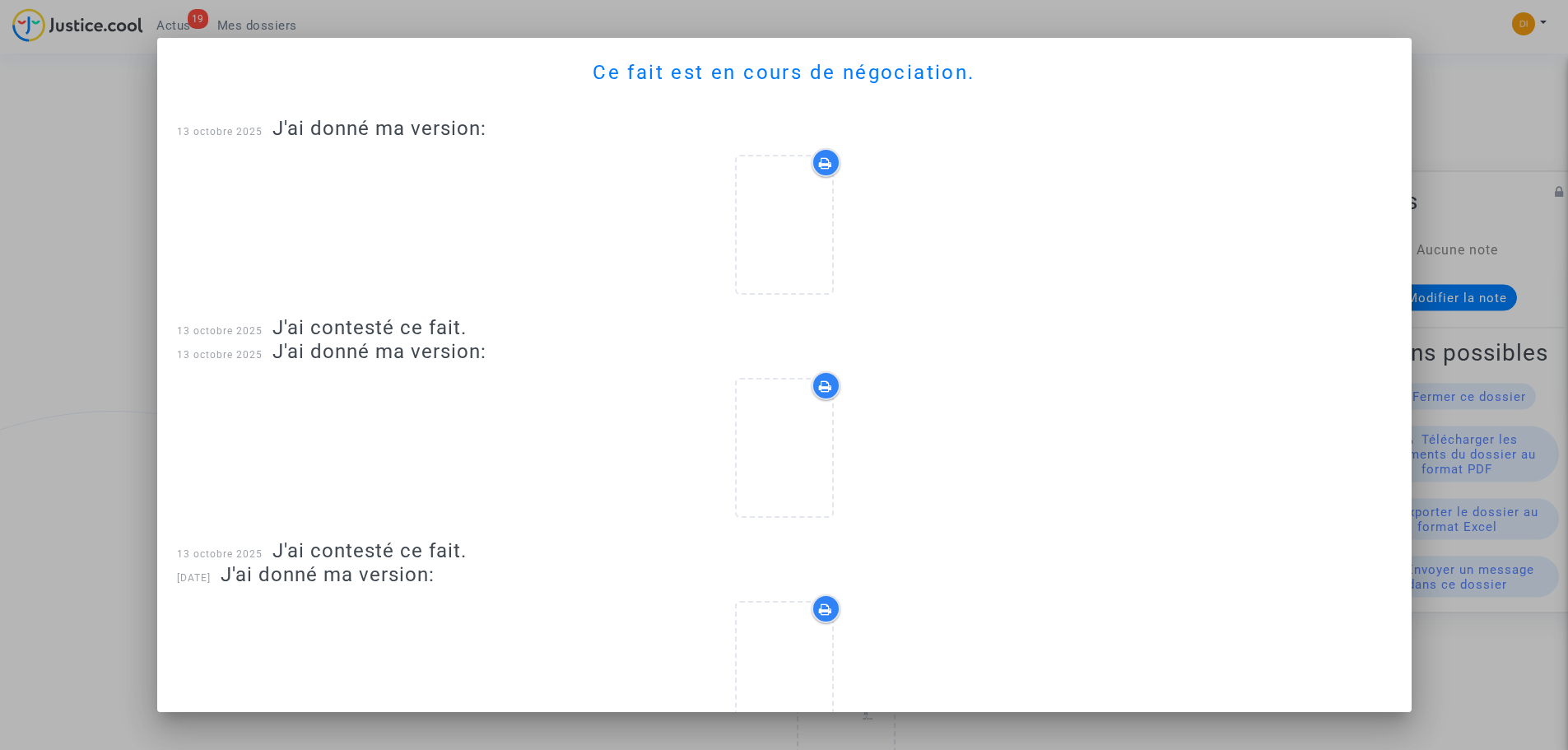
click at [431, 741] on div at bounding box center [784, 375] width 1568 height 750
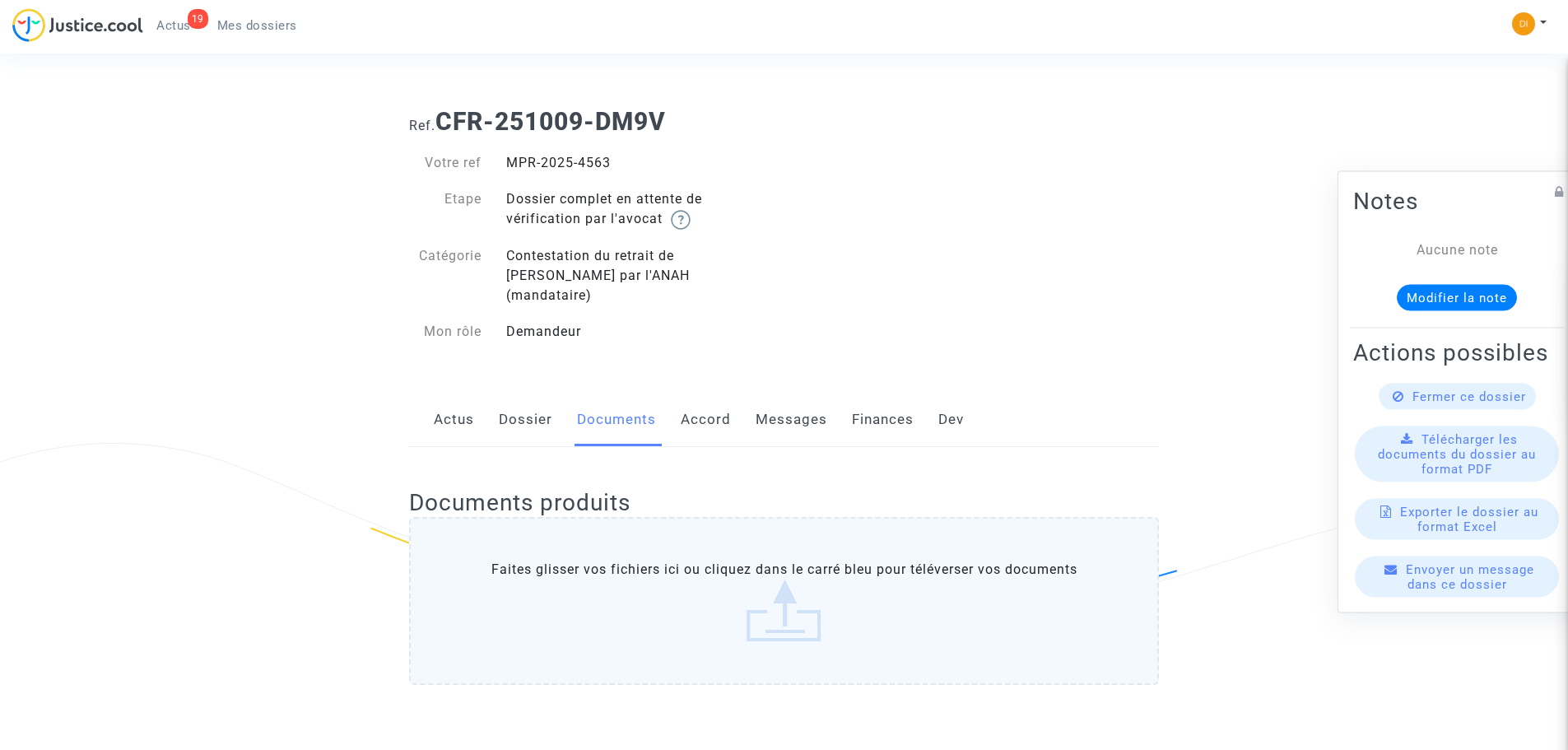
scroll to position [904, 0]
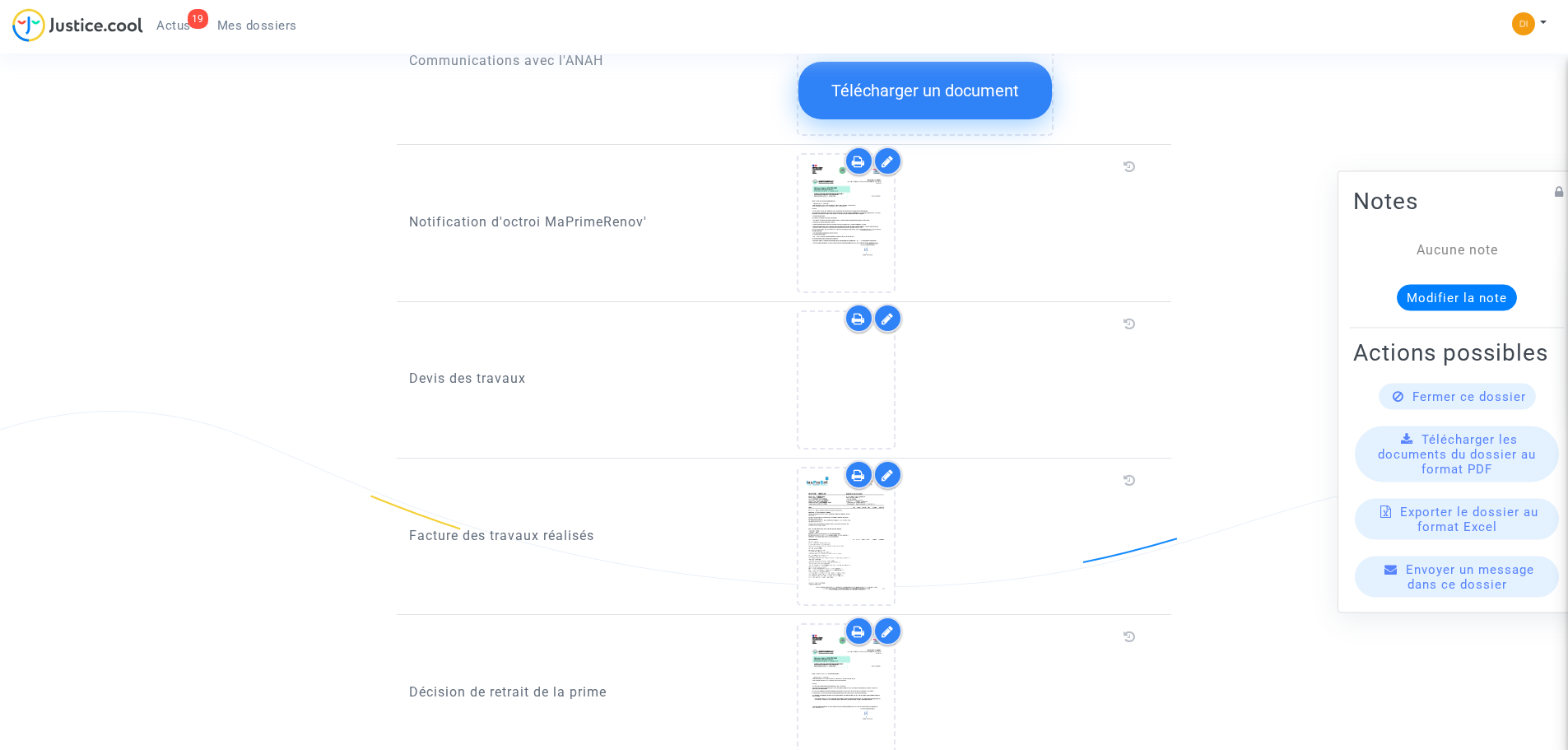
click at [890, 312] on icon at bounding box center [887, 318] width 12 height 13
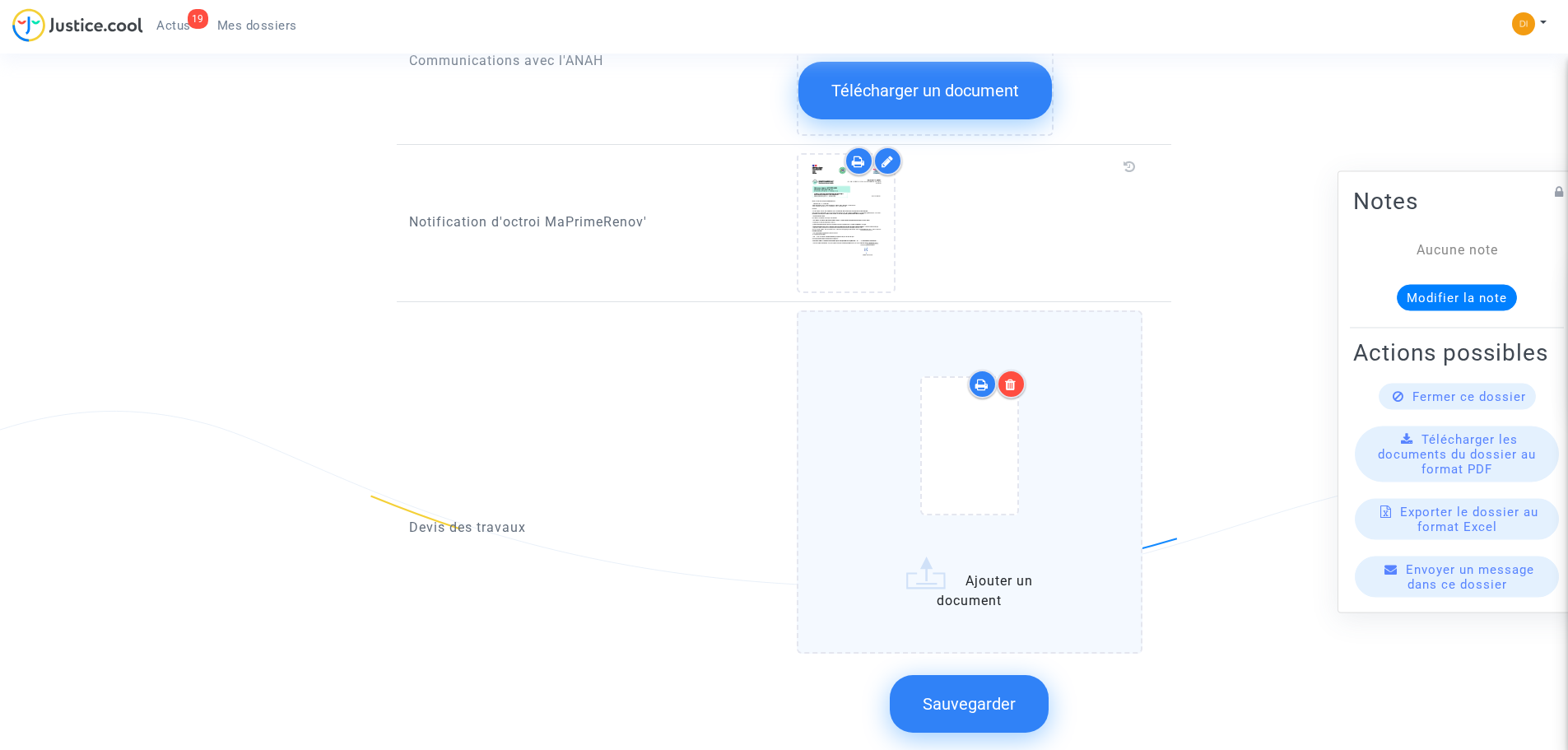
click at [1008, 378] on icon at bounding box center [1011, 384] width 12 height 13
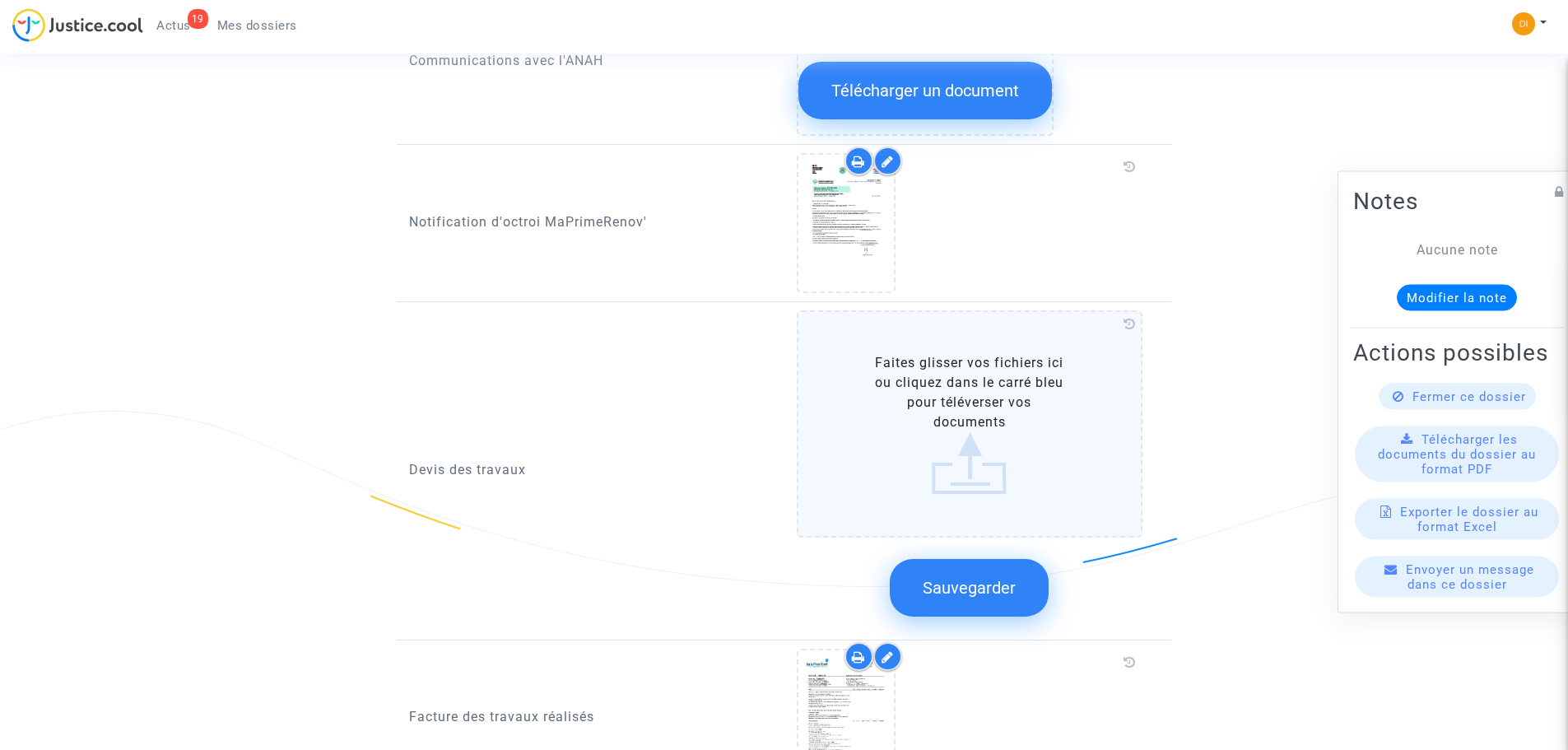
click at [1256, 405] on ng-component "Ref. CFR-251009-DM9V Votre ref MPR-2025-4563 Etape Dossier complet en attente d…" at bounding box center [784, 300] width 1185 height 2220
click at [995, 578] on span "Sauvegarder" at bounding box center [968, 588] width 93 height 20
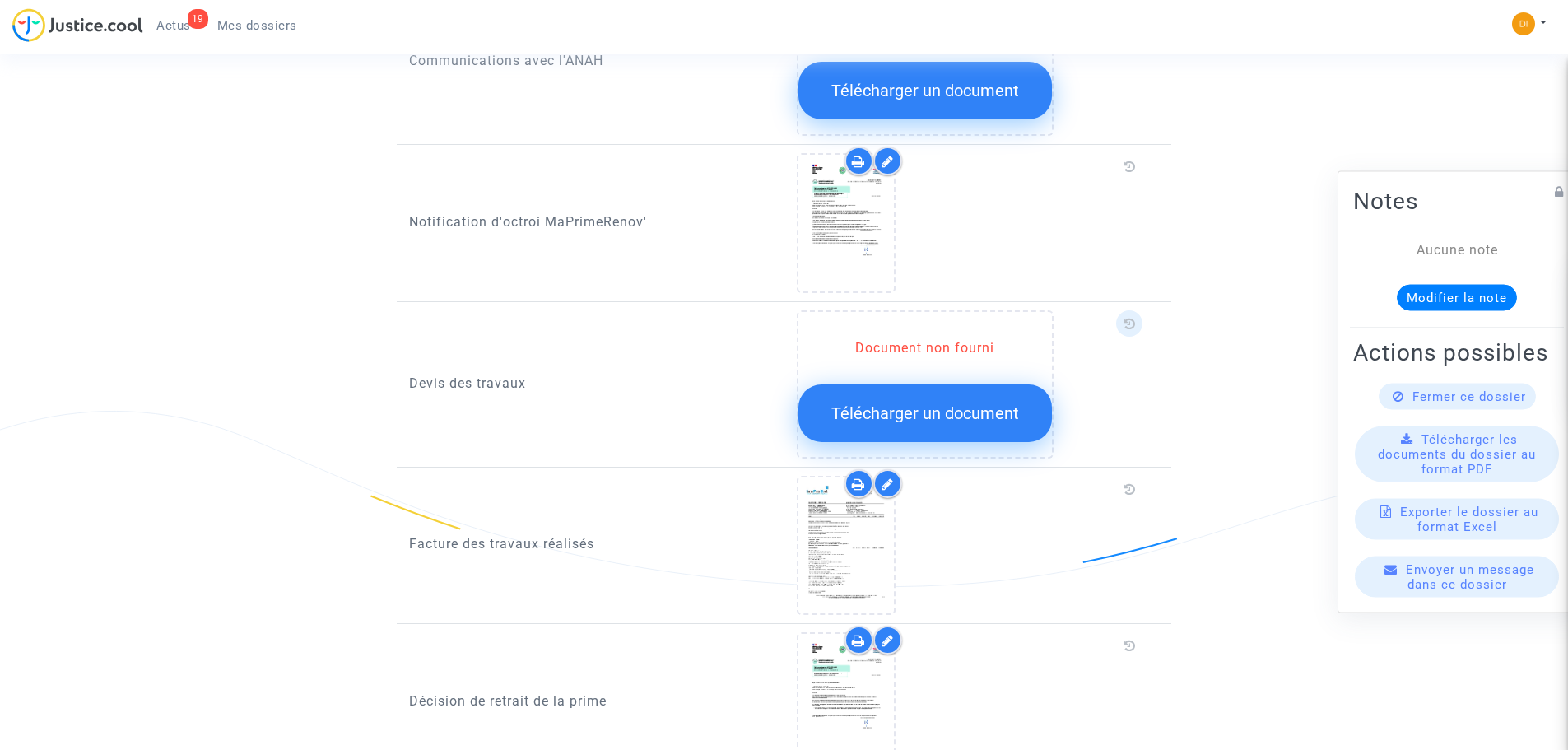
click at [1131, 316] on icon at bounding box center [1129, 322] width 12 height 13
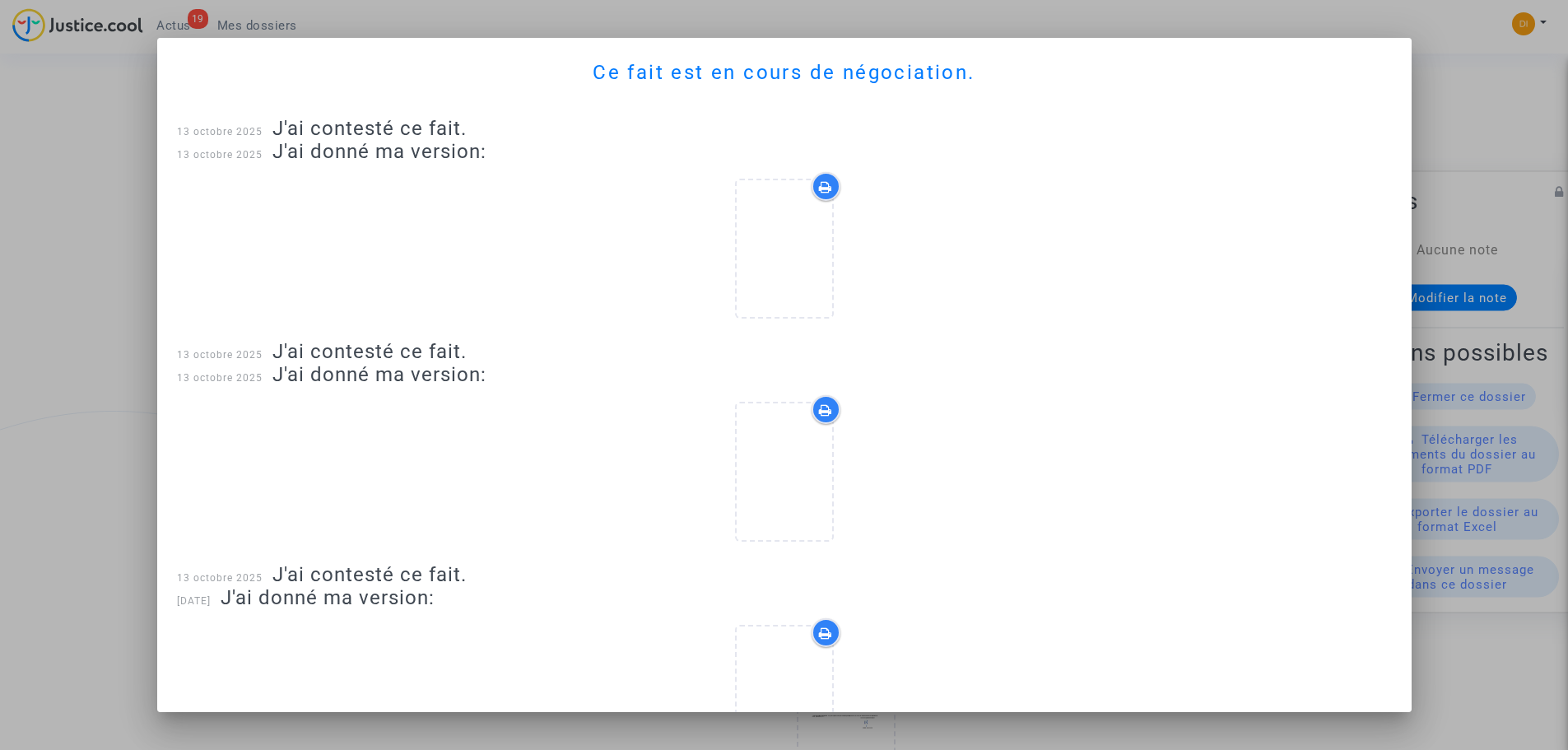
click at [827, 185] on div at bounding box center [826, 186] width 29 height 29
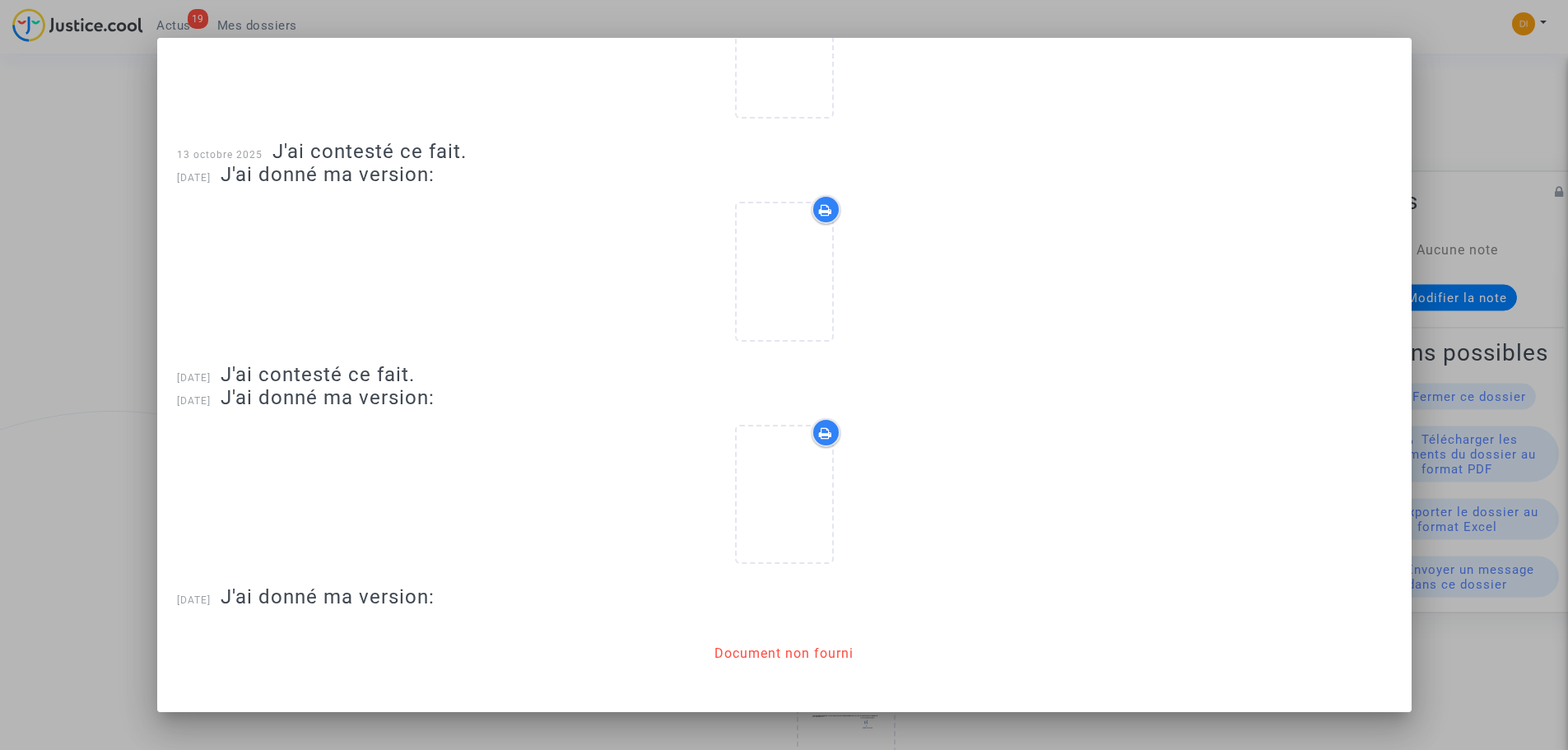
scroll to position [429, 0]
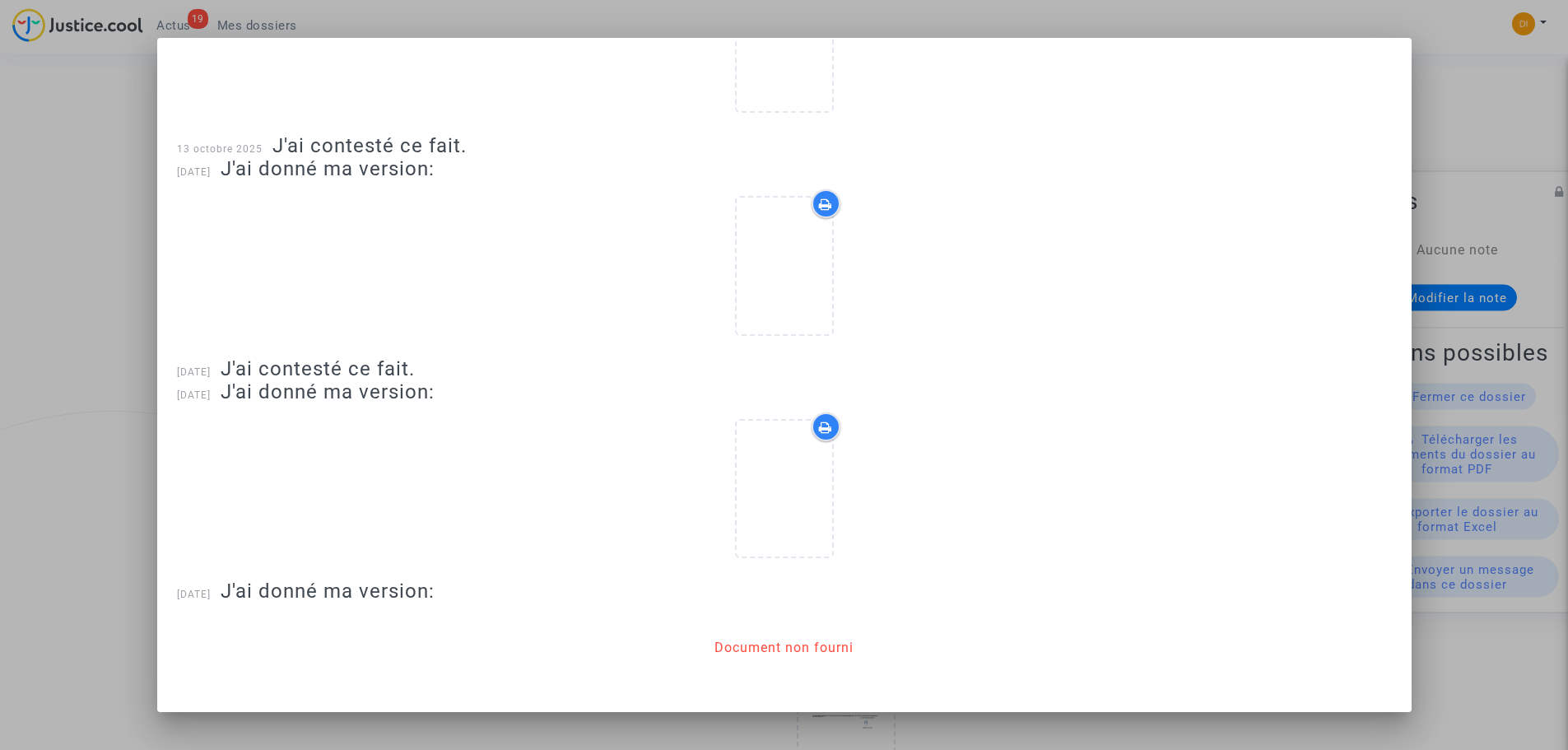
click at [798, 646] on div "Document non fourni" at bounding box center [784, 648] width 139 height 20
click at [65, 557] on div at bounding box center [784, 375] width 1568 height 750
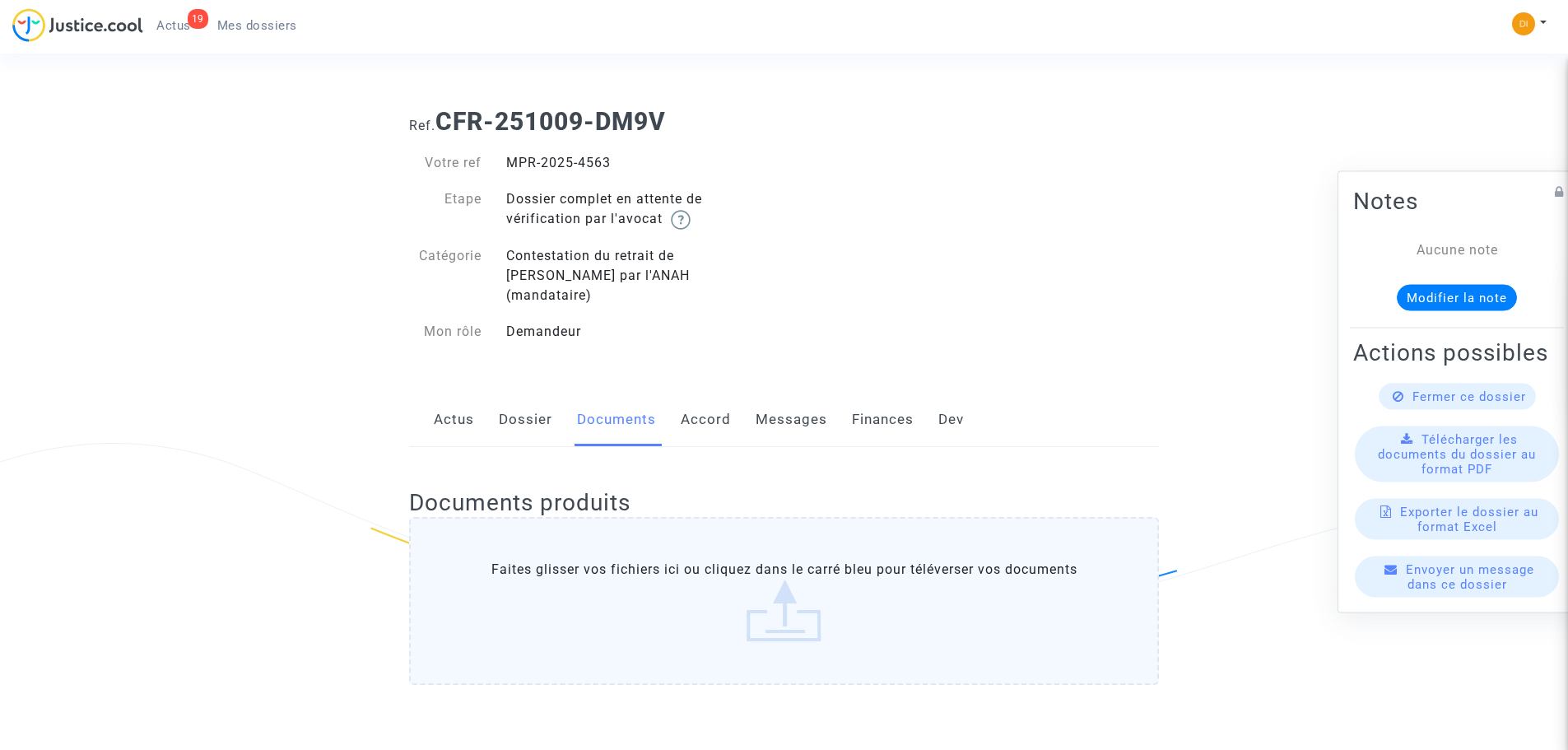
scroll to position [904, 0]
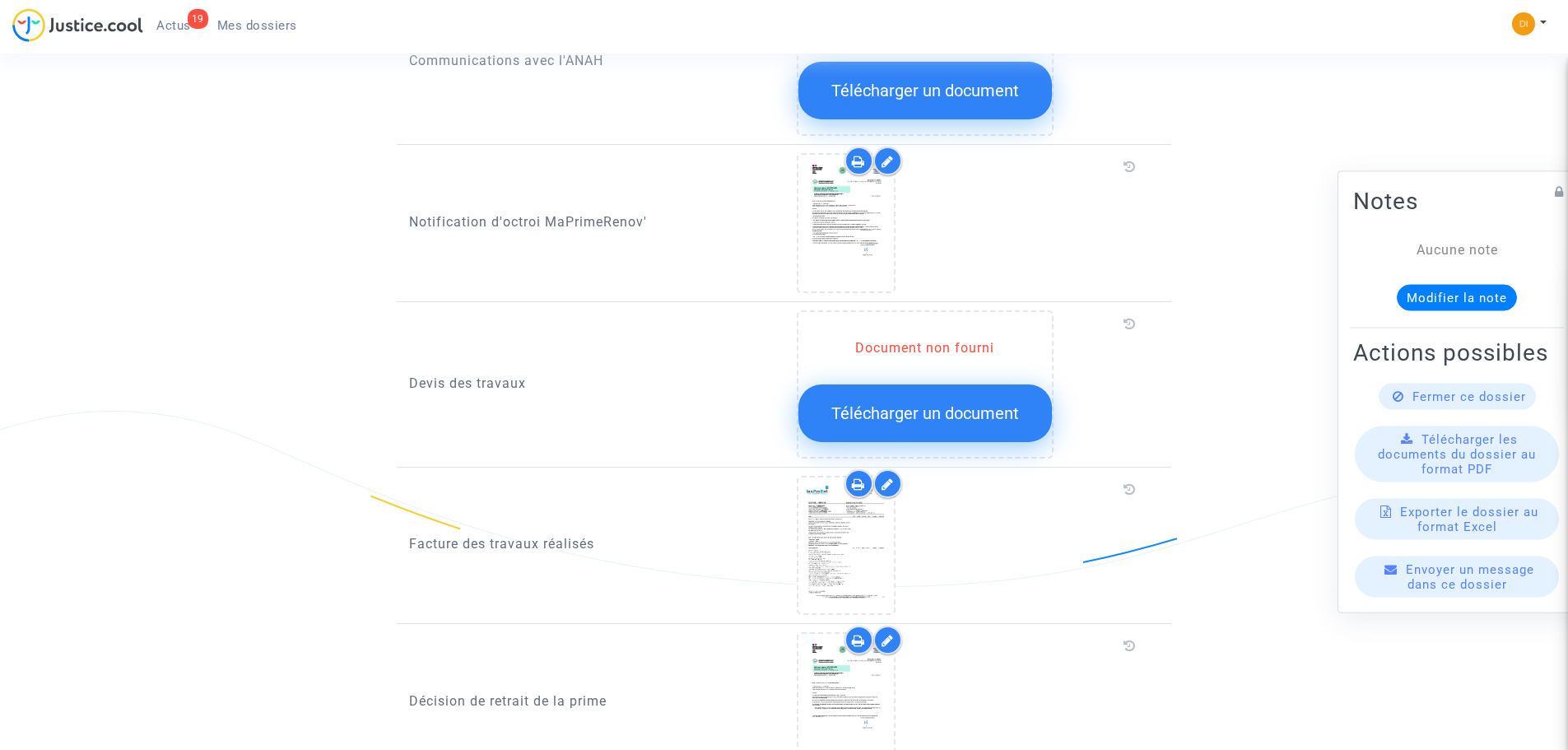
click at [986, 403] on span "Télécharger un document" at bounding box center [925, 413] width 188 height 20
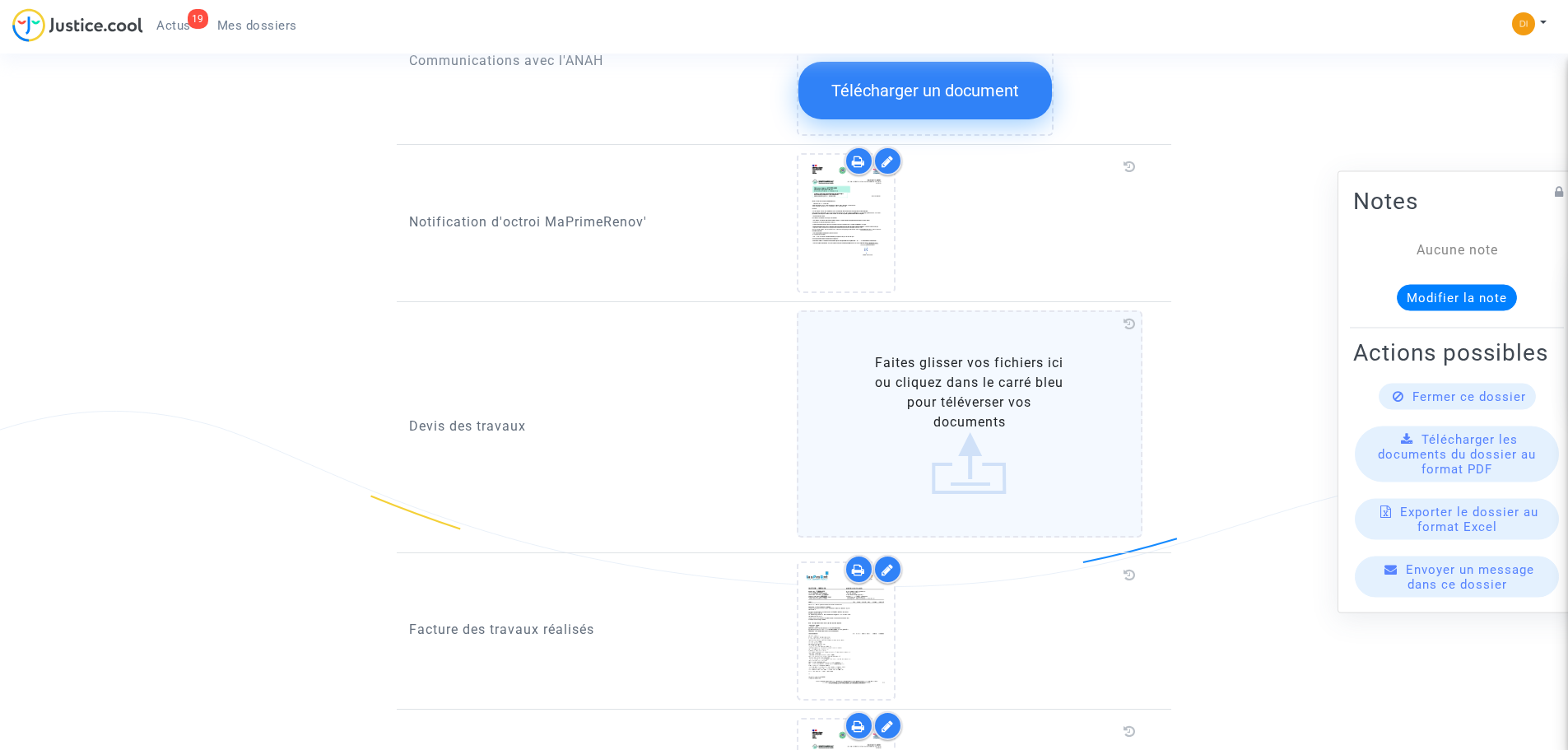
click at [952, 407] on label "Faites glisser vos fichiers ici ou cliquez dans le carré bleu pour téléverser v…" at bounding box center [970, 424] width 346 height 227
click at [0, 0] on input "Faites glisser vos fichiers ici ou cliquez dans le carré bleu pour téléverser v…" at bounding box center [0, 0] width 0 height 0
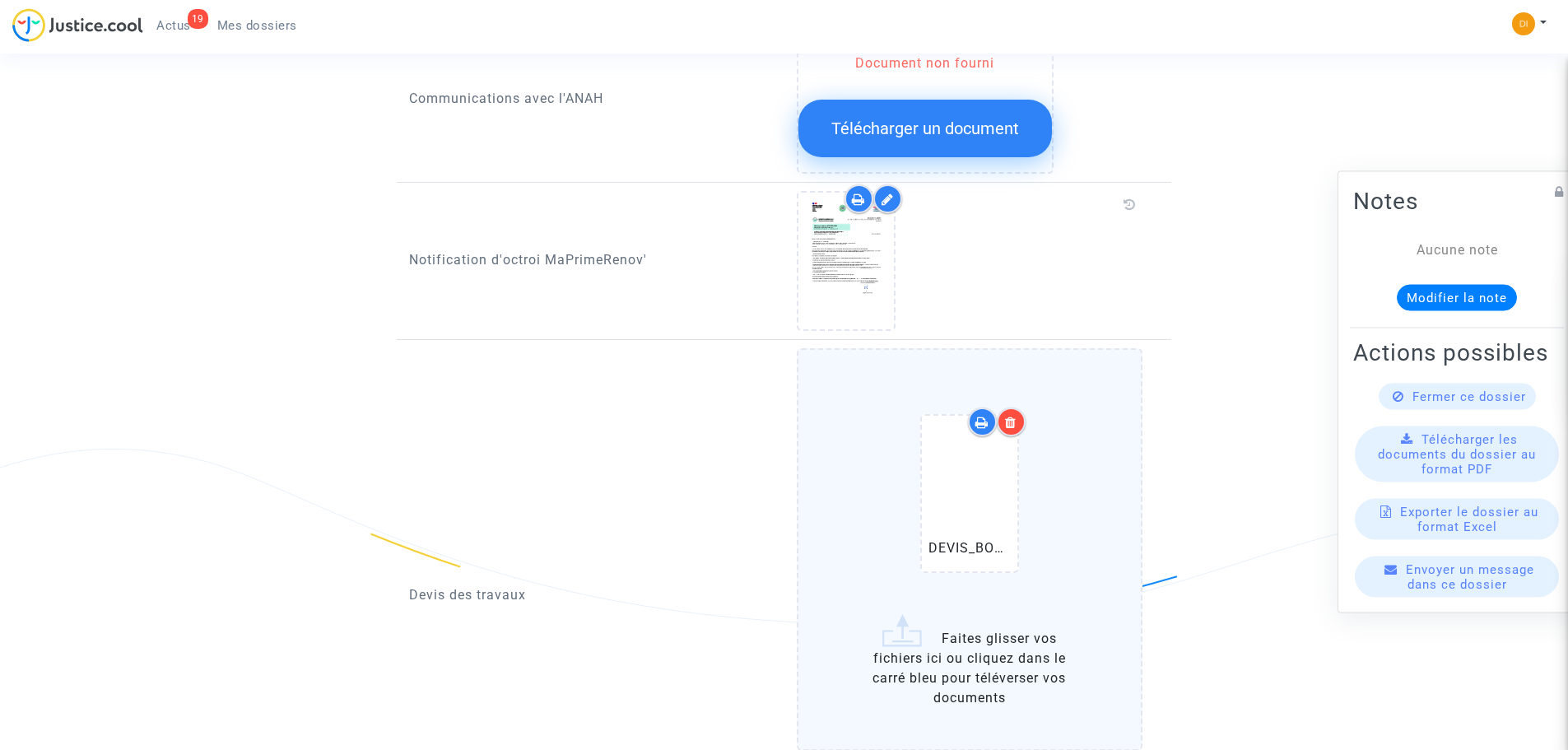
scroll to position [823, 0]
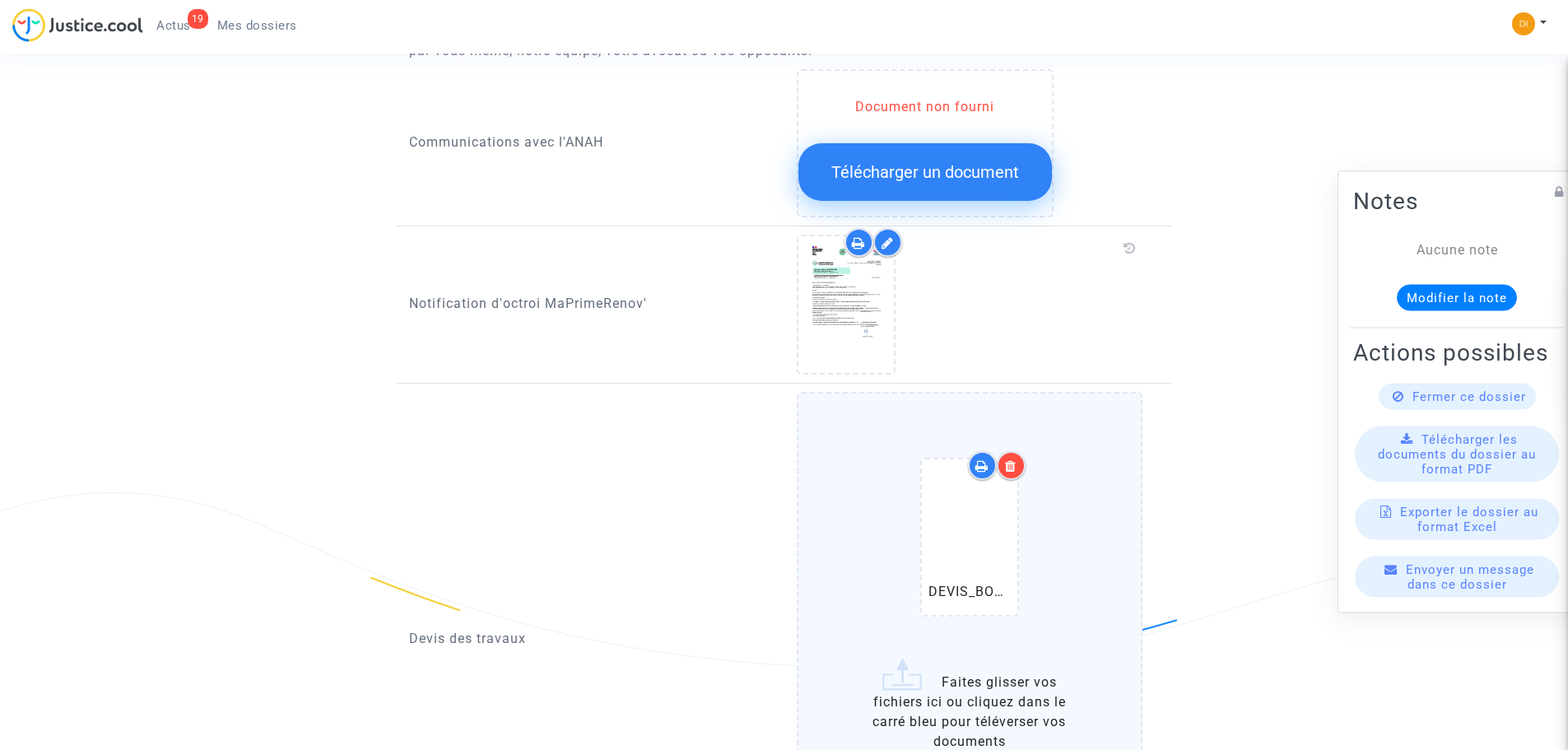
click at [1016, 460] on icon at bounding box center [1011, 466] width 12 height 13
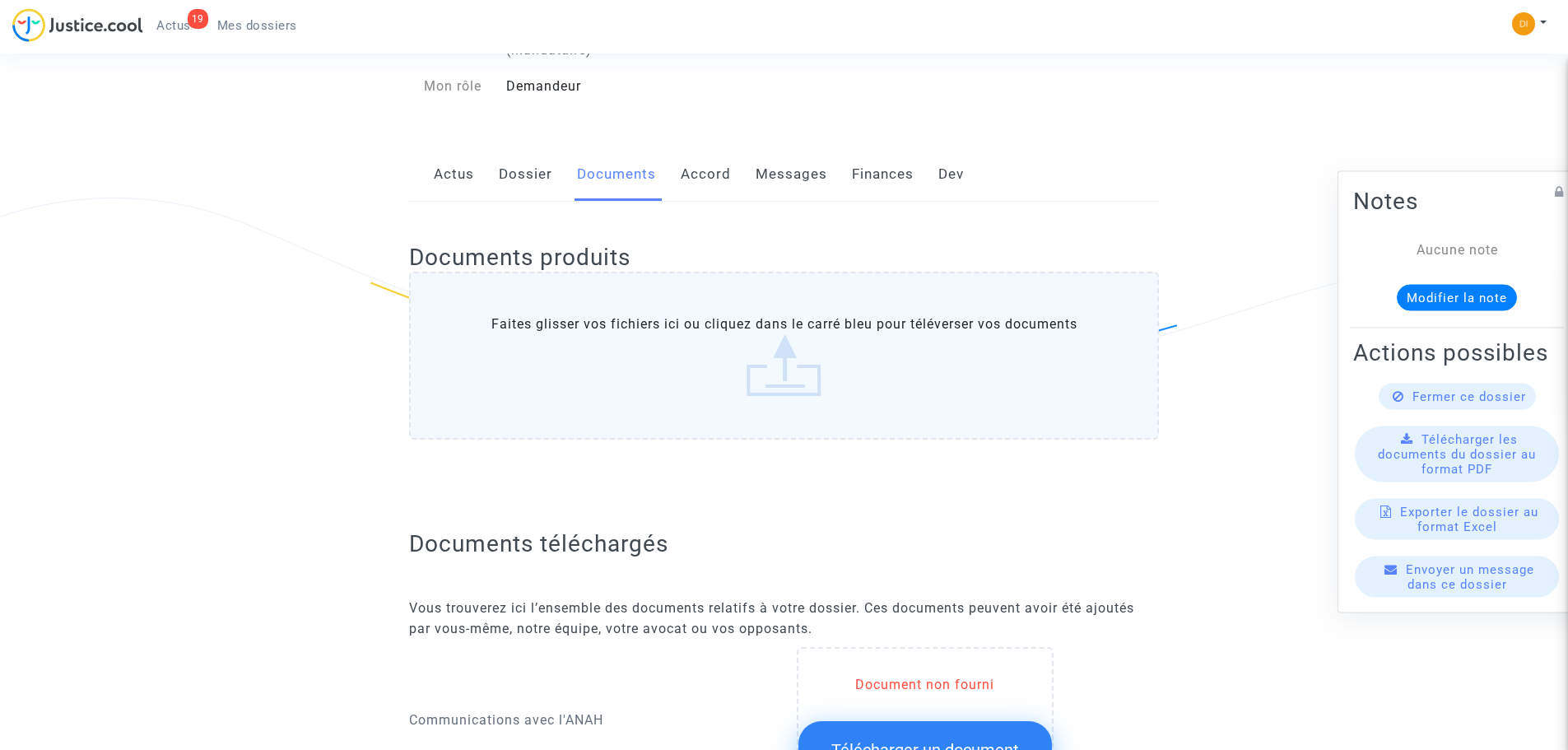
scroll to position [0, 0]
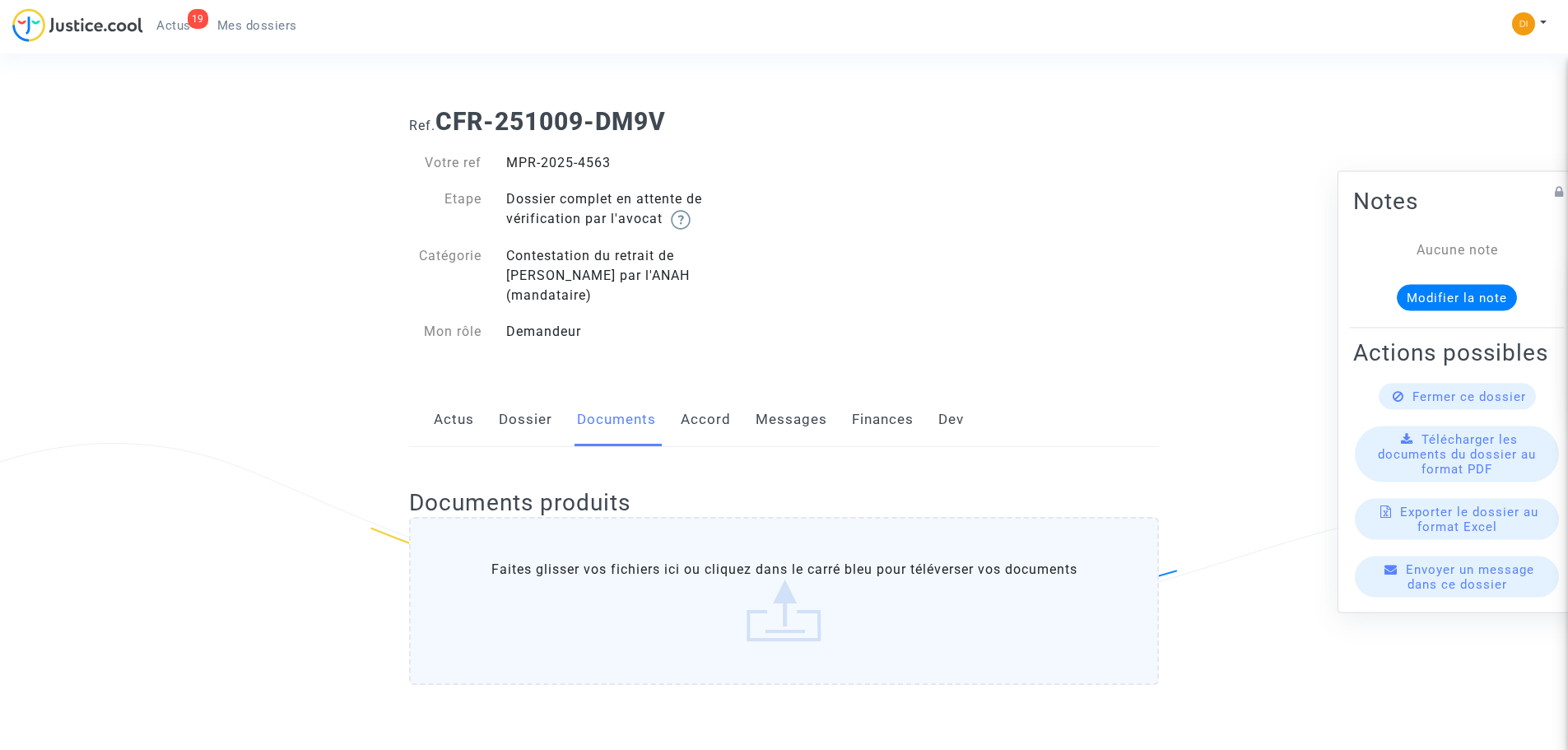
click at [991, 45] on div "19 Actus Mes dossiers Mon profil Paramètres Déconnexion" at bounding box center [784, 30] width 1568 height 45
click at [165, 27] on span "Actus" at bounding box center [173, 25] width 35 height 15
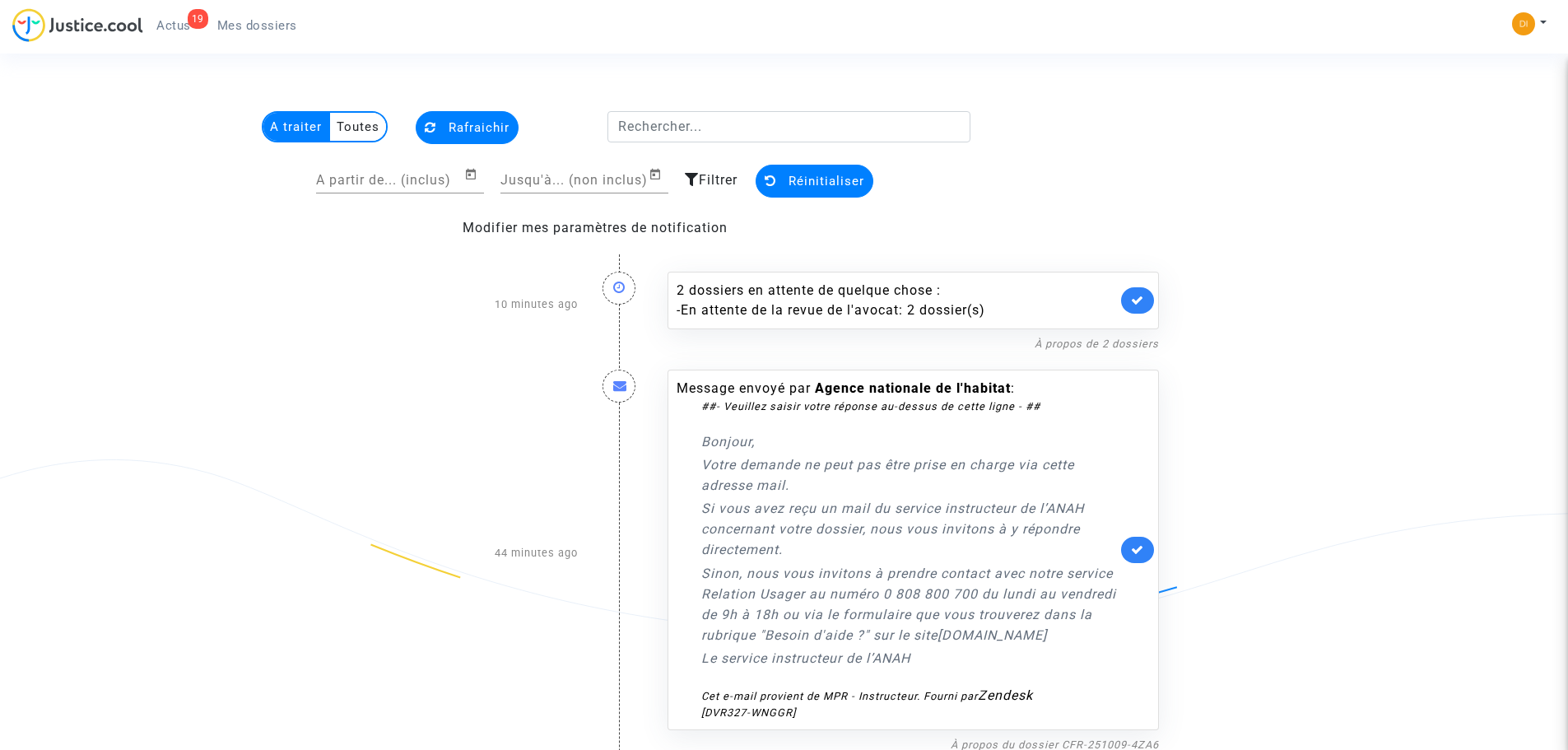
click at [267, 27] on span "Mes dossiers" at bounding box center [257, 25] width 80 height 15
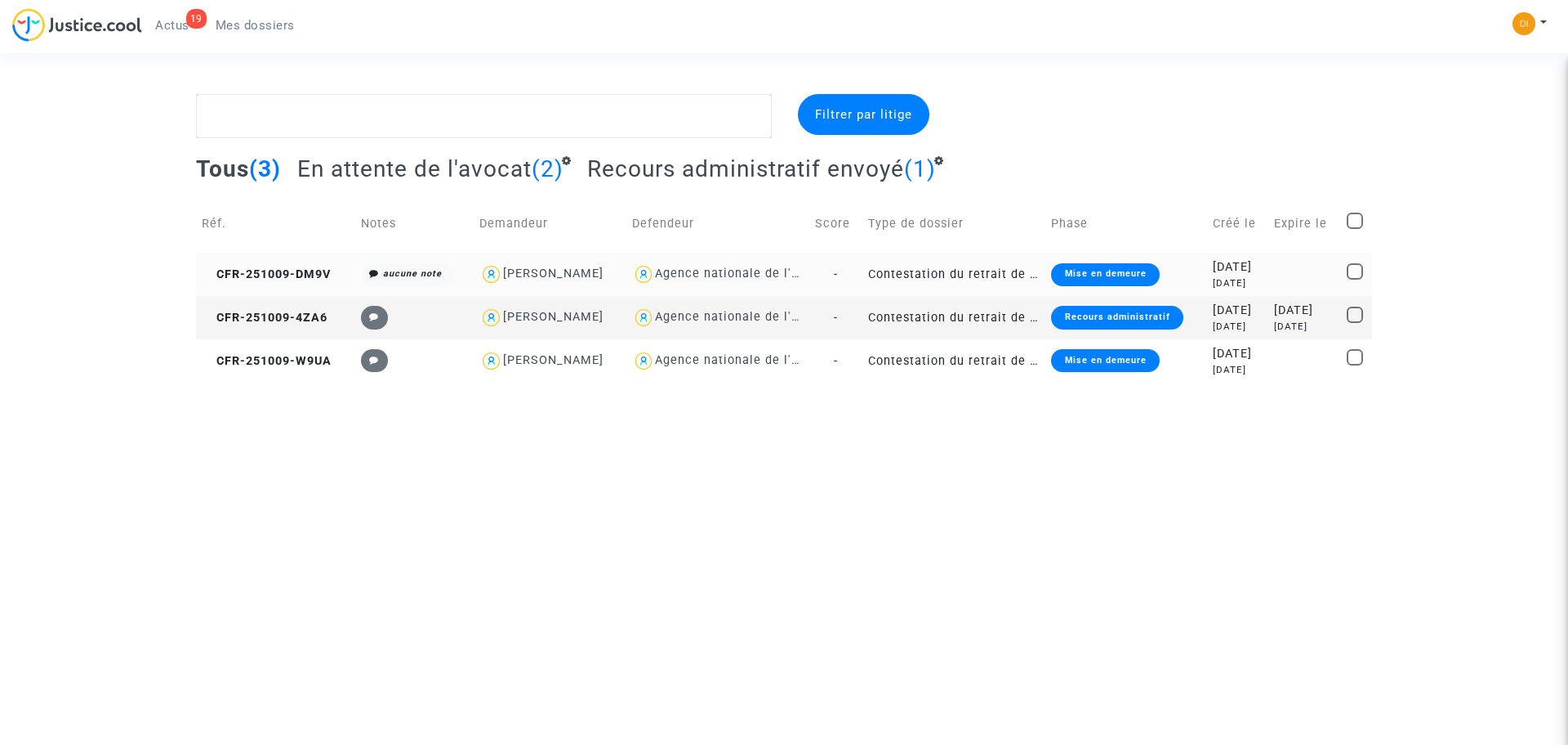
click at [1090, 281] on div "Mise en demeure" at bounding box center [1105, 274] width 108 height 23
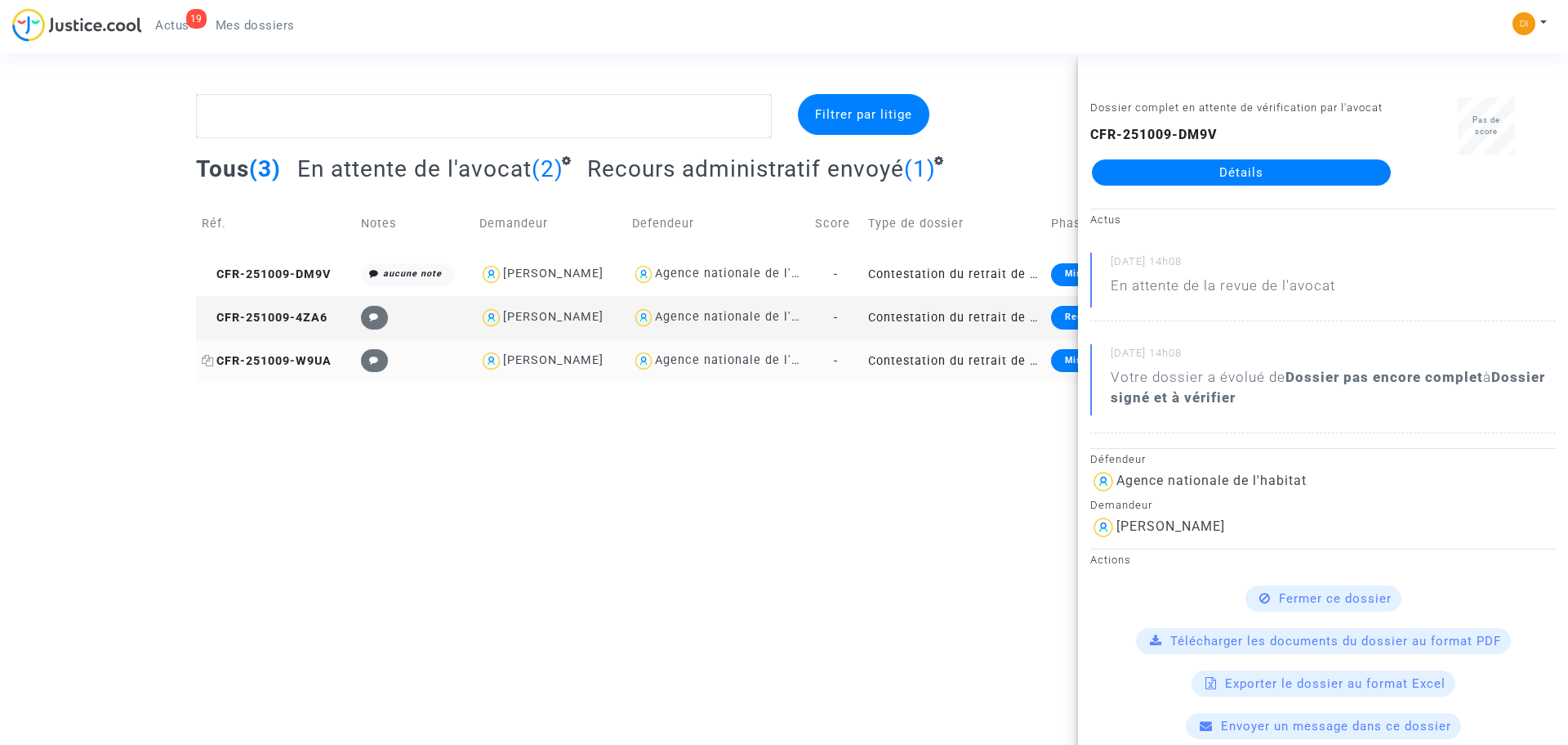
click at [319, 362] on span "CFR-251009-W9UA" at bounding box center [267, 361] width 130 height 14
click at [642, 382] on html "19 Actus Mes dossiers Mon profil Paramètres Déconnexion Filtrer par litige Tous…" at bounding box center [784, 191] width 1568 height 382
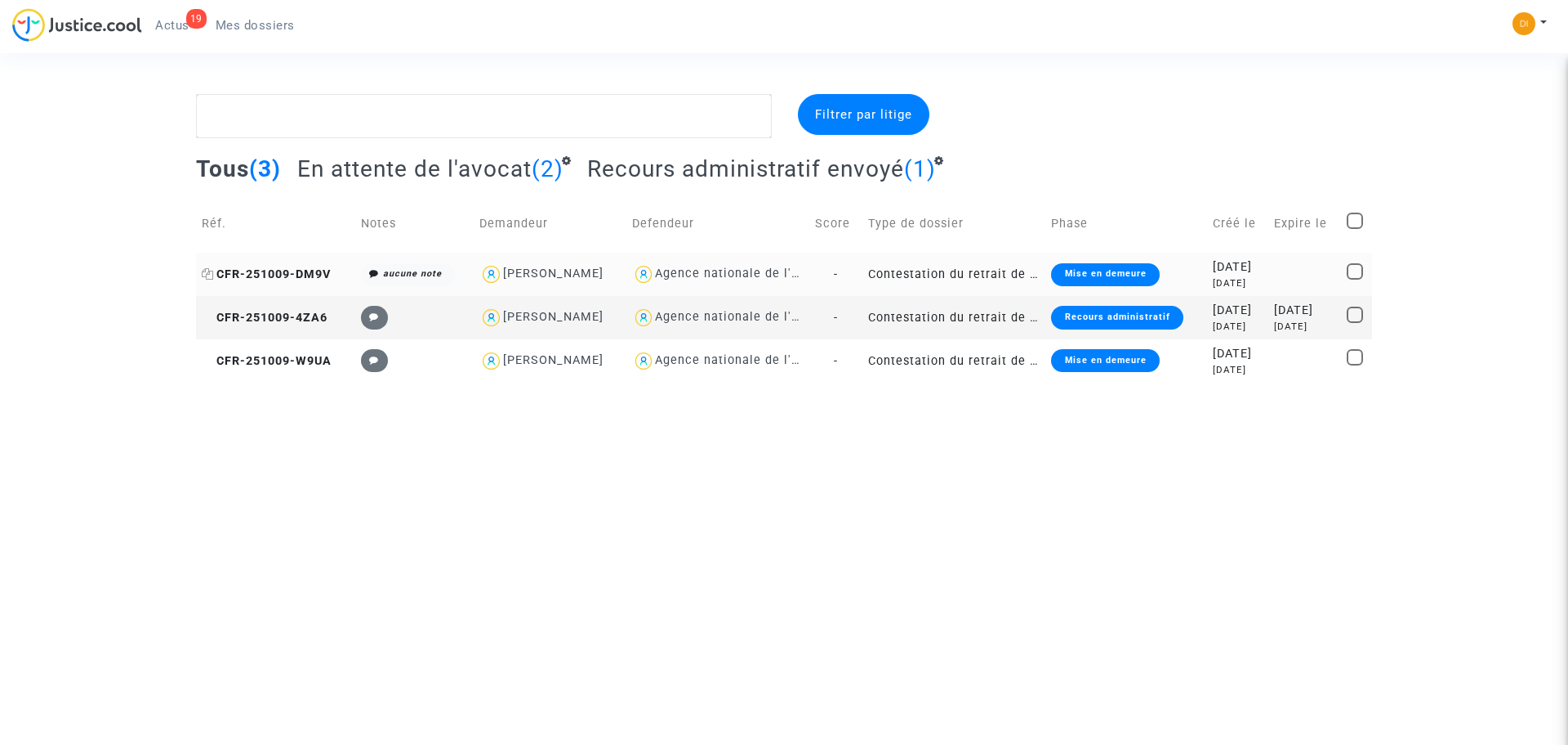
click at [286, 270] on span "CFR-251009-DM9V" at bounding box center [266, 275] width 129 height 14
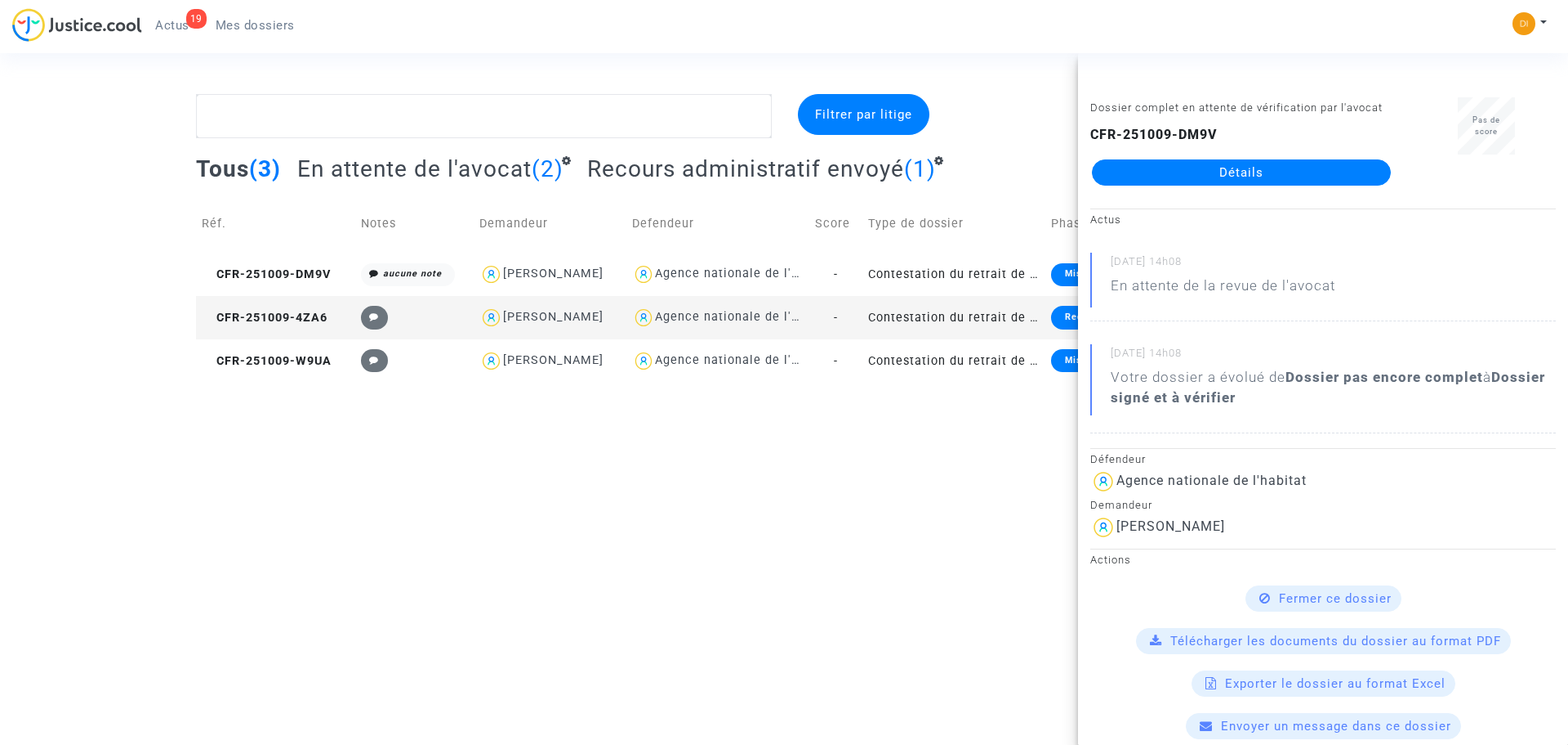
click at [654, 382] on html "19 Actus Mes dossiers Mon profil Paramètres Déconnexion Filtrer par litige Tous…" at bounding box center [784, 191] width 1568 height 382
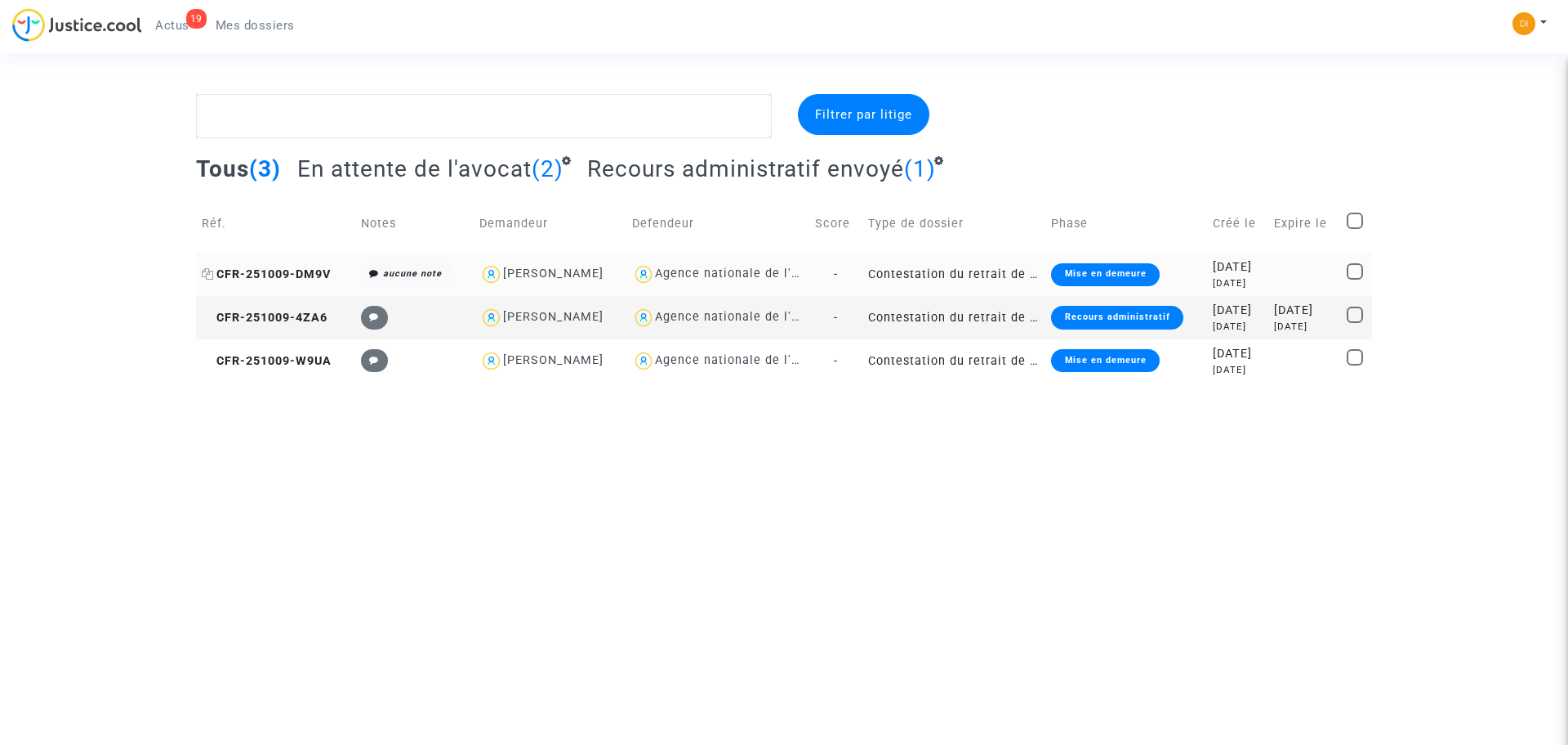
click at [305, 268] on span "CFR-251009-DM9V" at bounding box center [266, 275] width 129 height 14
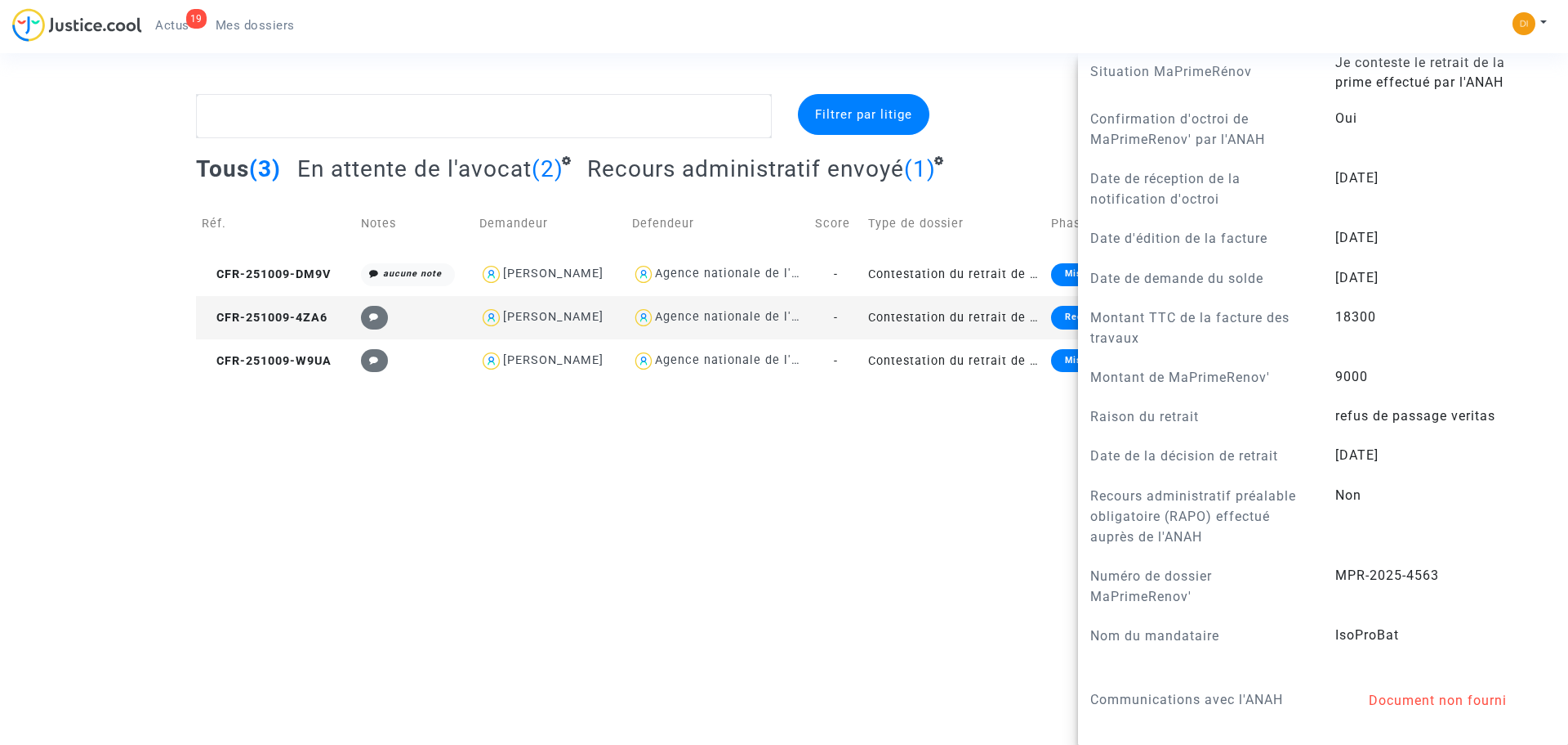
scroll to position [899, 0]
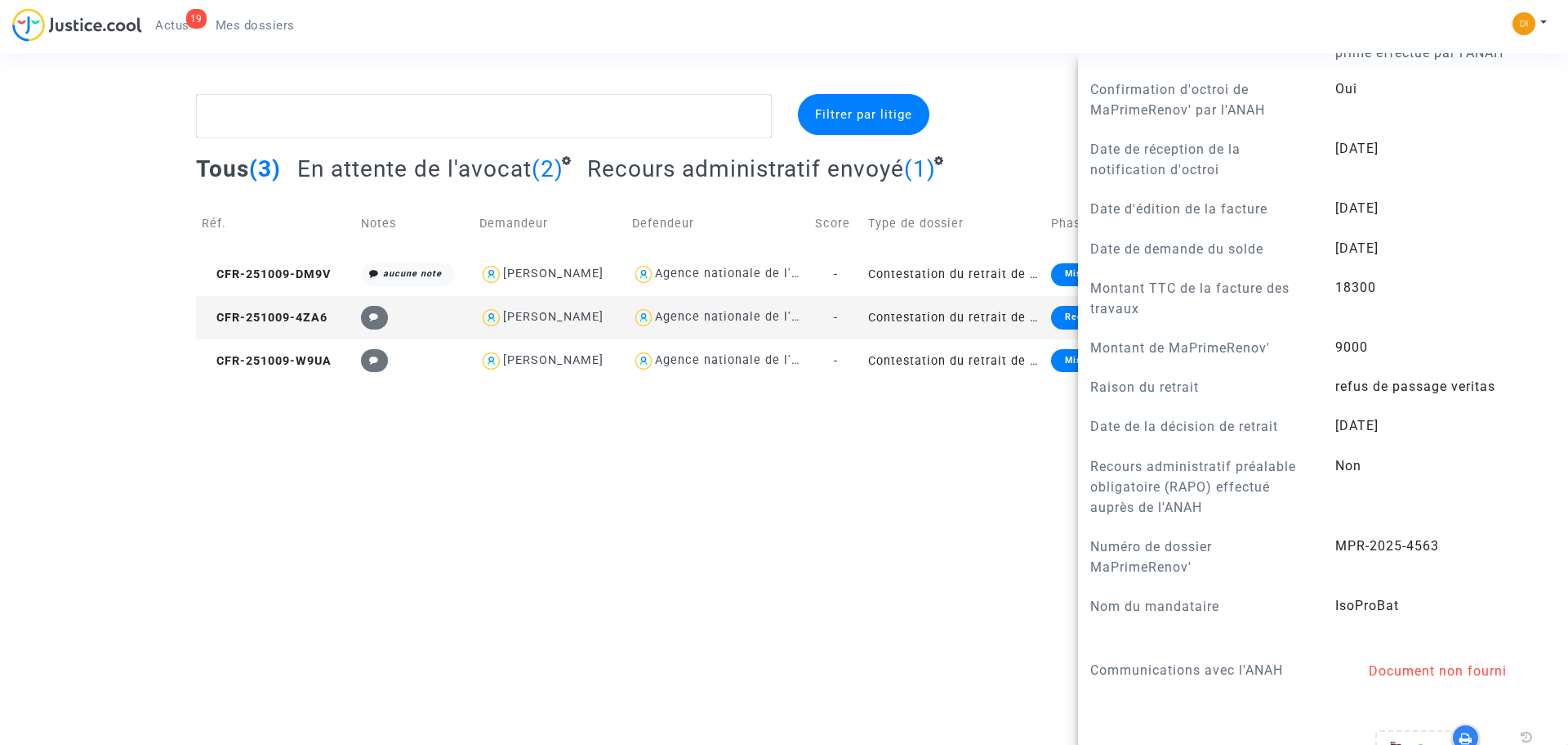
click at [650, 382] on html "19 Actus Mes dossiers Mon profil Paramètres Déconnexion Filtrer par litige Tous…" at bounding box center [784, 191] width 1568 height 382
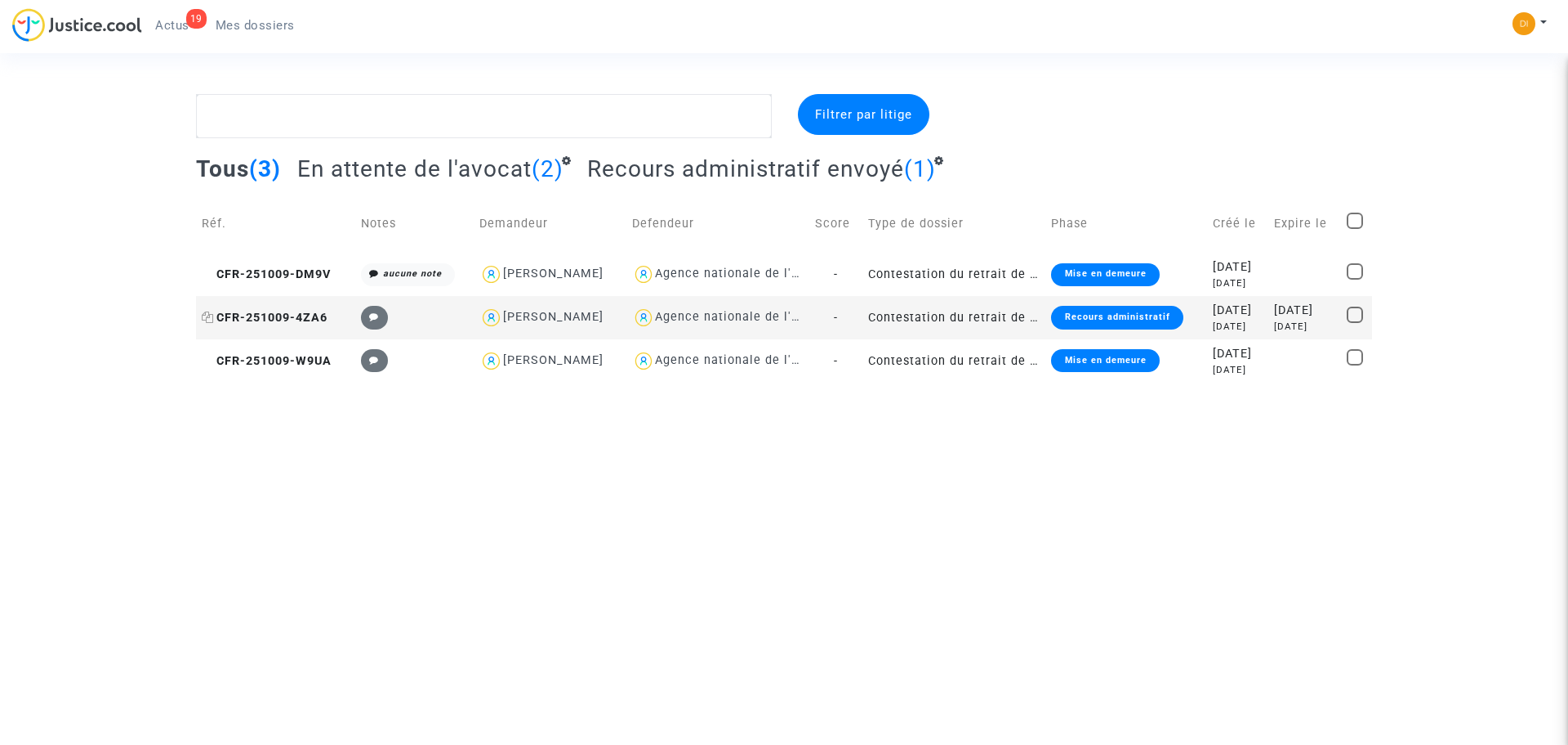
click at [257, 319] on span "CFR-251009-4ZA6" at bounding box center [264, 317] width 125 height 14
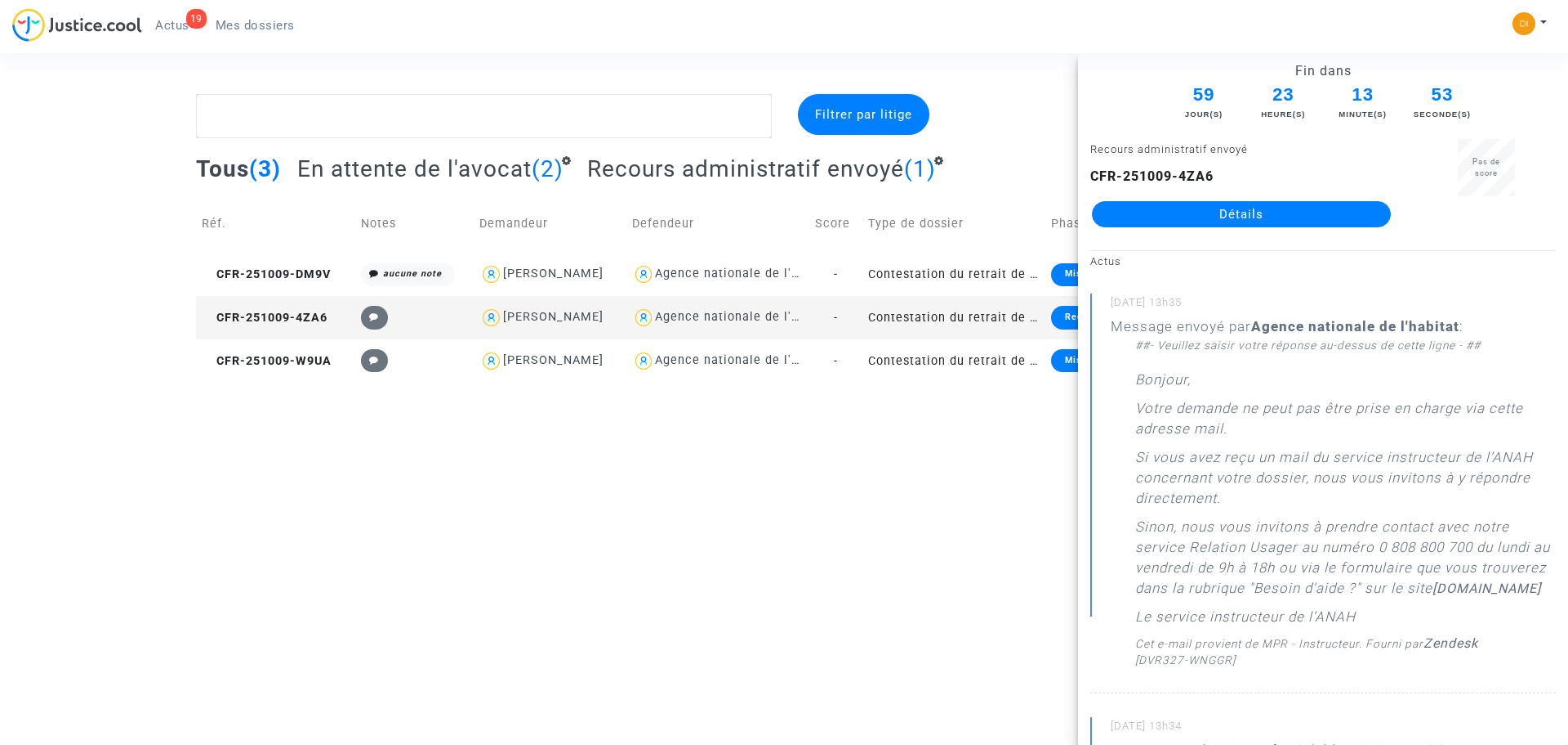
click at [1236, 213] on link "Détails" at bounding box center [1241, 213] width 299 height 26
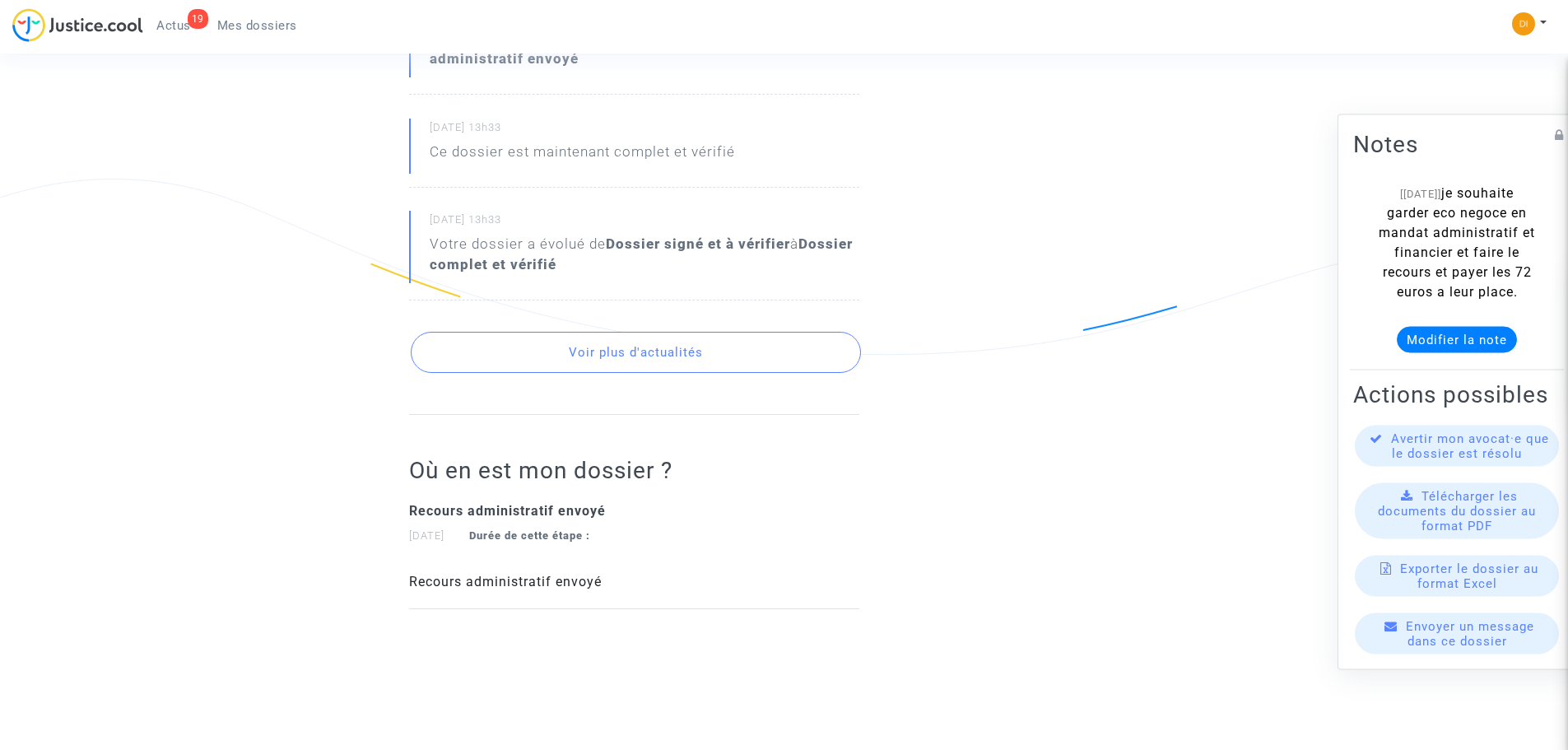
scroll to position [643, 0]
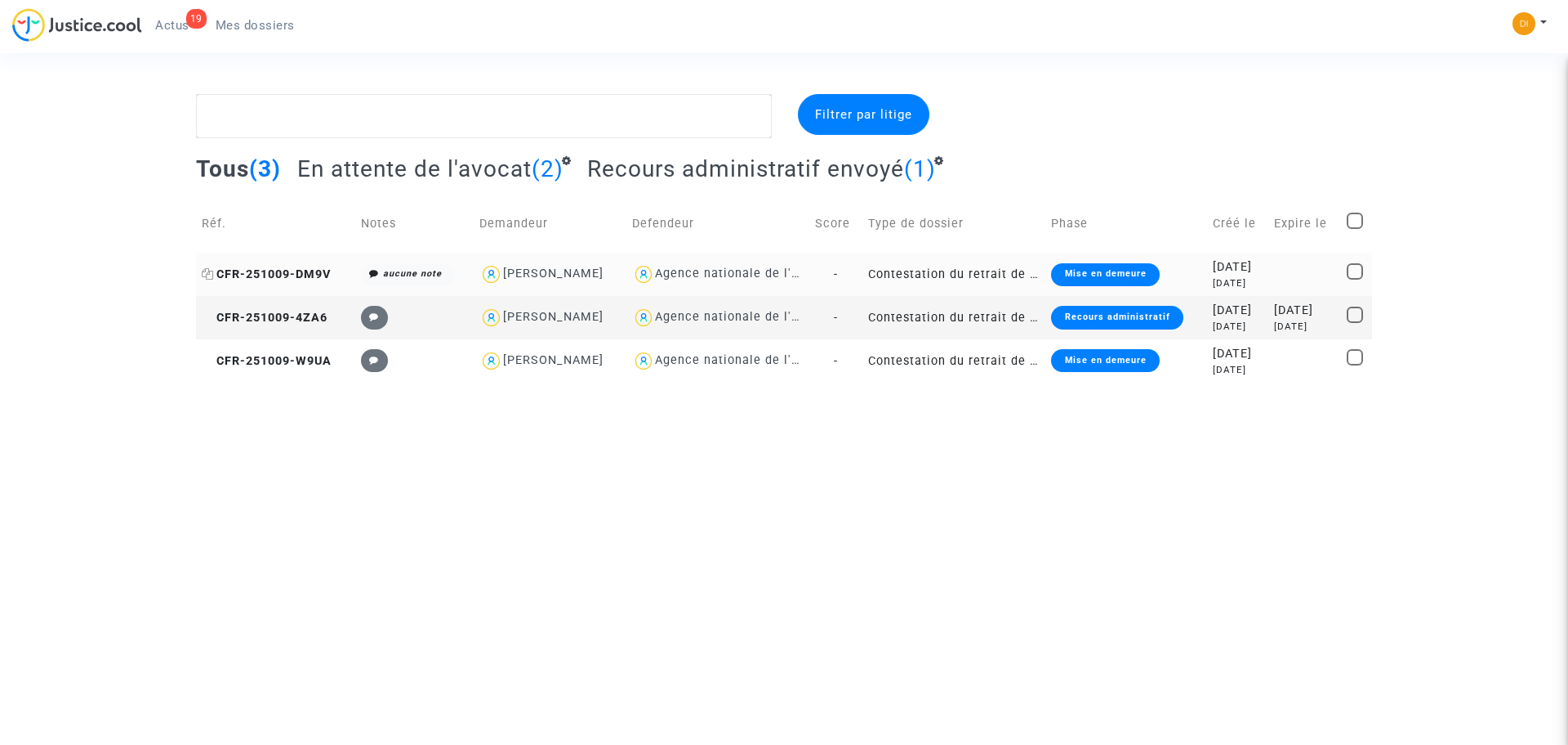
click at [273, 272] on span "CFR-251009-DM9V" at bounding box center [266, 275] width 129 height 14
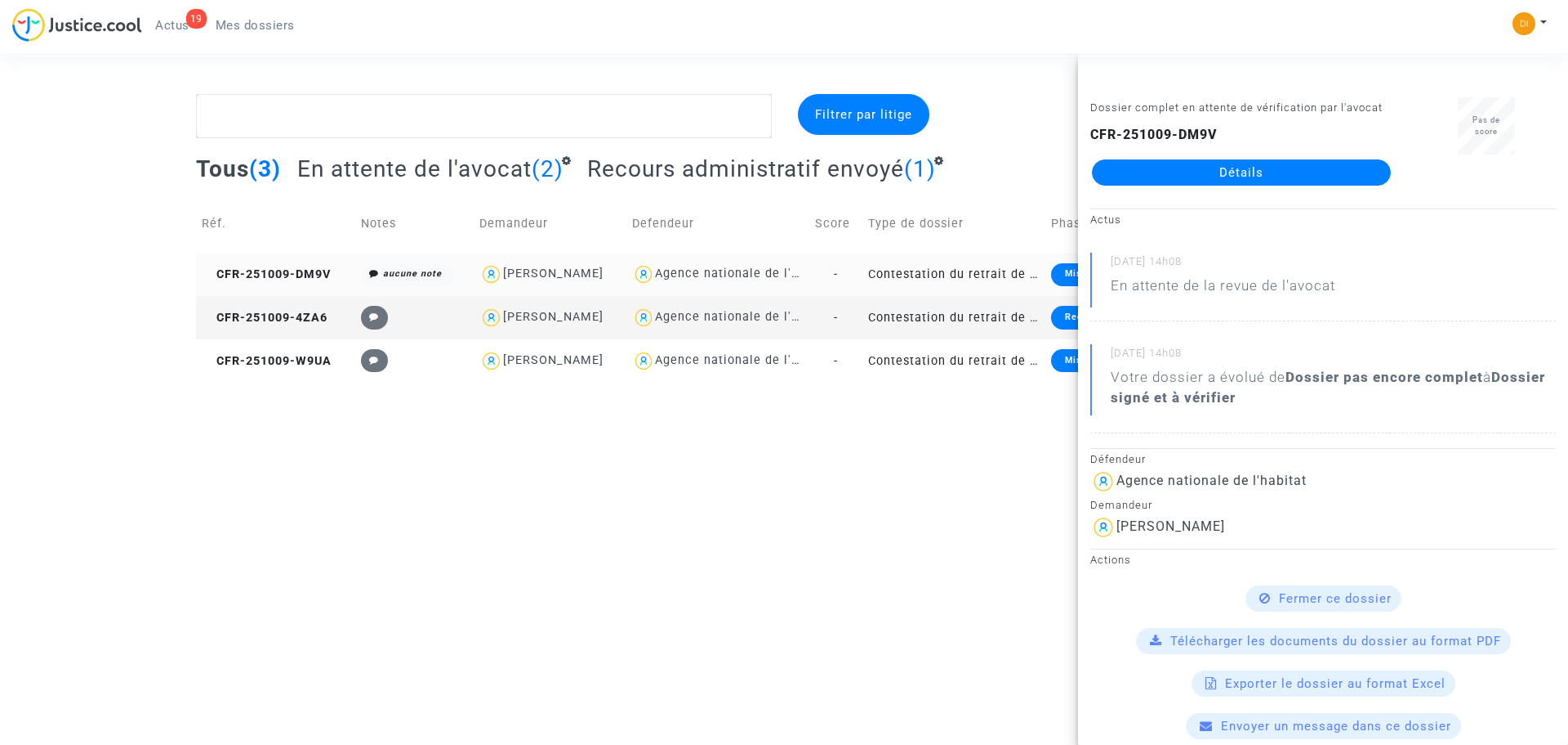
click at [531, 267] on div "Ahmed BOUHOUF" at bounding box center [554, 274] width 101 height 14
type textarea "@"Ahmed BOUHOUF" @"SOS MaPrimeRénov by Pitcher Avocat""
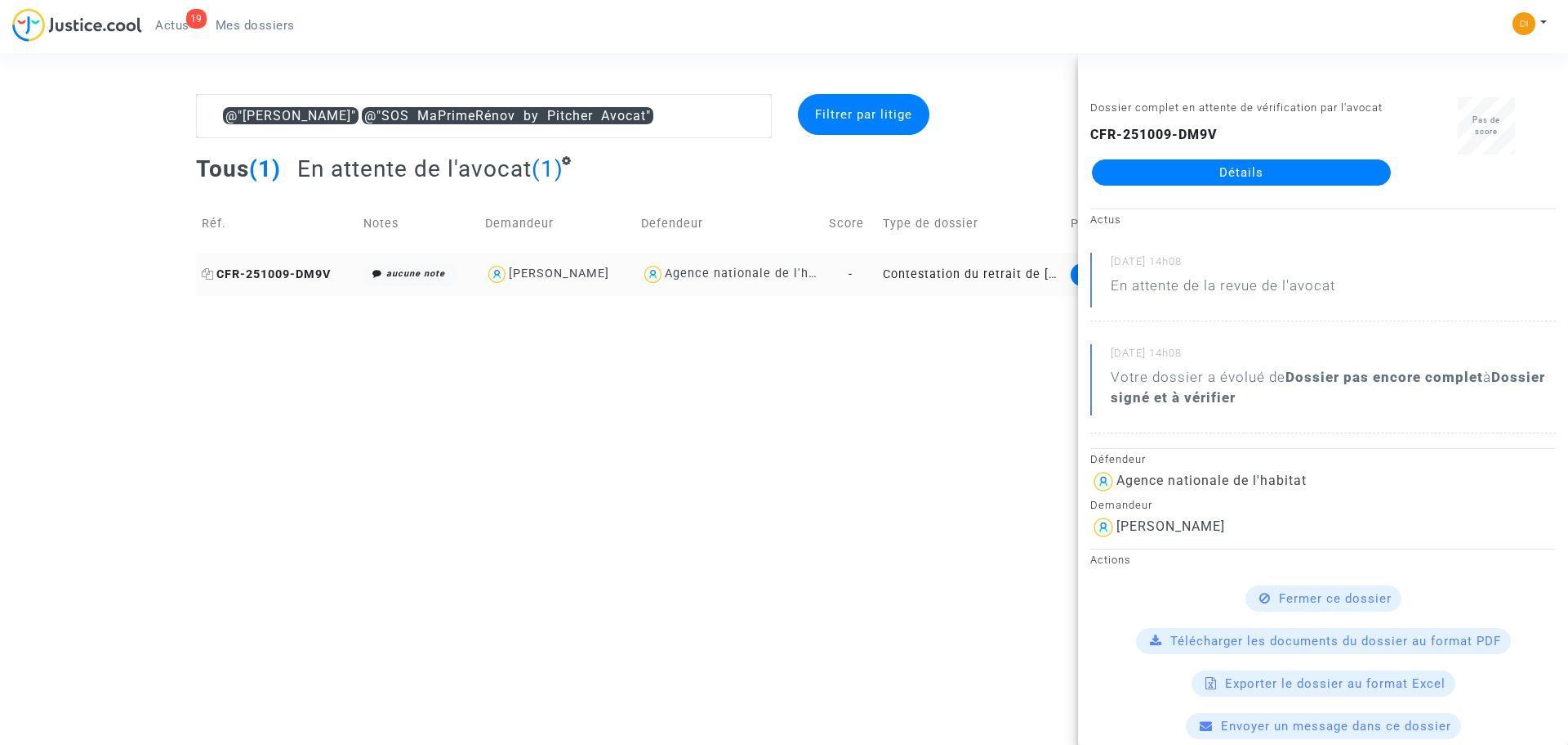
click at [268, 268] on span "CFR-251009-DM9V" at bounding box center [266, 275] width 129 height 14
click at [1187, 177] on link "Détails" at bounding box center [1241, 172] width 299 height 26
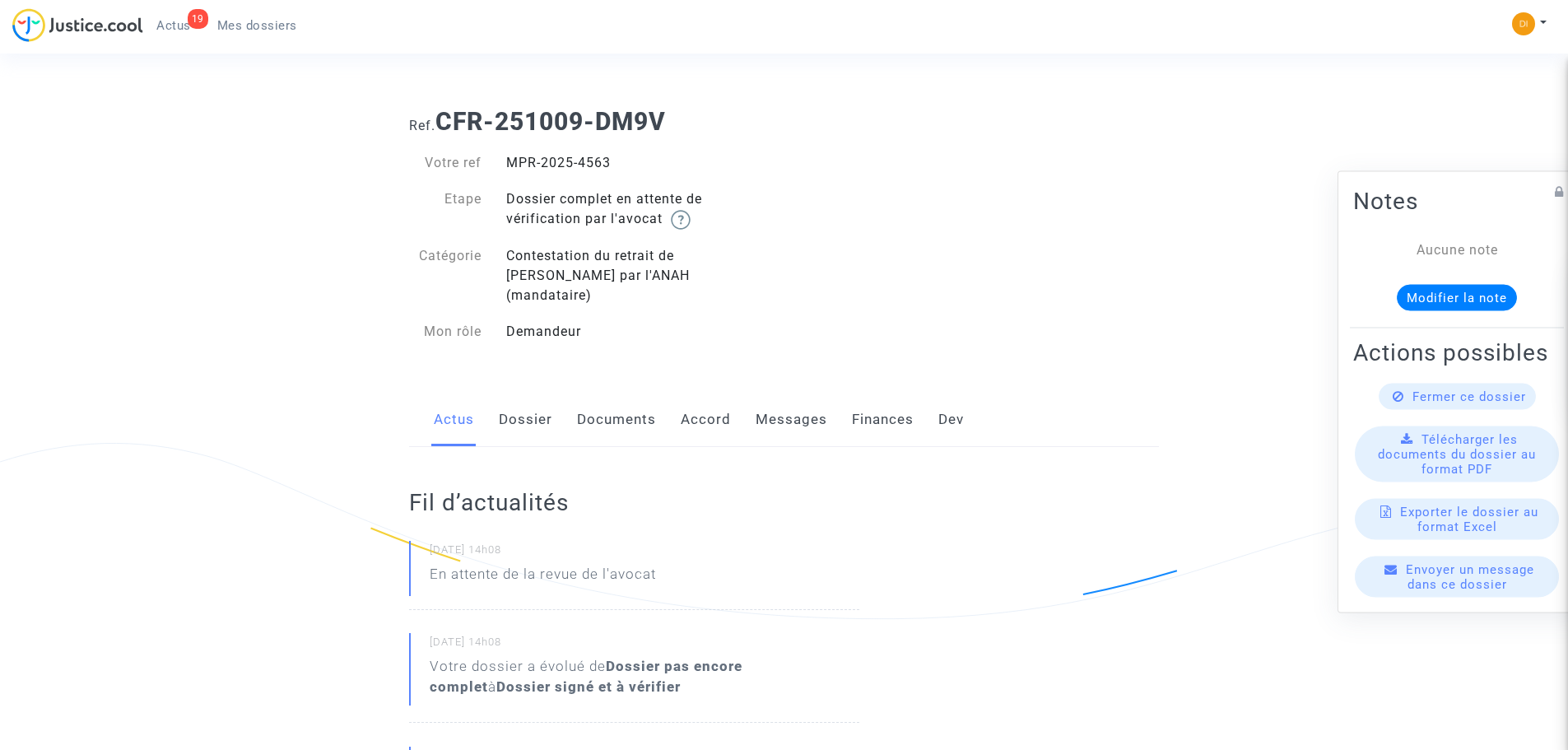
click at [607, 404] on link "Documents" at bounding box center [616, 420] width 79 height 55
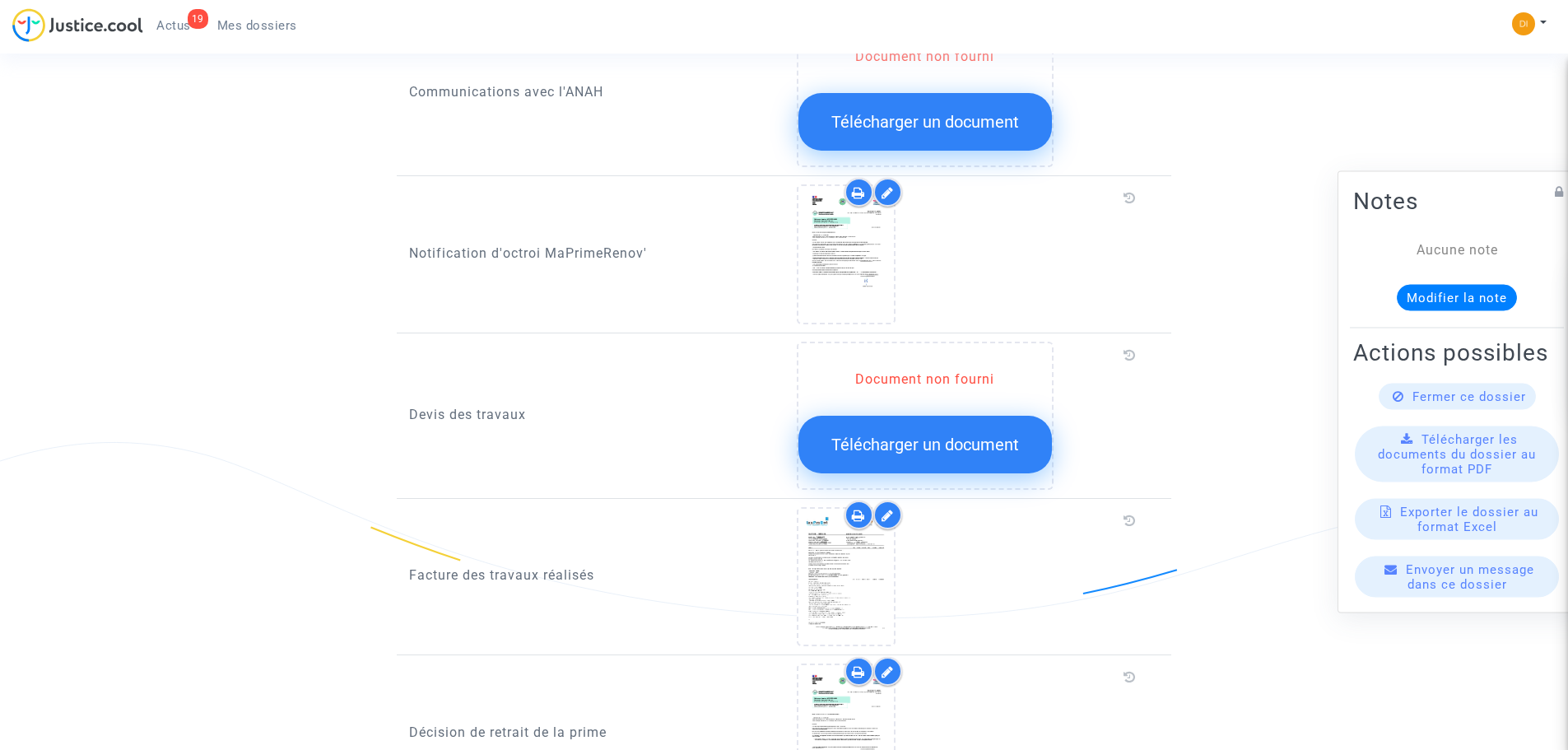
scroll to position [905, 0]
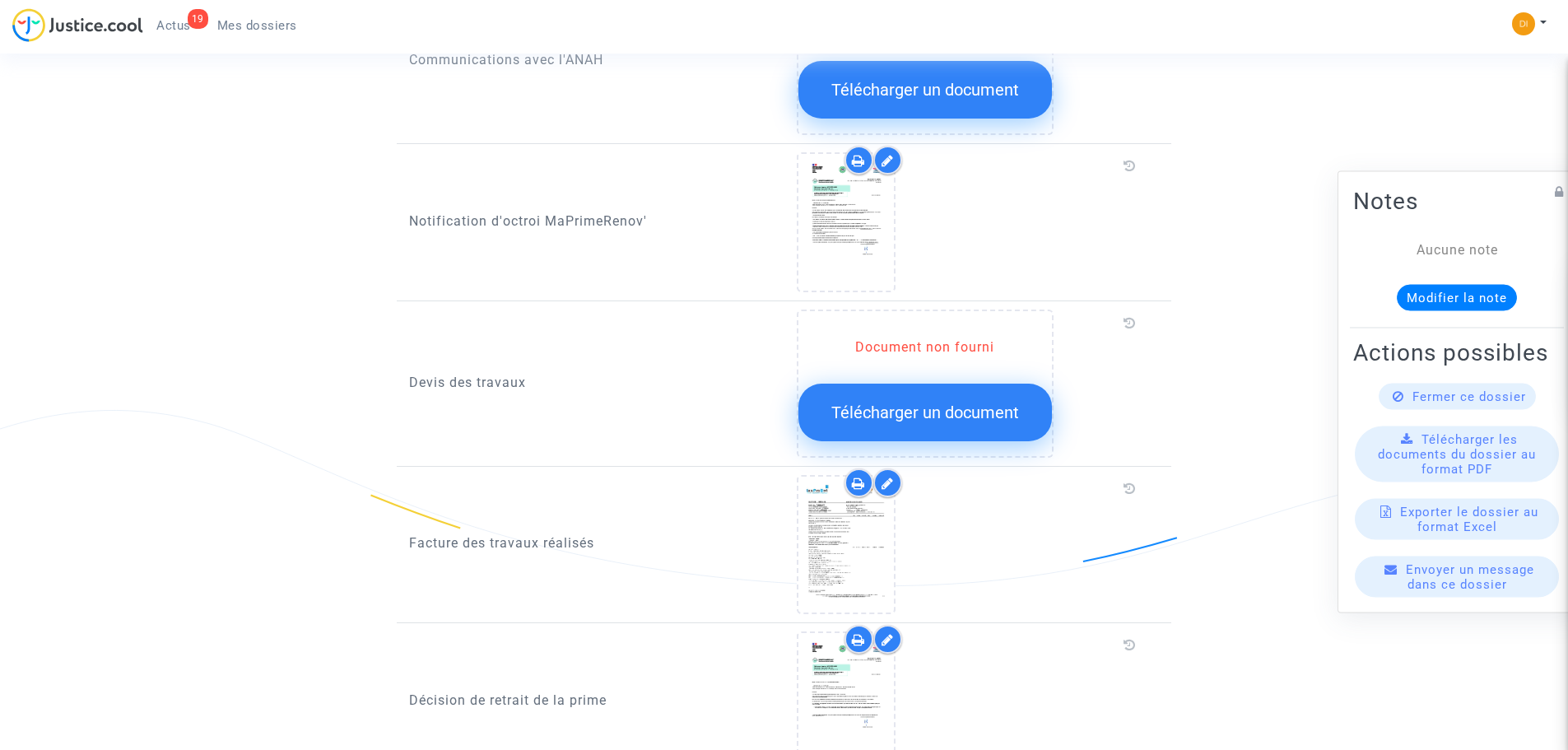
click at [919, 407] on button "Télécharger un document" at bounding box center [924, 412] width 254 height 58
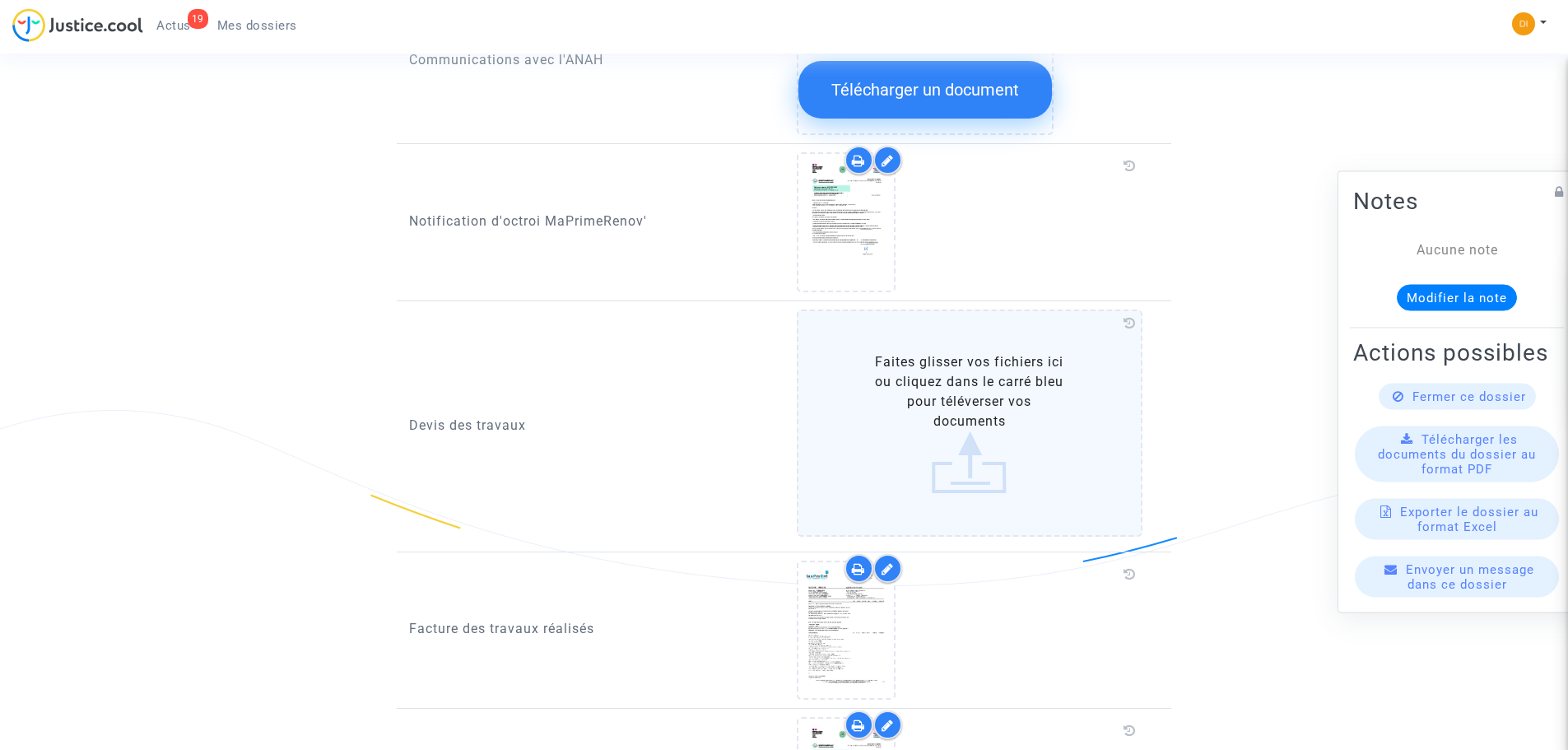
click at [994, 447] on label "Faites glisser vos fichiers ici ou cliquez dans le carré bleu pour téléverser v…" at bounding box center [970, 423] width 346 height 227
click at [0, 0] on input "Faites glisser vos fichiers ici ou cliquez dans le carré bleu pour téléverser v…" at bounding box center [0, 0] width 0 height 0
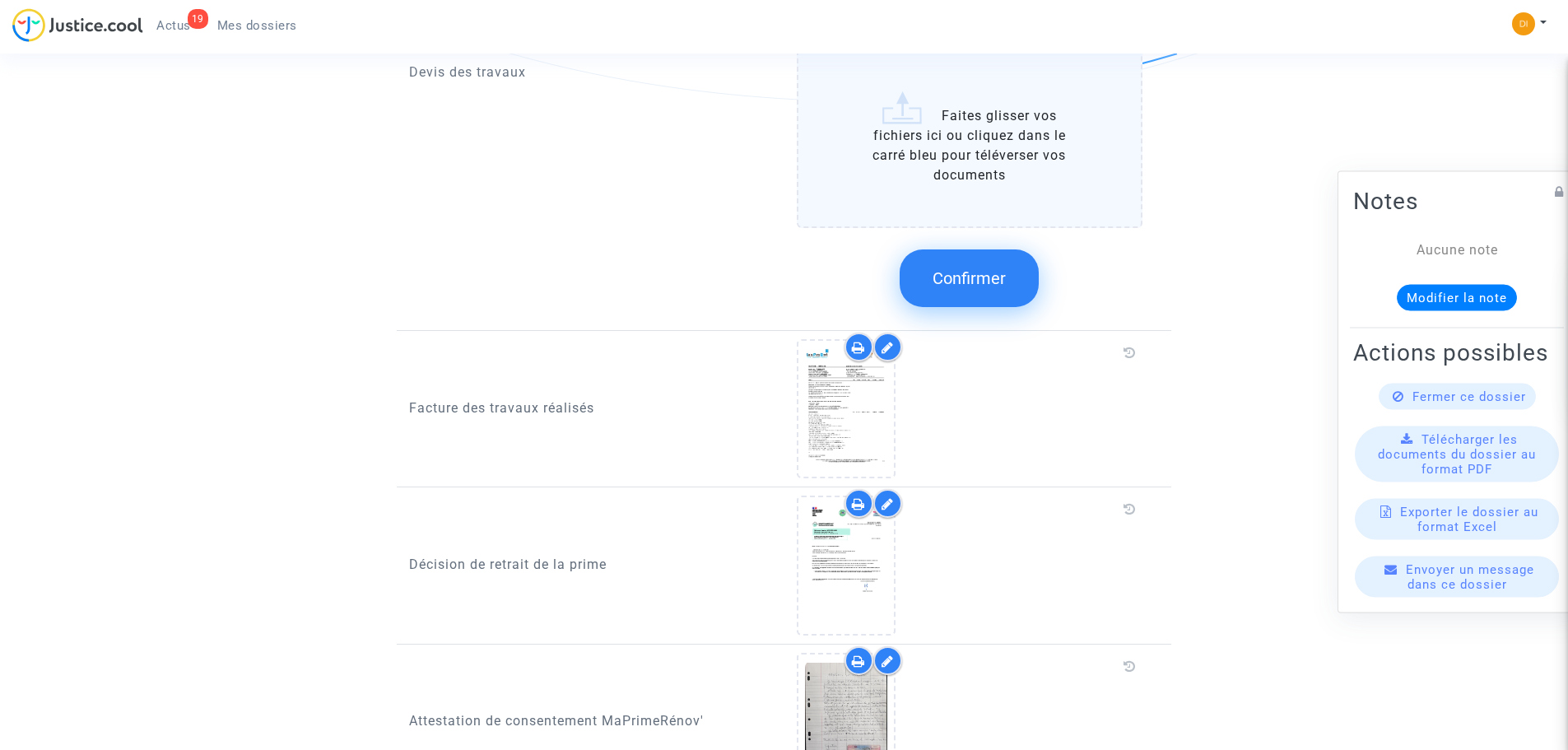
scroll to position [1399, 0]
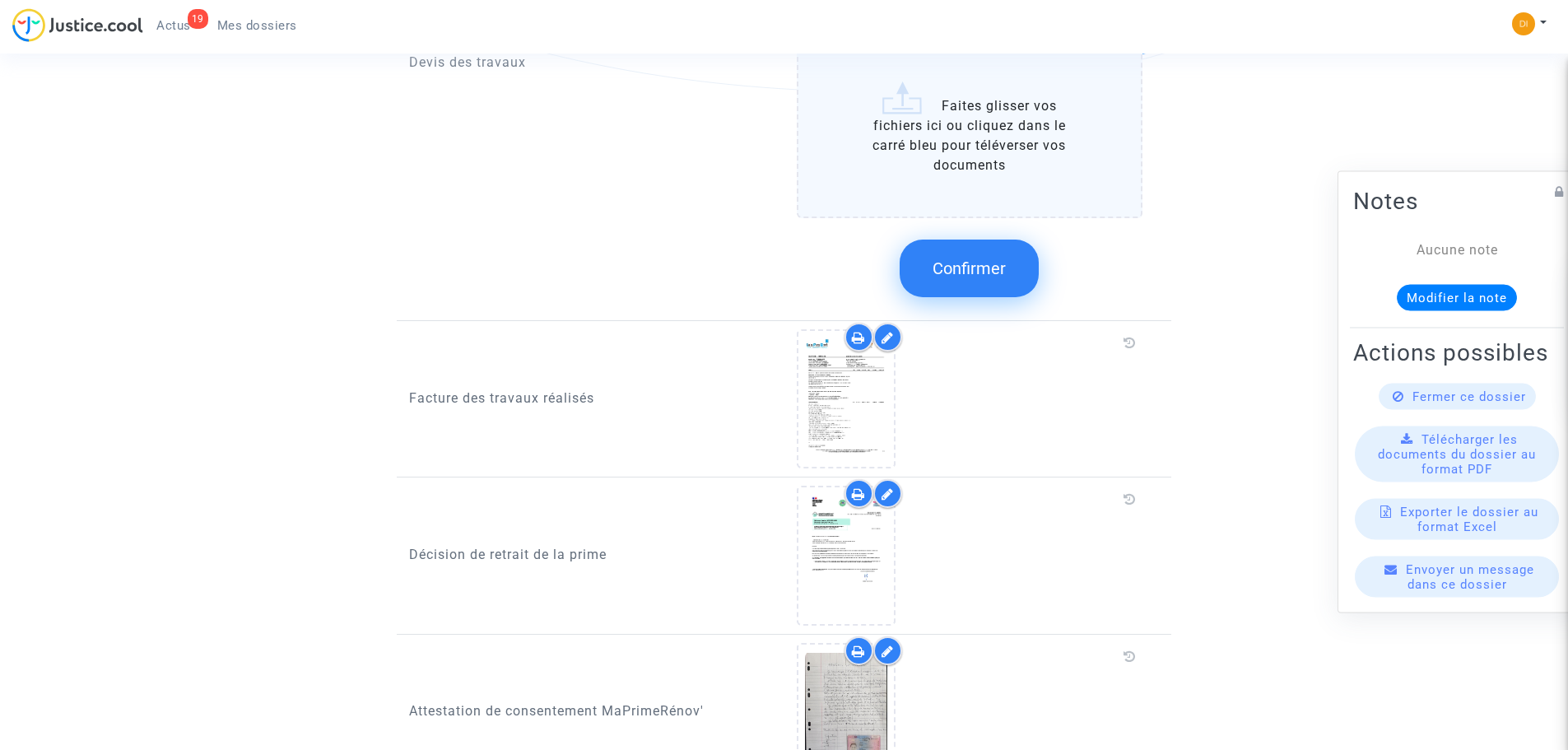
click at [990, 259] on span "Confirmer" at bounding box center [969, 269] width 74 height 20
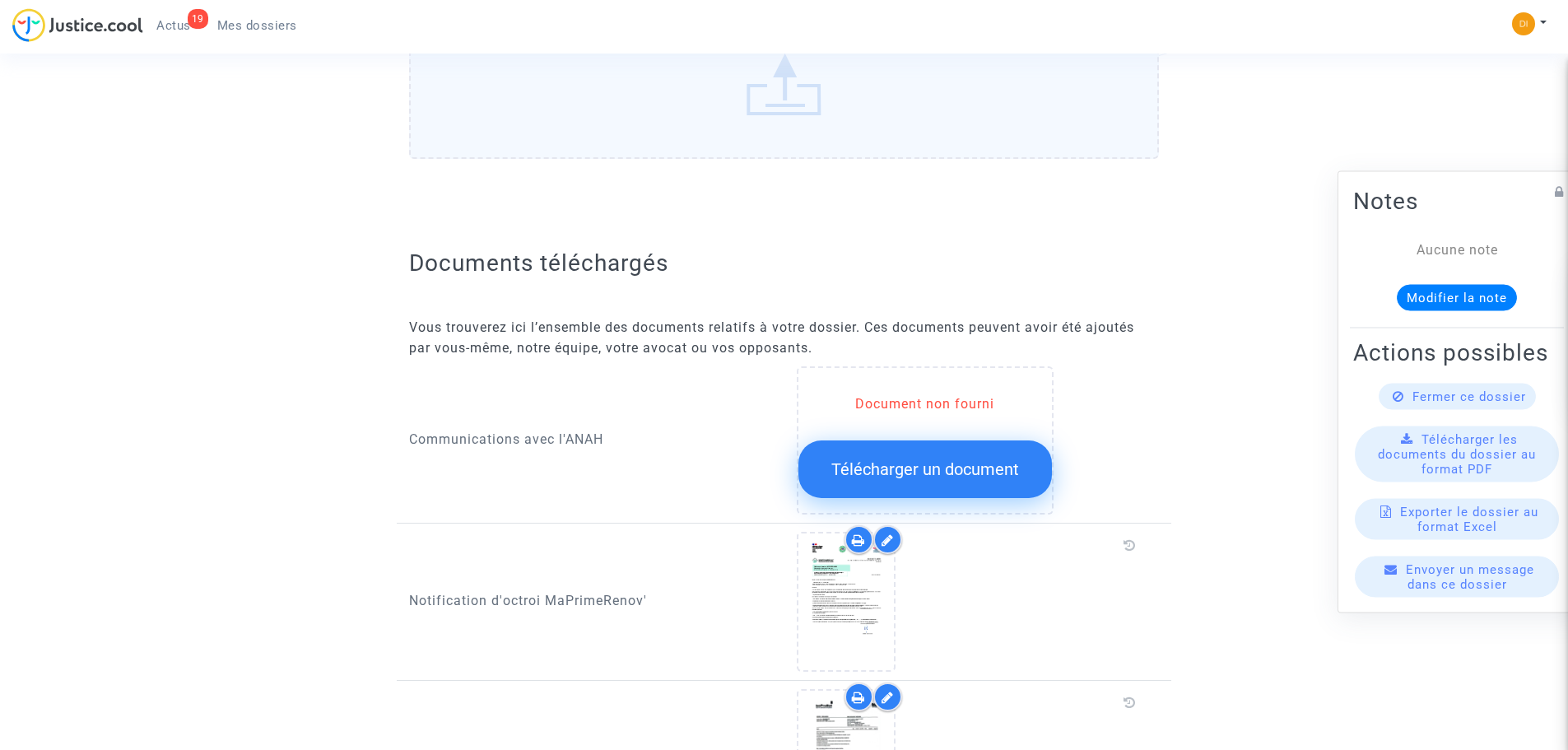
scroll to position [541, 0]
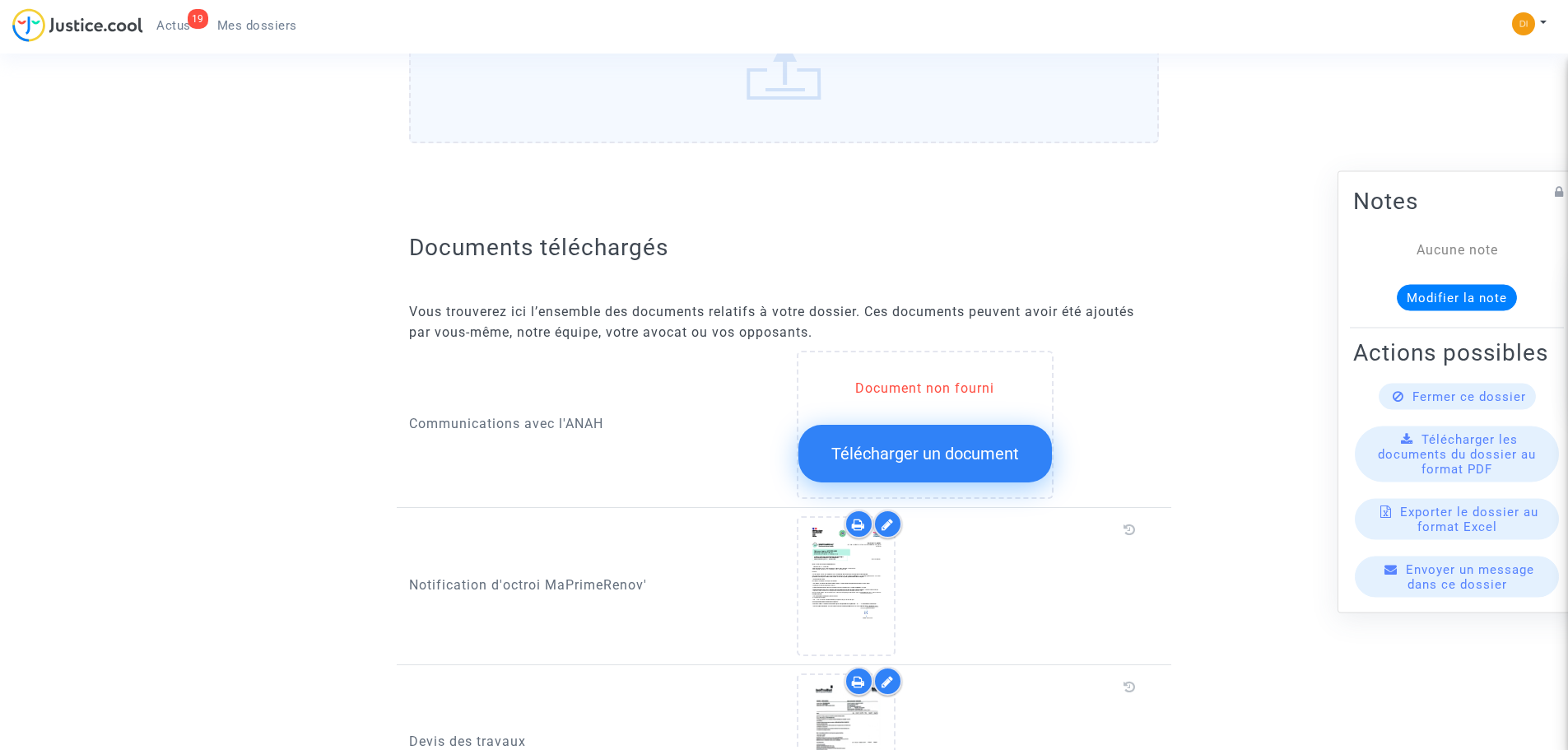
click at [904, 444] on span "Télécharger un document" at bounding box center [925, 454] width 188 height 20
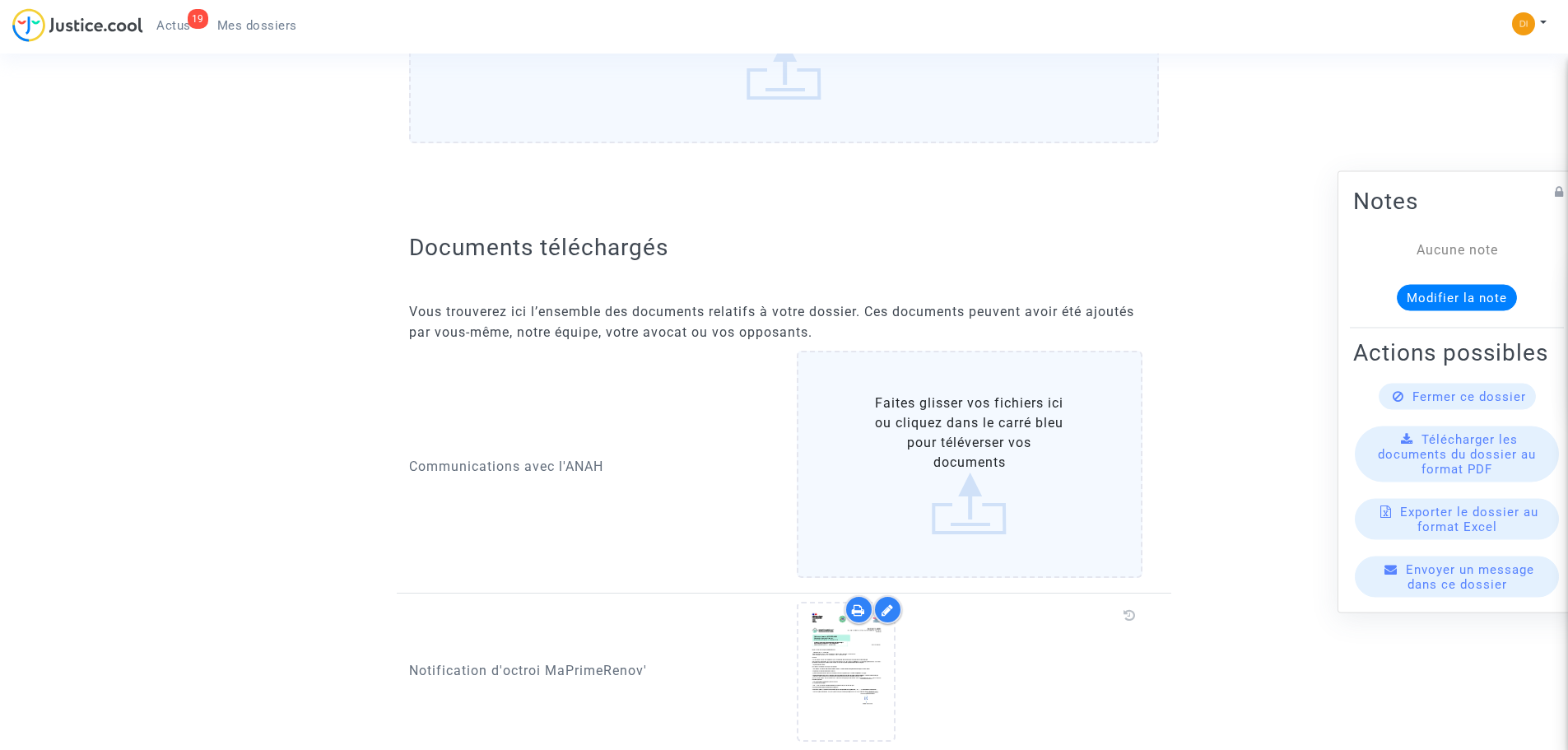
click at [936, 451] on label "Faites glisser vos fichiers ici ou cliquez dans le carré bleu pour téléverser v…" at bounding box center [970, 464] width 346 height 227
click at [0, 0] on input "Faites glisser vos fichiers ici ou cliquez dans le carré bleu pour téléverser v…" at bounding box center [0, 0] width 0 height 0
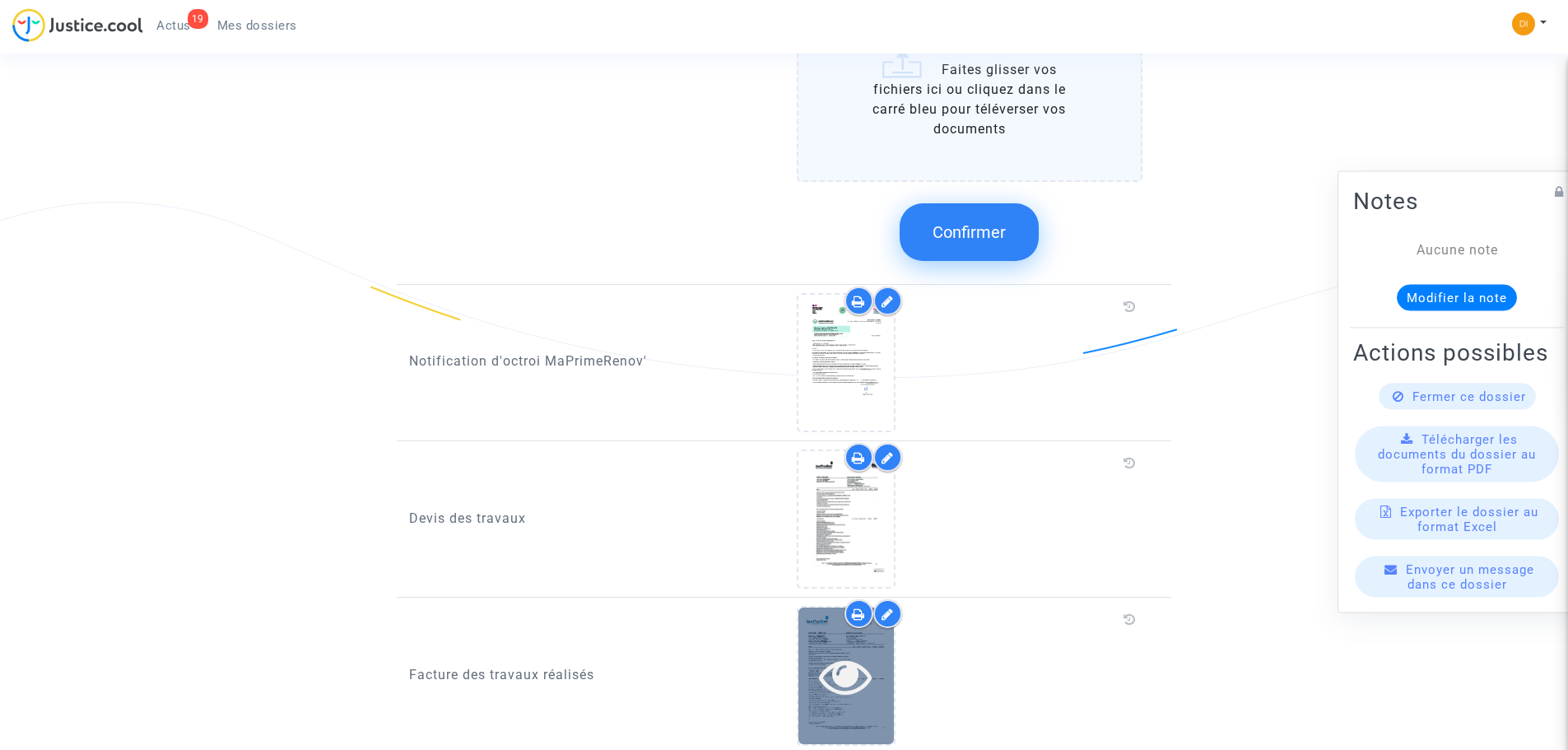
scroll to position [1117, 0]
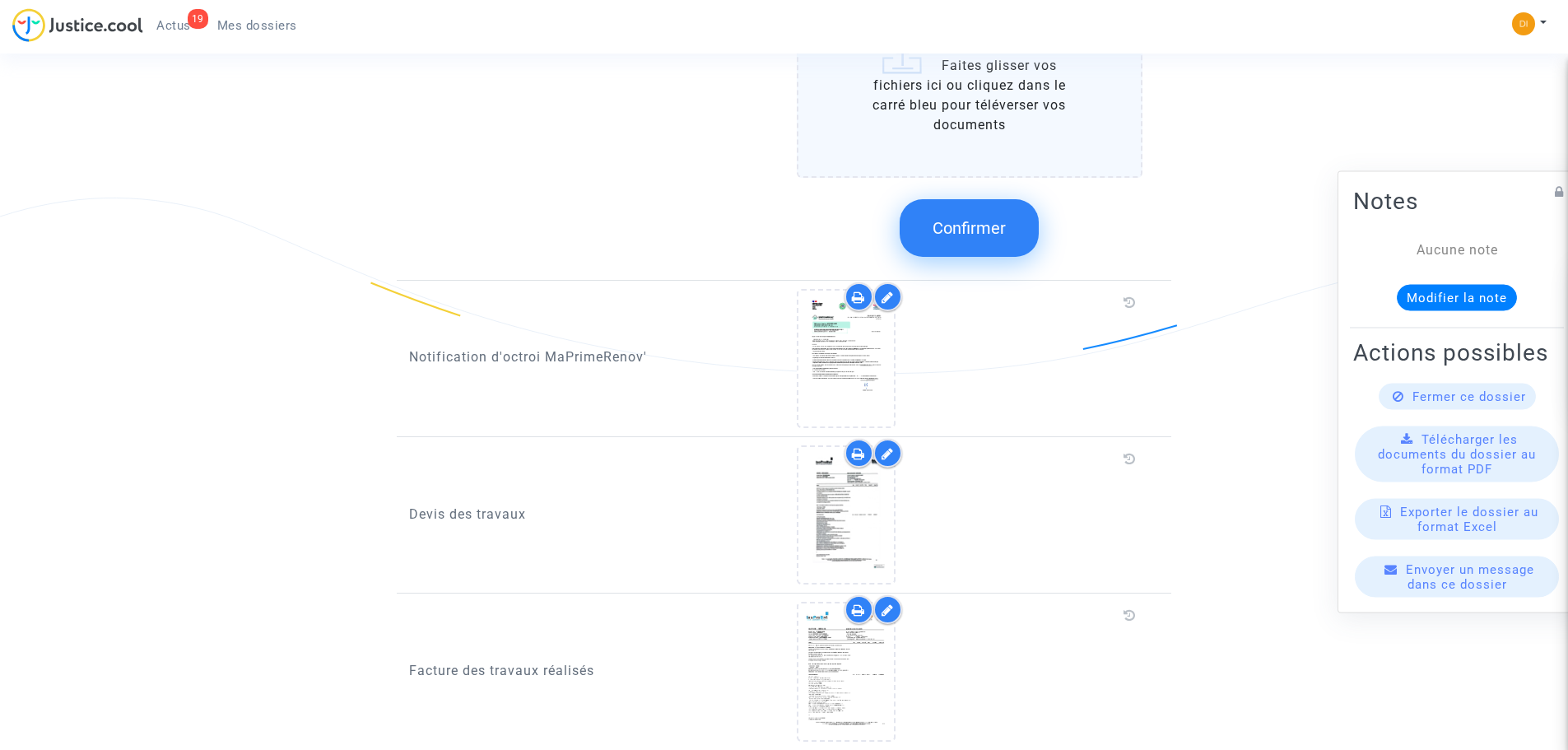
click at [963, 222] on button "Confirmer" at bounding box center [969, 228] width 139 height 58
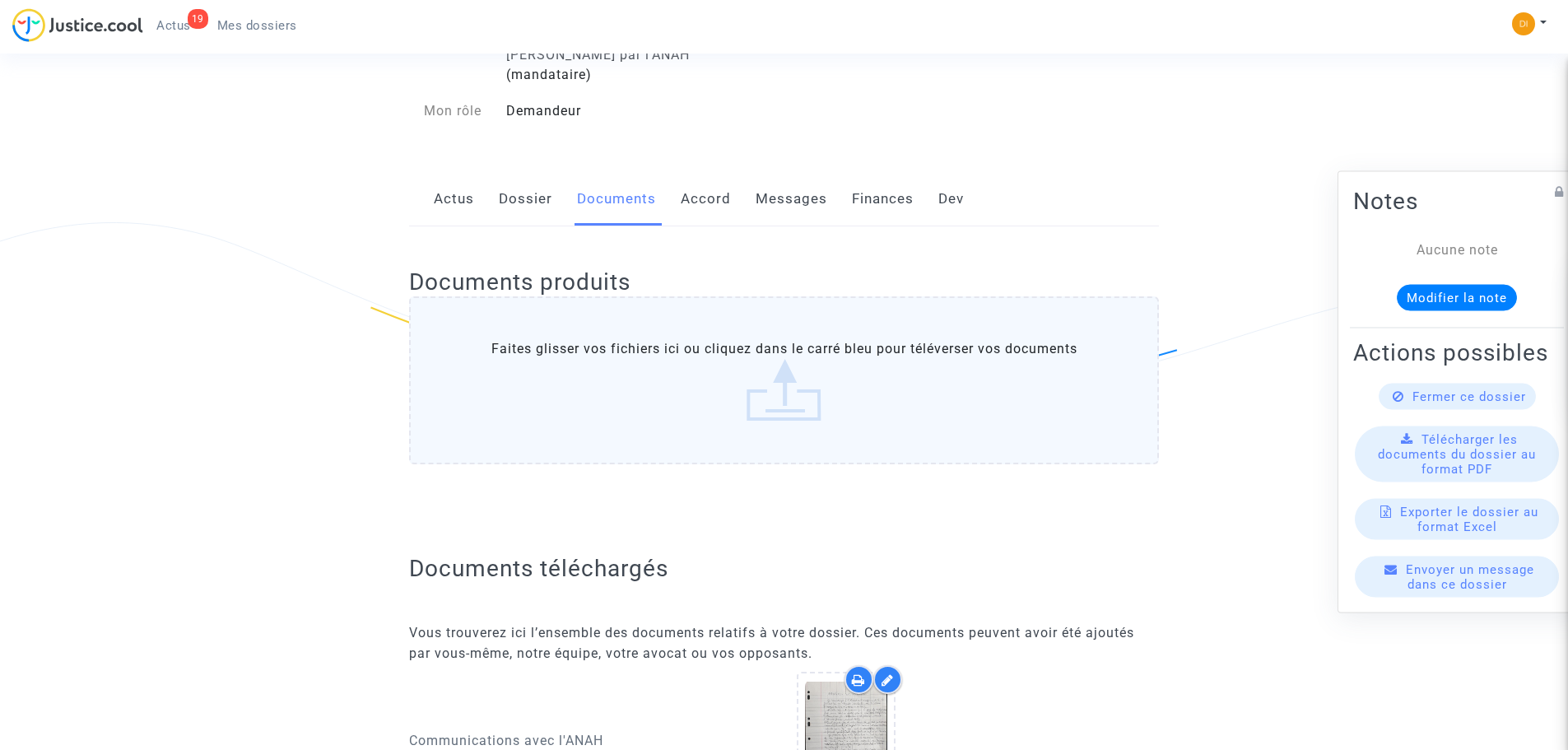
scroll to position [0, 0]
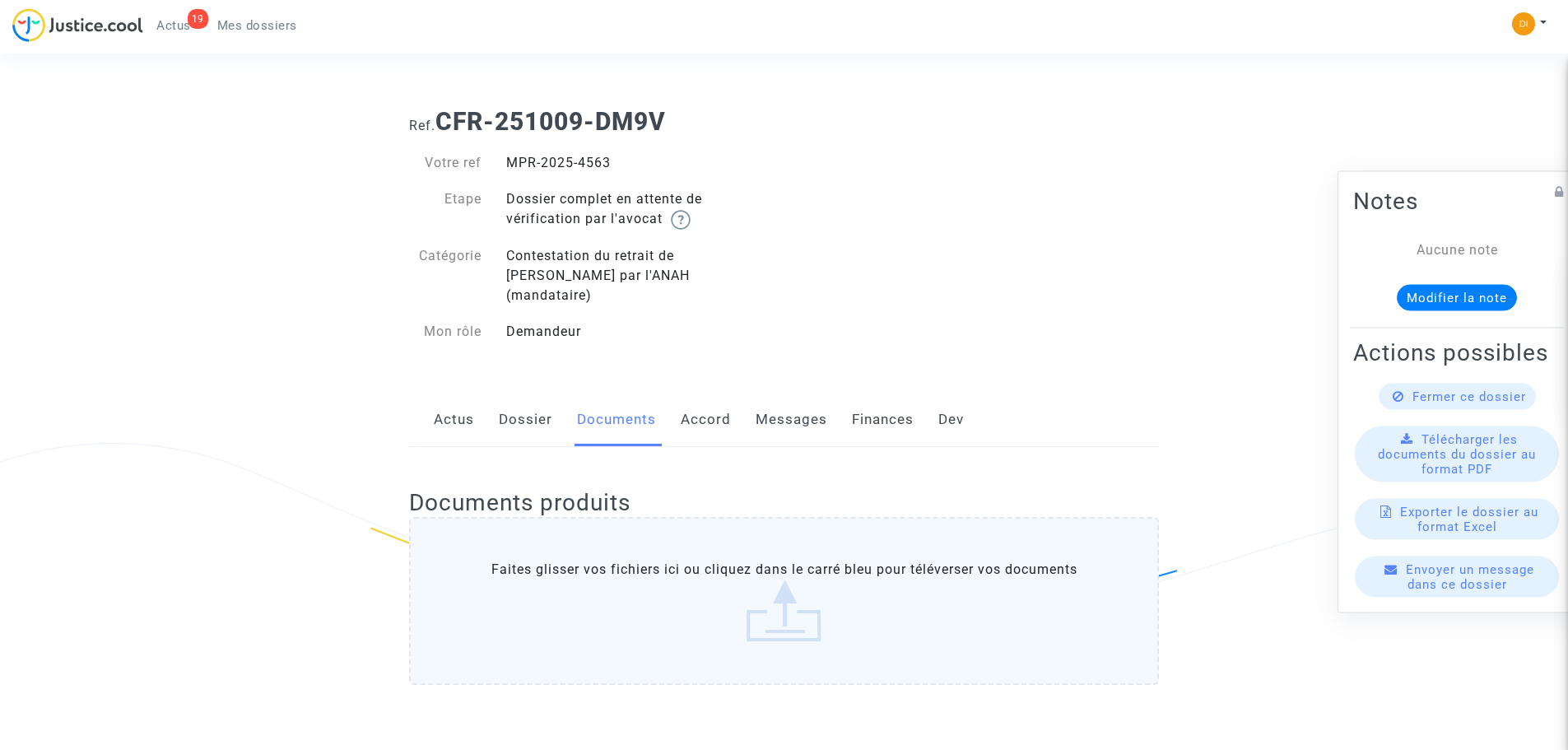
click at [446, 402] on link "Actus" at bounding box center [454, 420] width 41 height 55
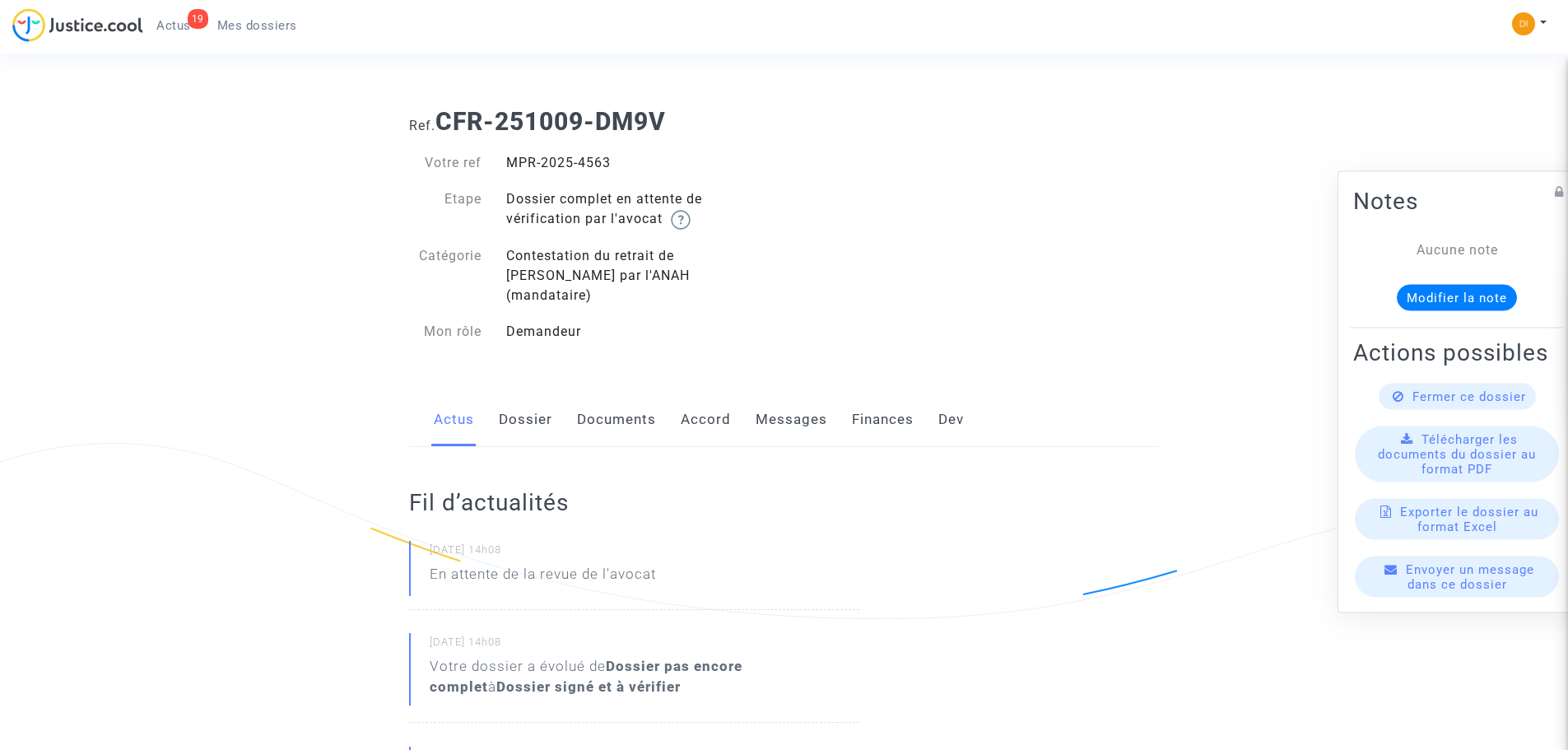
click at [627, 407] on link "Documents" at bounding box center [616, 420] width 79 height 55
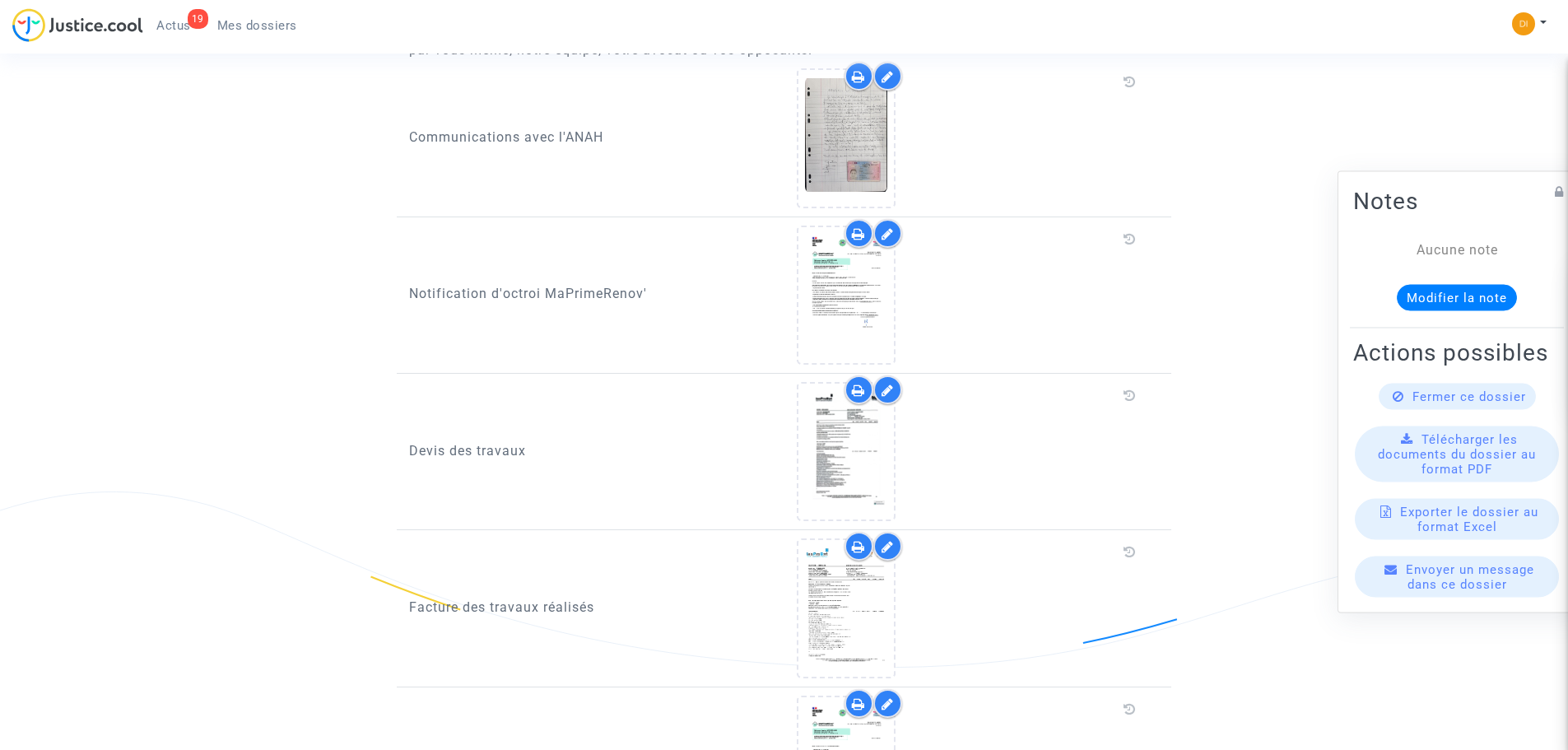
scroll to position [658, 0]
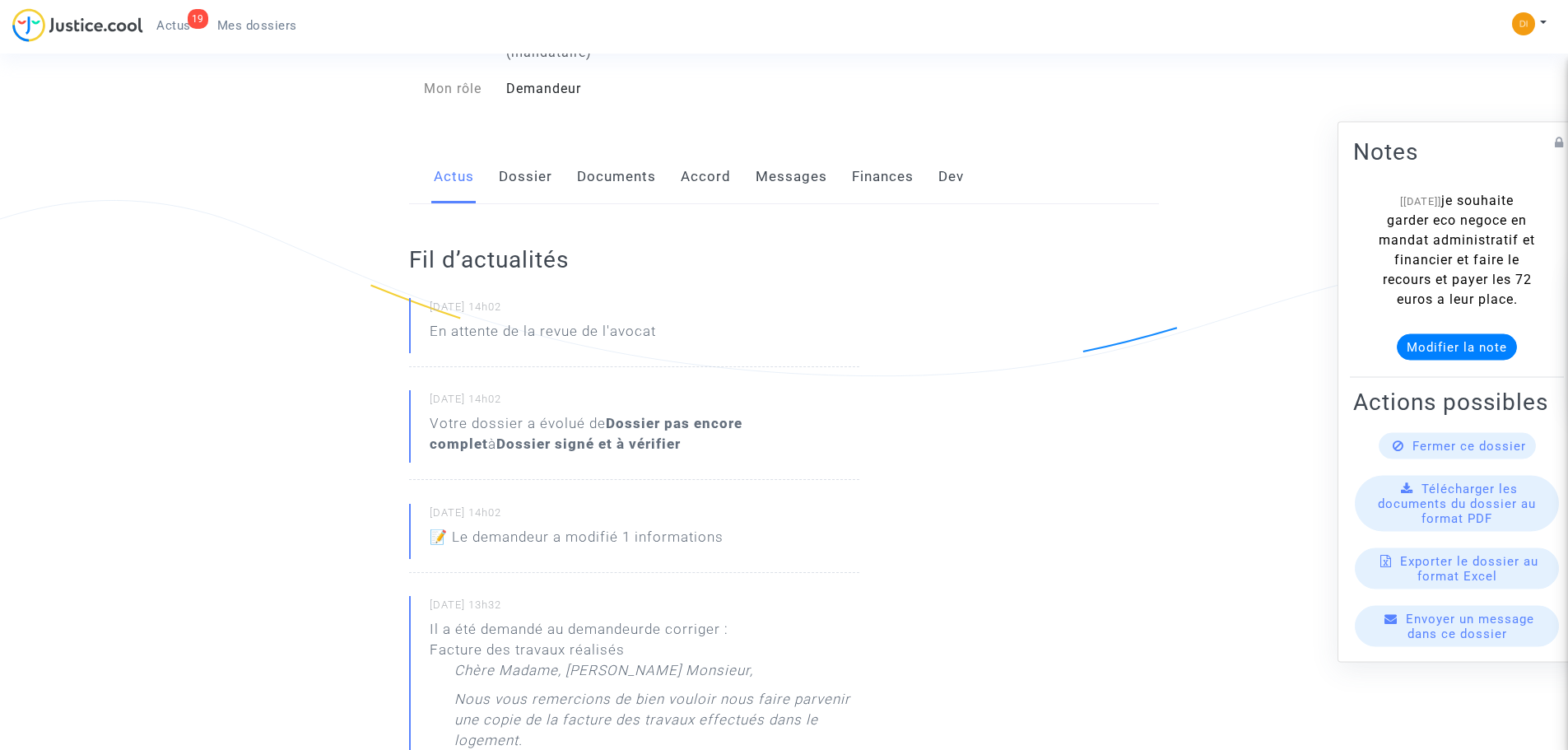
scroll to position [247, 0]
click at [622, 150] on link "Documents" at bounding box center [616, 172] width 79 height 55
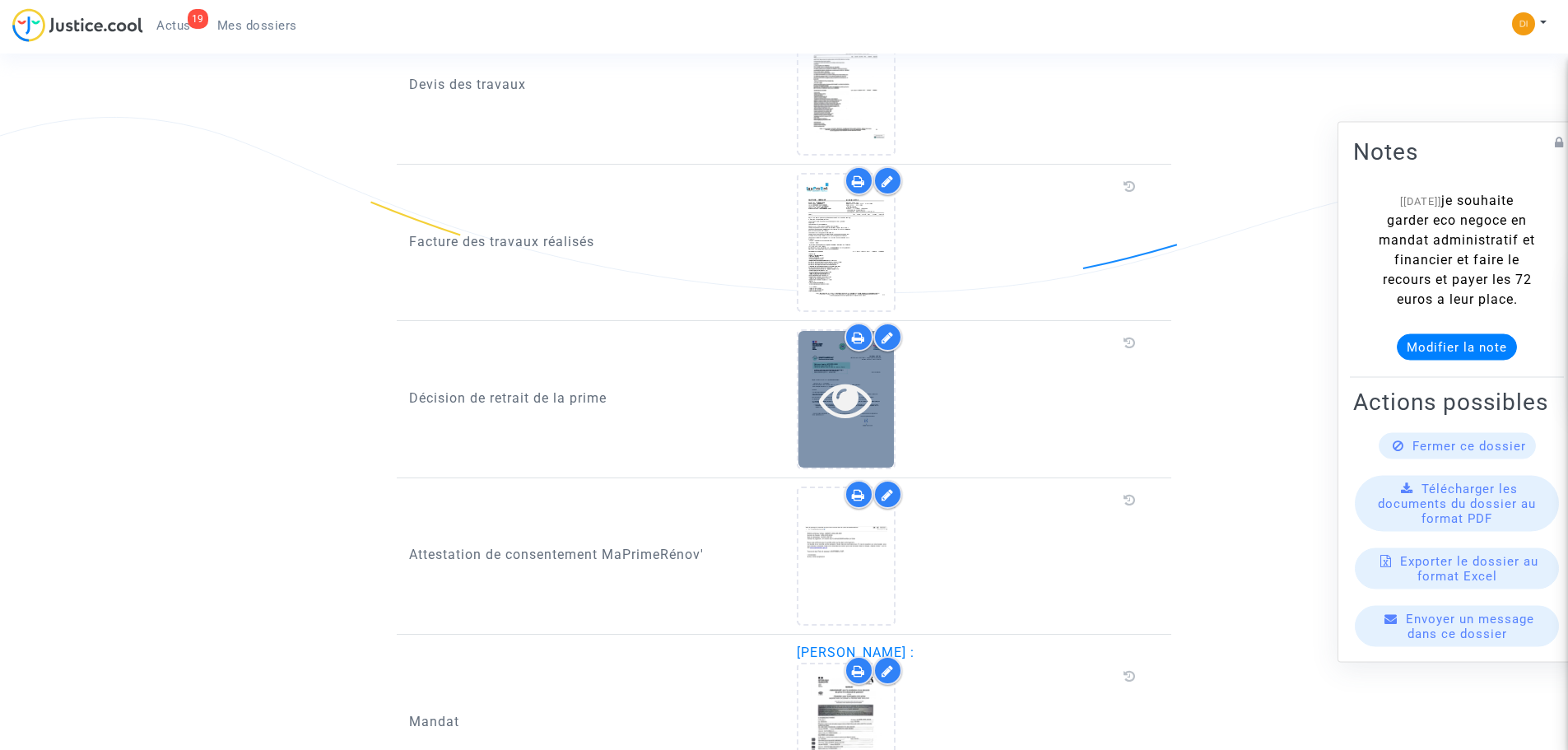
scroll to position [1365, 0]
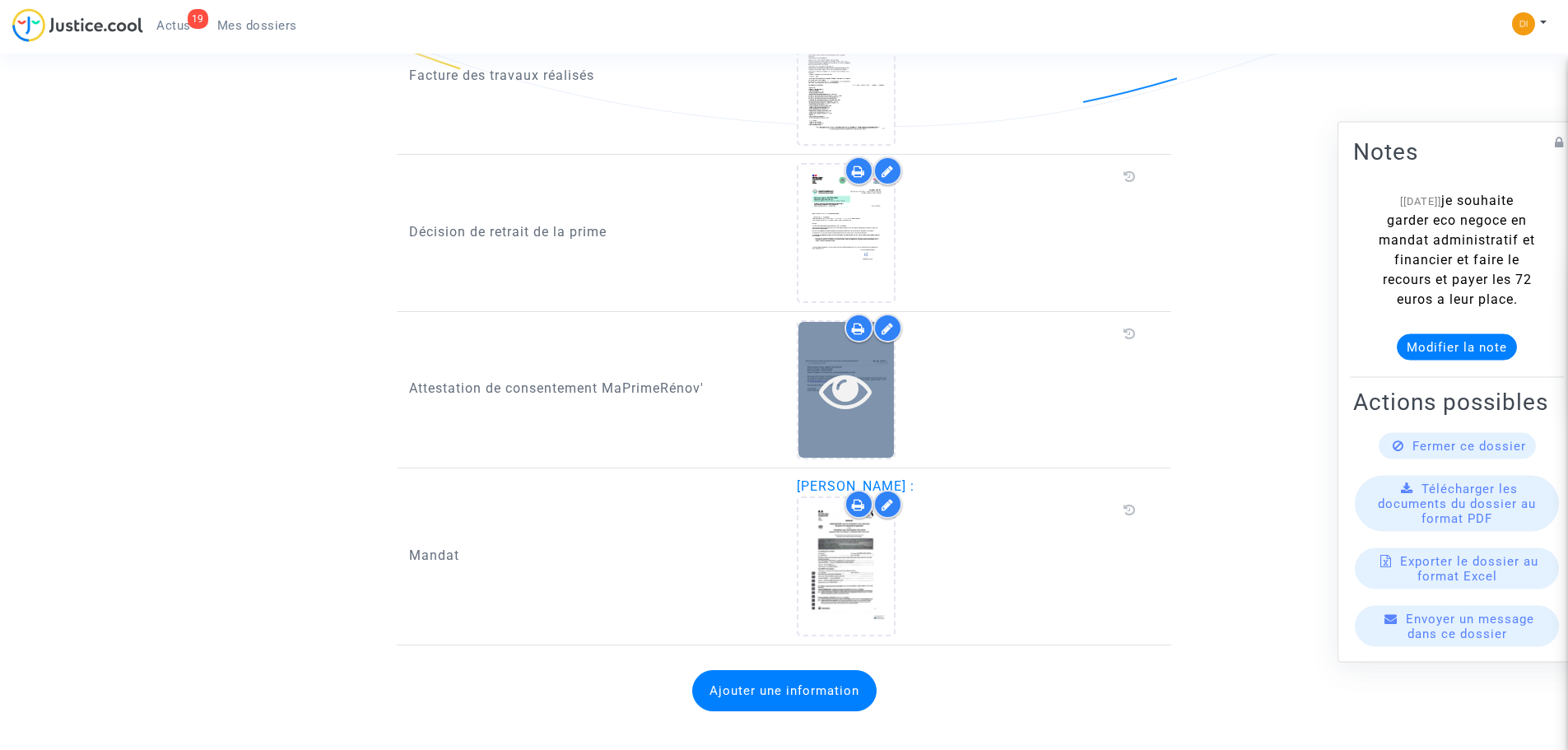
click at [849, 378] on icon at bounding box center [846, 390] width 54 height 53
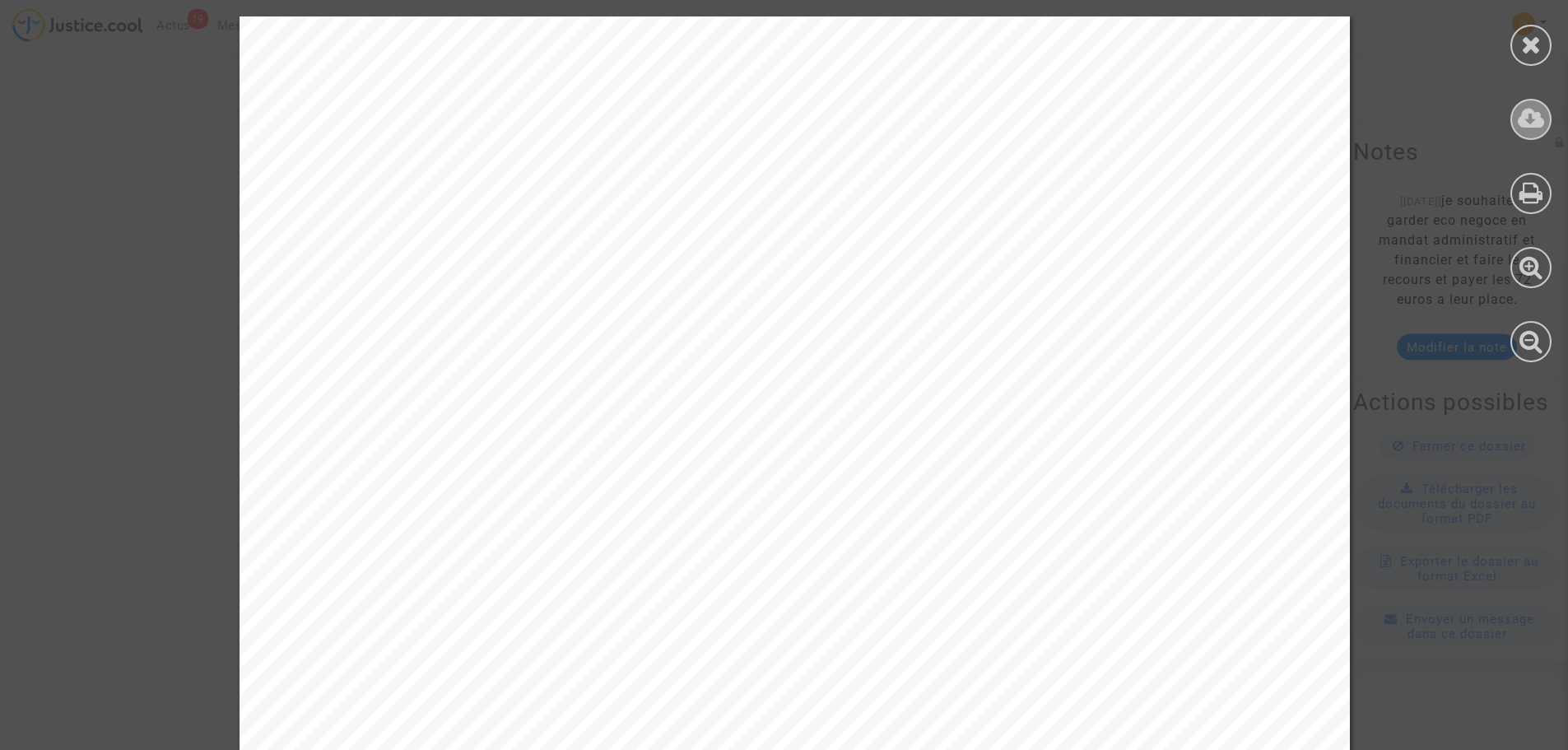
click at [1532, 111] on icon at bounding box center [1530, 118] width 27 height 25
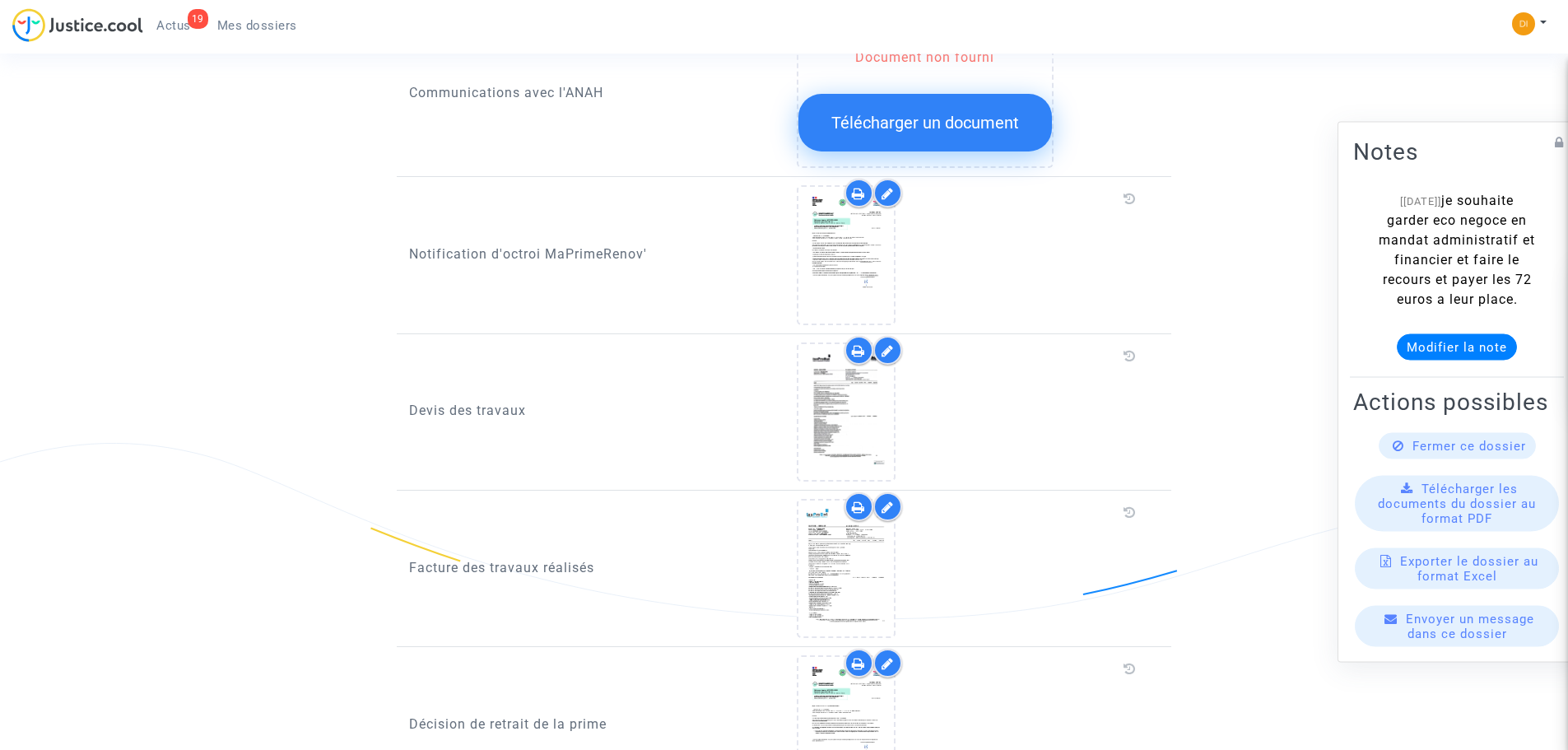
scroll to position [870, 0]
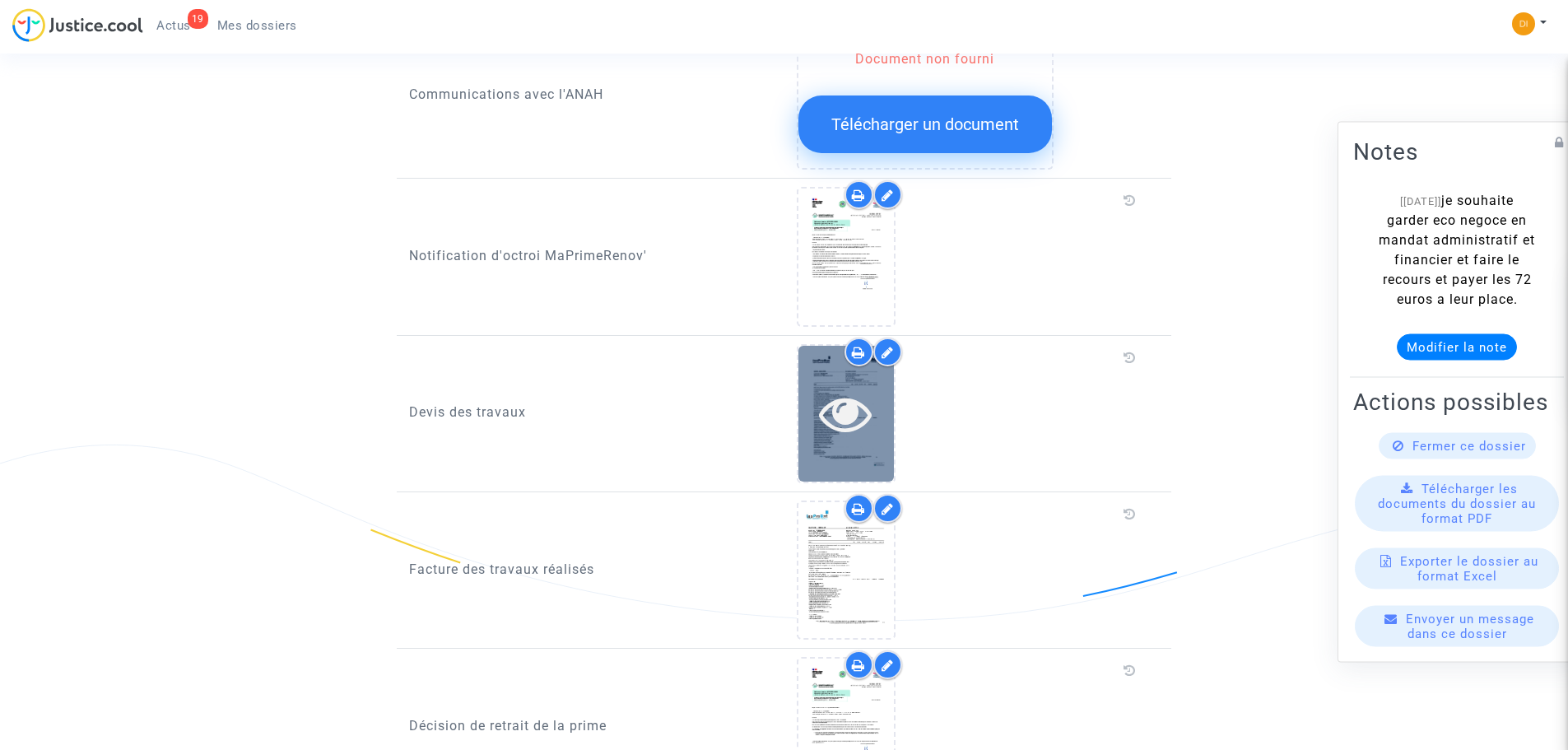
click at [852, 398] on icon at bounding box center [846, 413] width 54 height 53
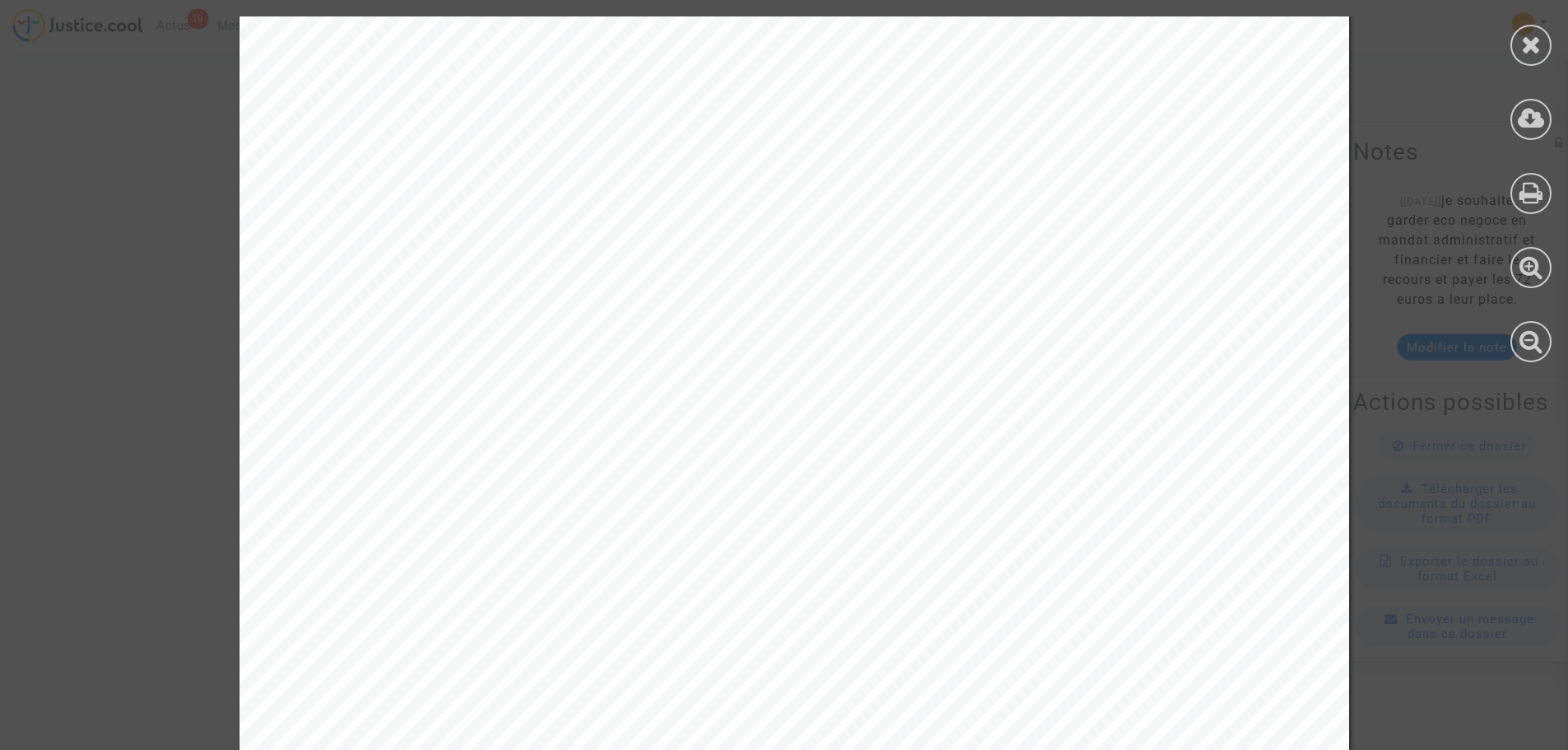
scroll to position [5431, 0]
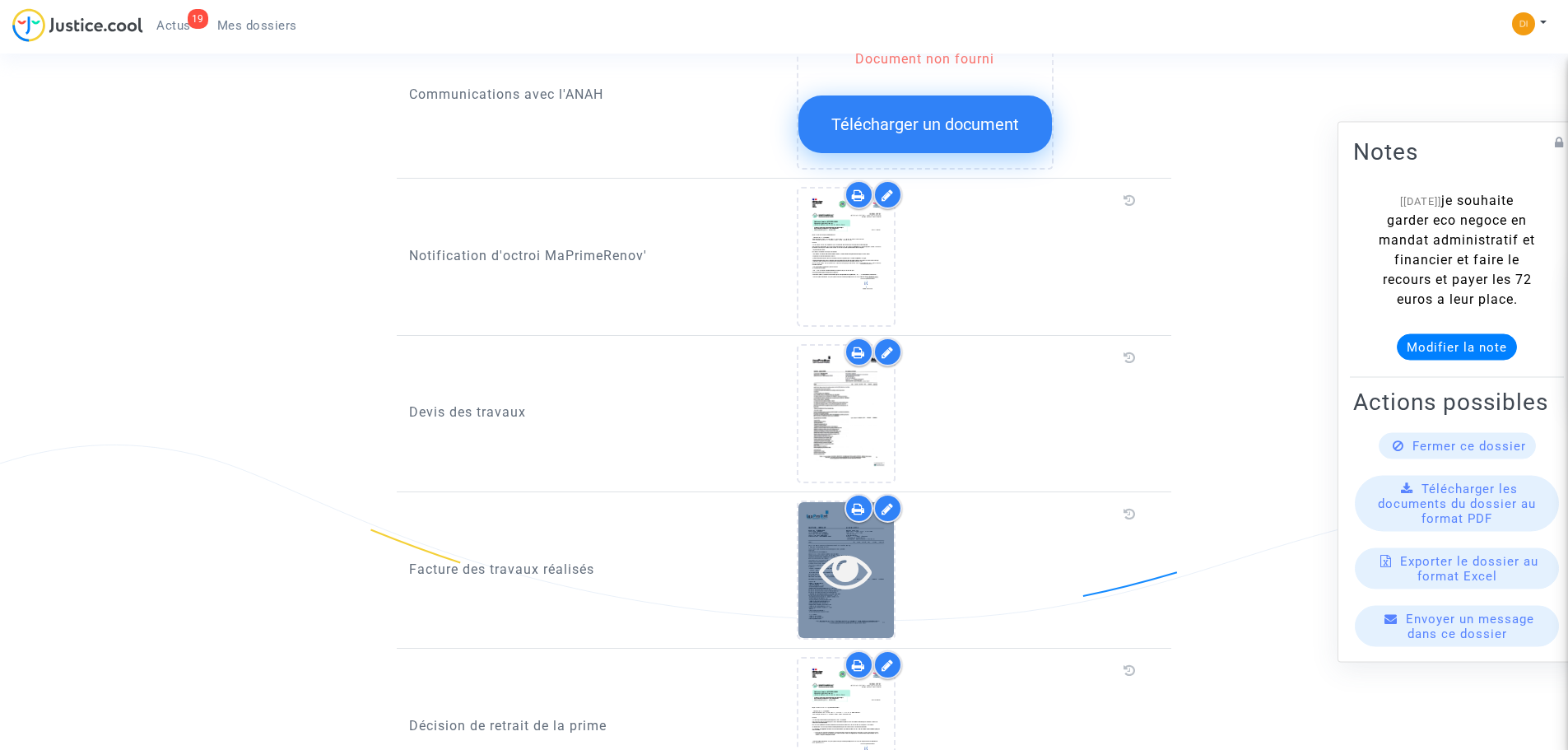
click at [860, 544] on icon at bounding box center [846, 570] width 54 height 53
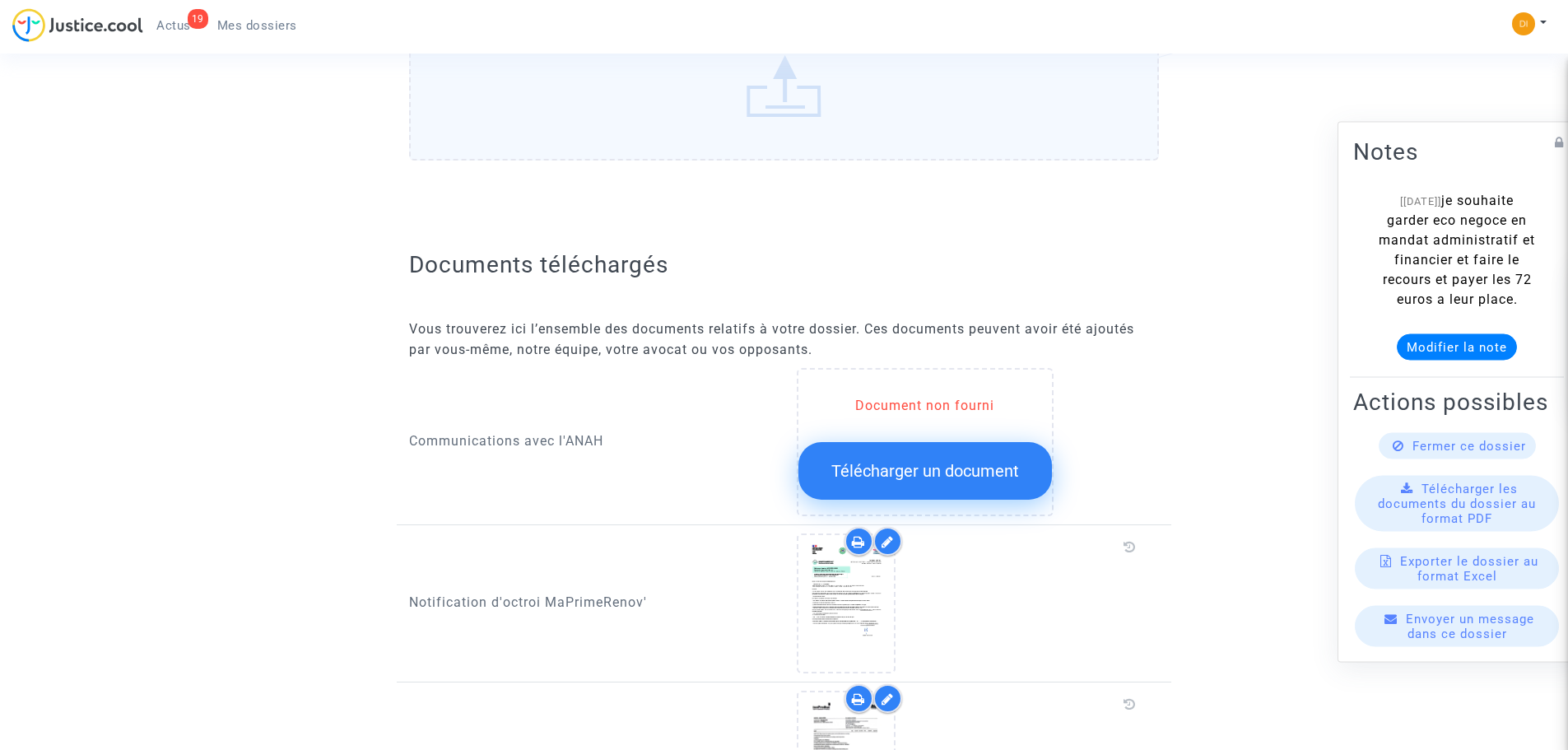
scroll to position [460, 0]
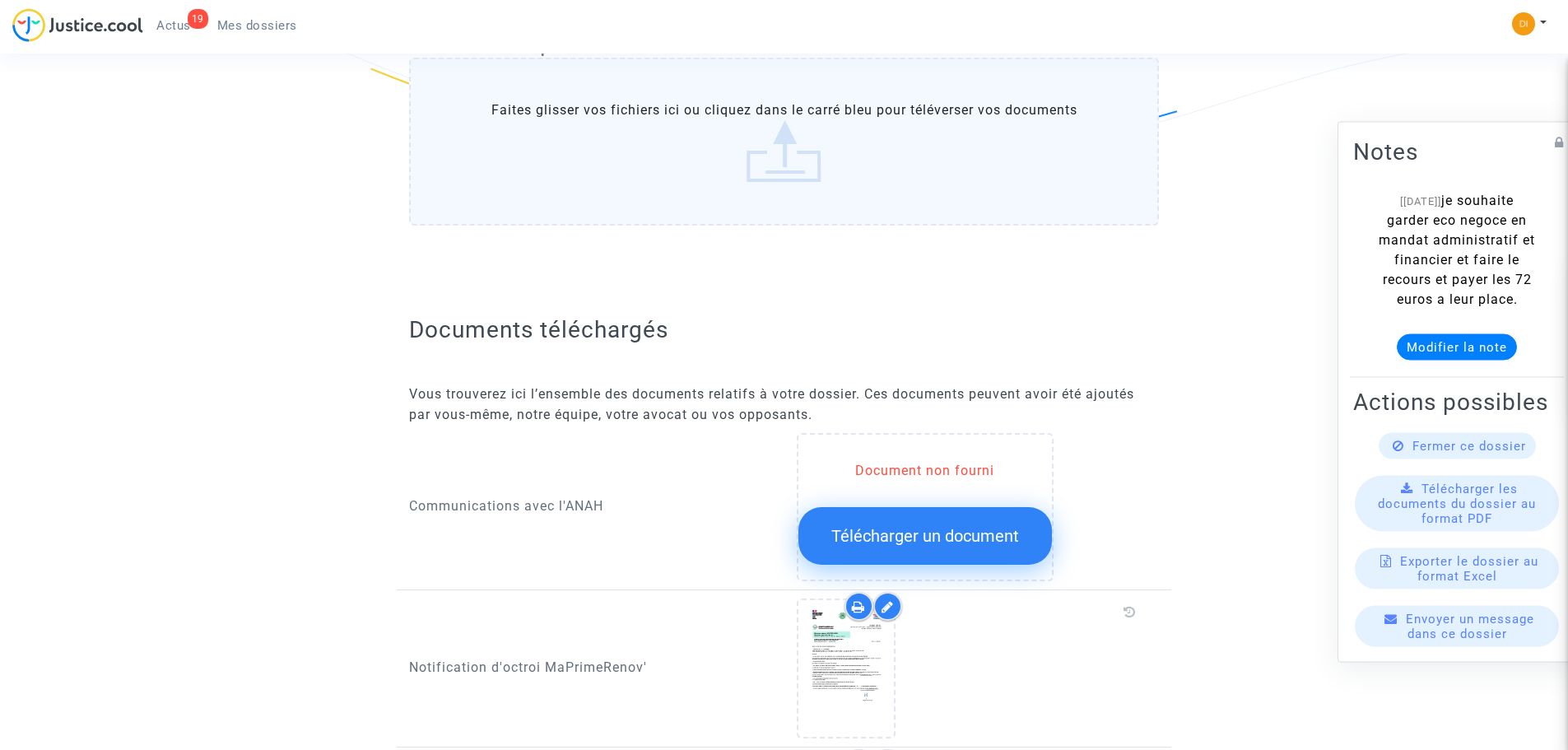
click at [950, 526] on span "Télécharger un document" at bounding box center [925, 536] width 188 height 20
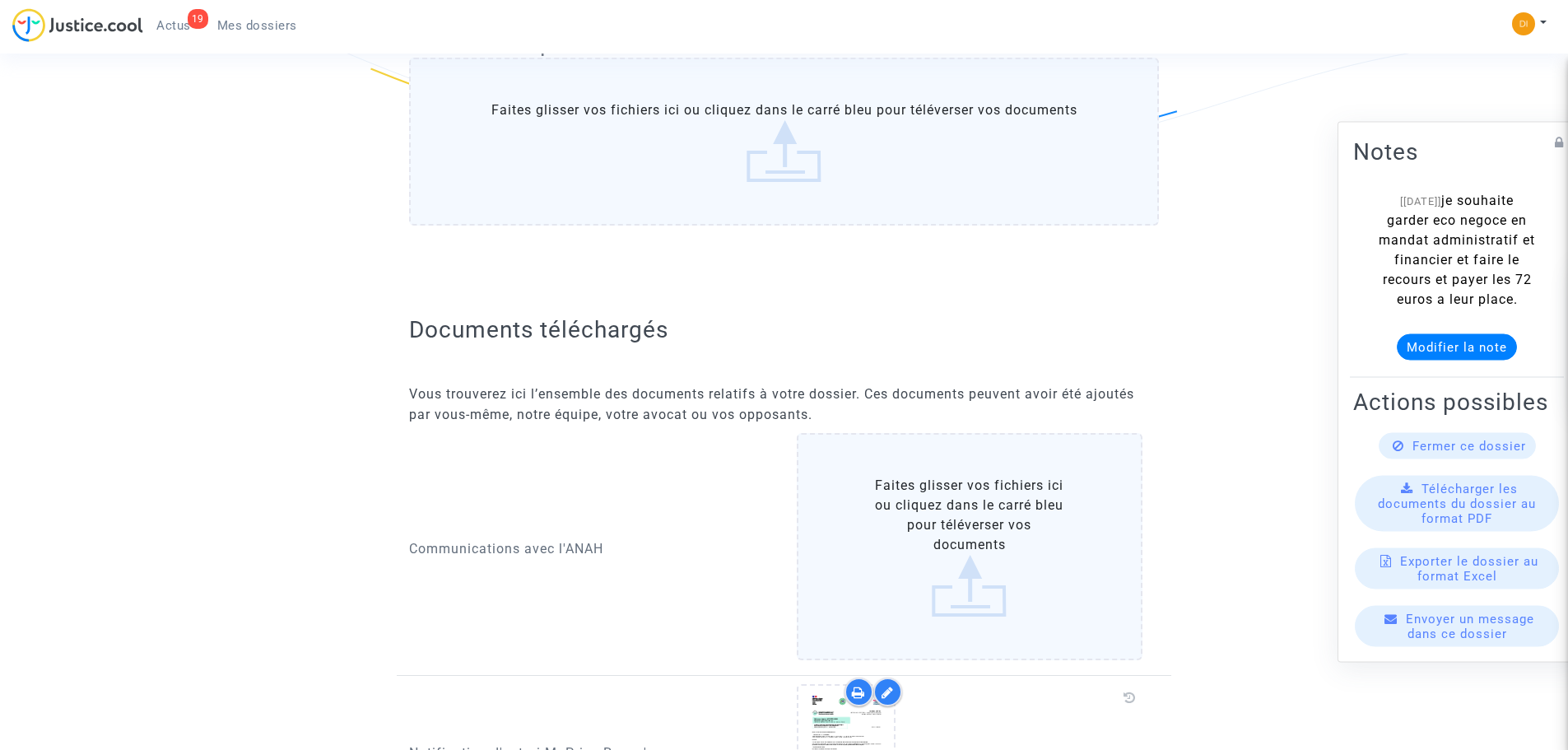
click at [946, 560] on label "Faites glisser vos fichiers ici ou cliquez dans le carré bleu pour téléverser v…" at bounding box center [970, 546] width 346 height 227
click at [0, 0] on input "Faites glisser vos fichiers ici ou cliquez dans le carré bleu pour téléverser v…" at bounding box center [0, 0] width 0 height 0
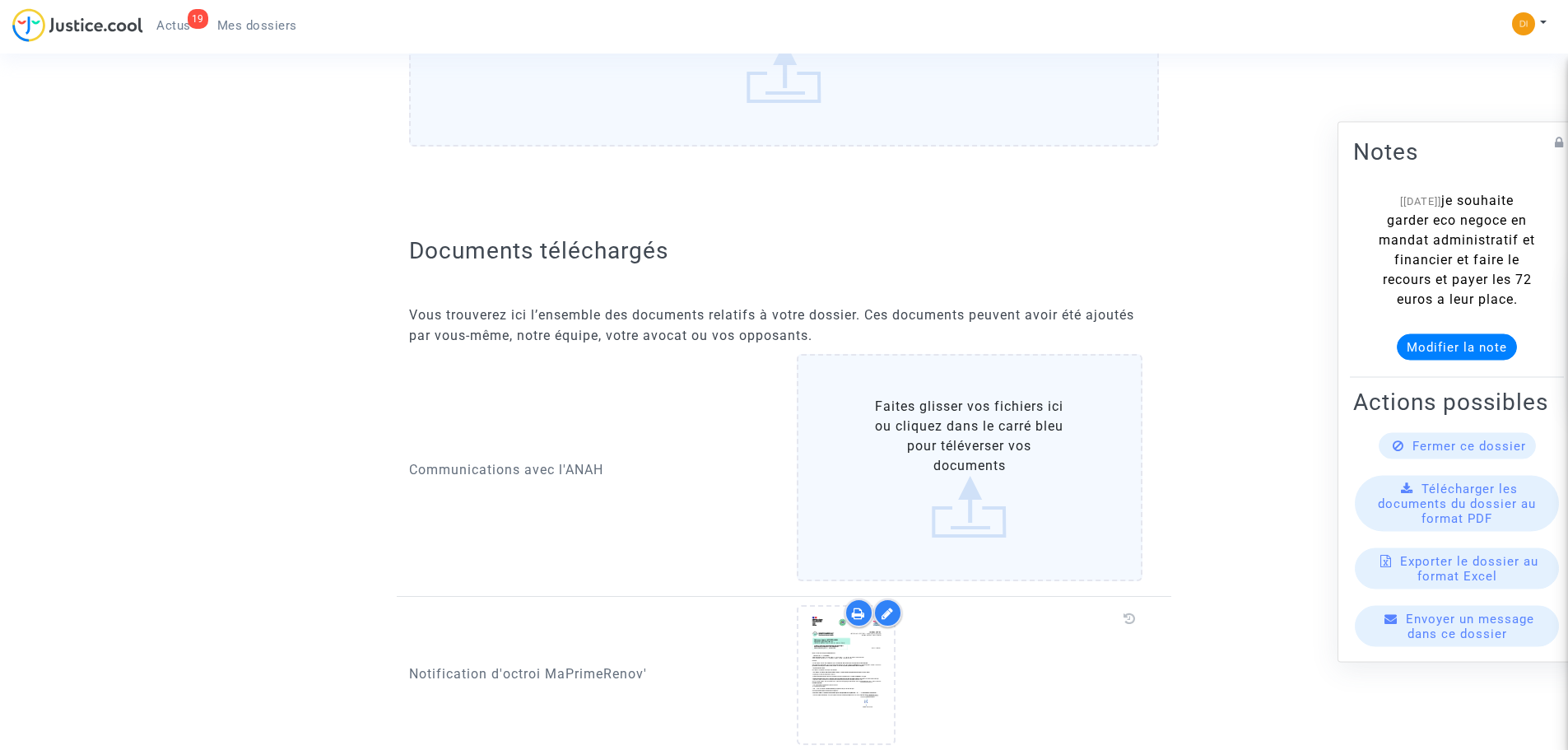
scroll to position [624, 0]
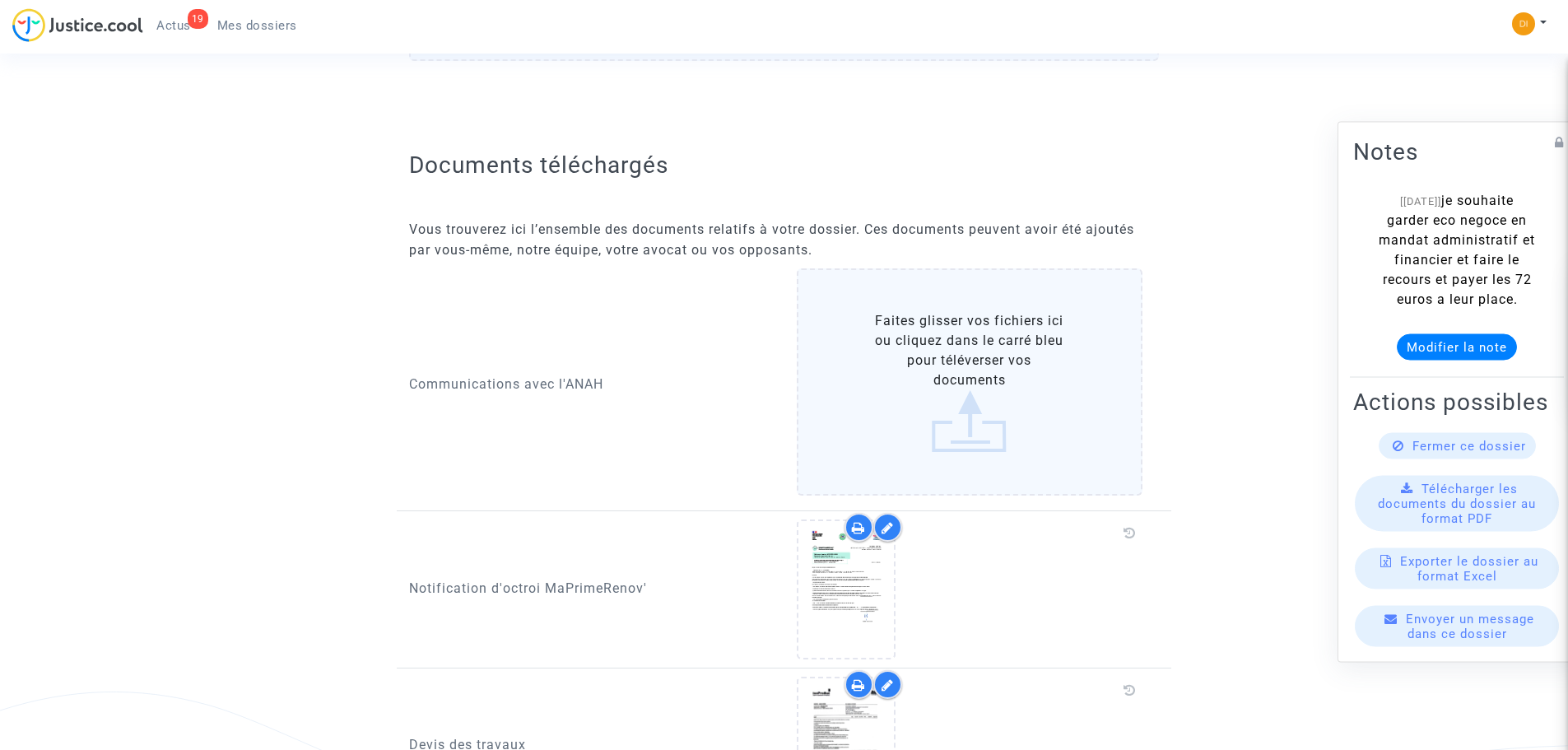
click at [977, 415] on label "Faites glisser vos fichiers ici ou cliquez dans le carré bleu pour téléverser v…" at bounding box center [970, 382] width 346 height 227
click at [0, 0] on input "Faites glisser vos fichiers ici ou cliquez dans le carré bleu pour téléverser v…" at bounding box center [0, 0] width 0 height 0
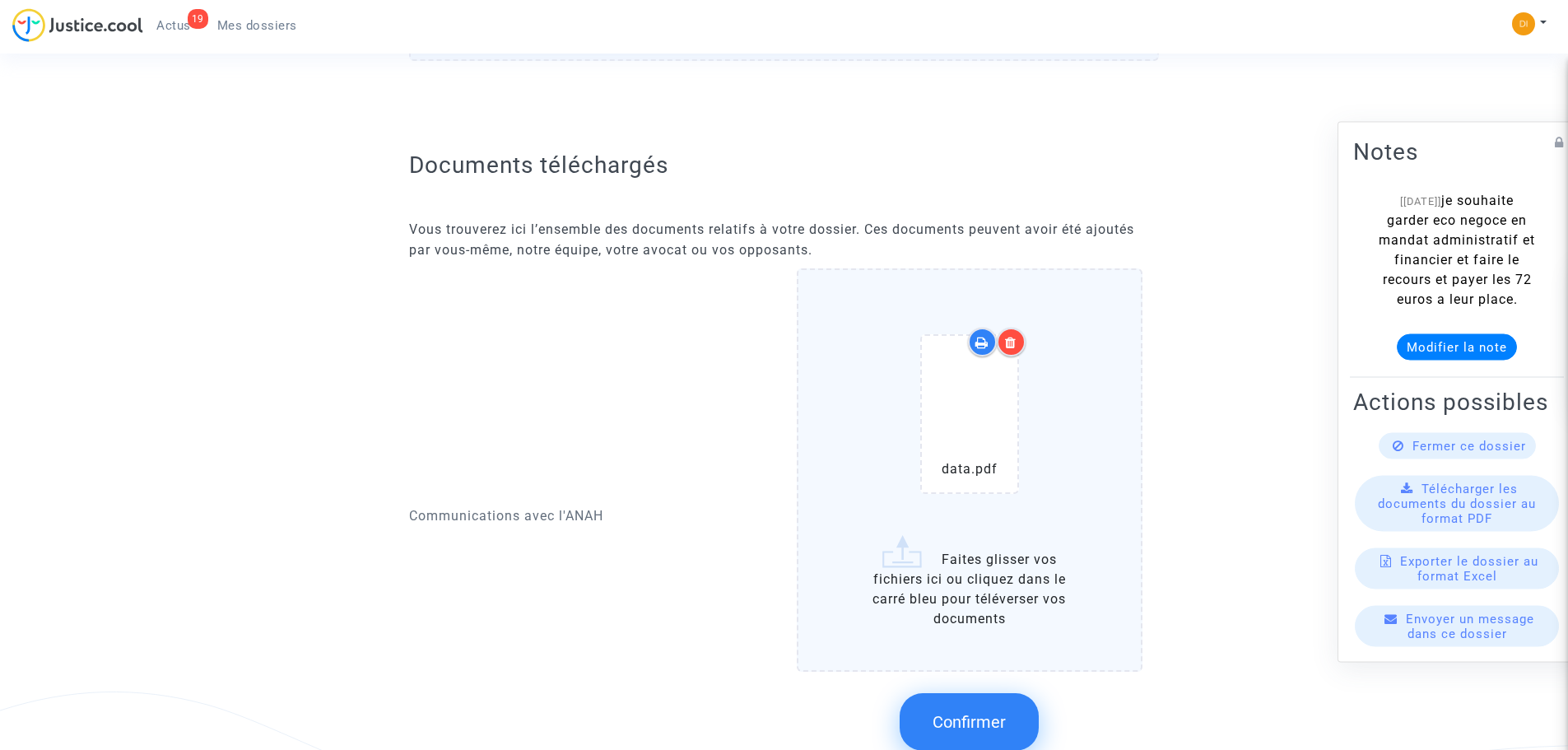
click at [980, 712] on span "Confirmer" at bounding box center [969, 722] width 74 height 20
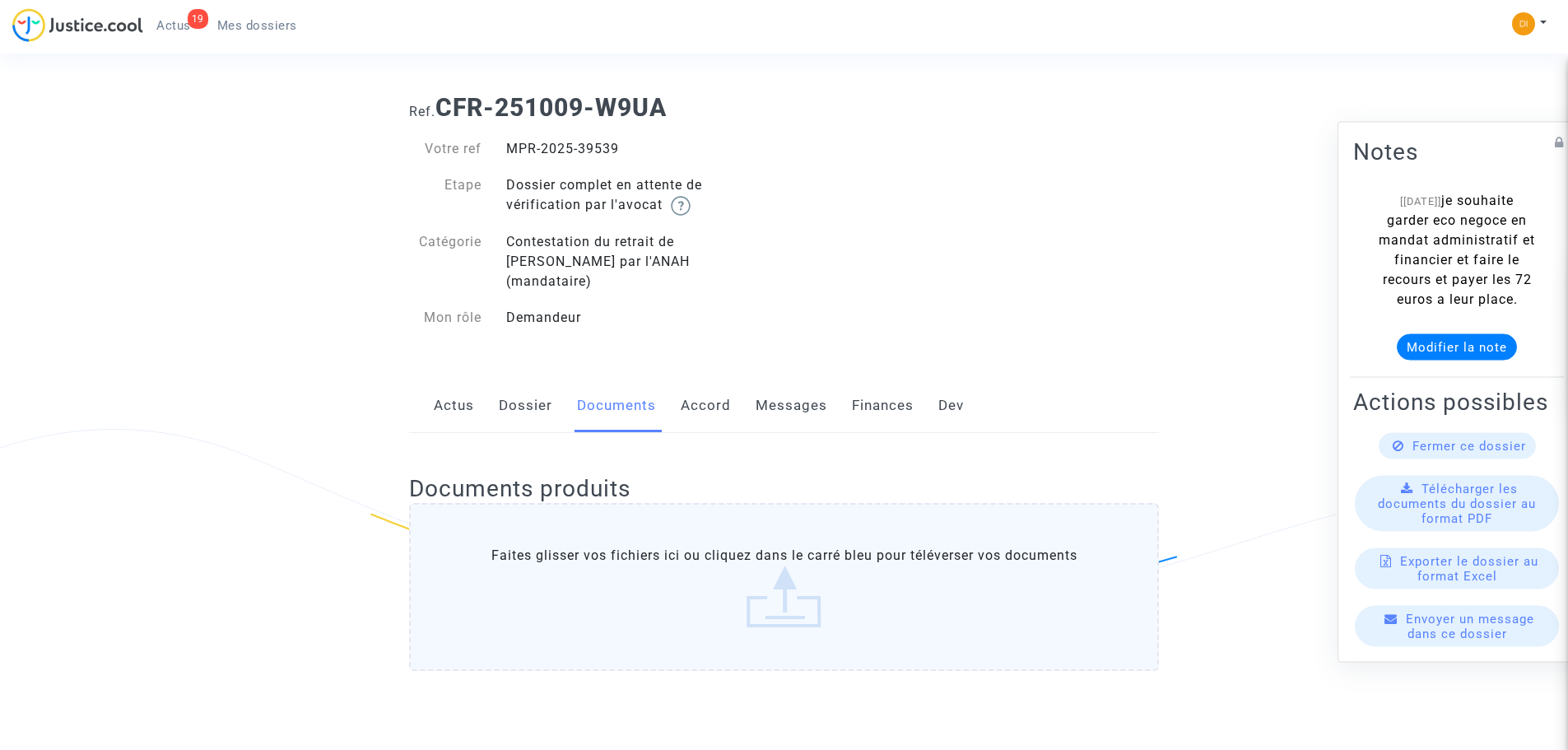
scroll to position [0, 0]
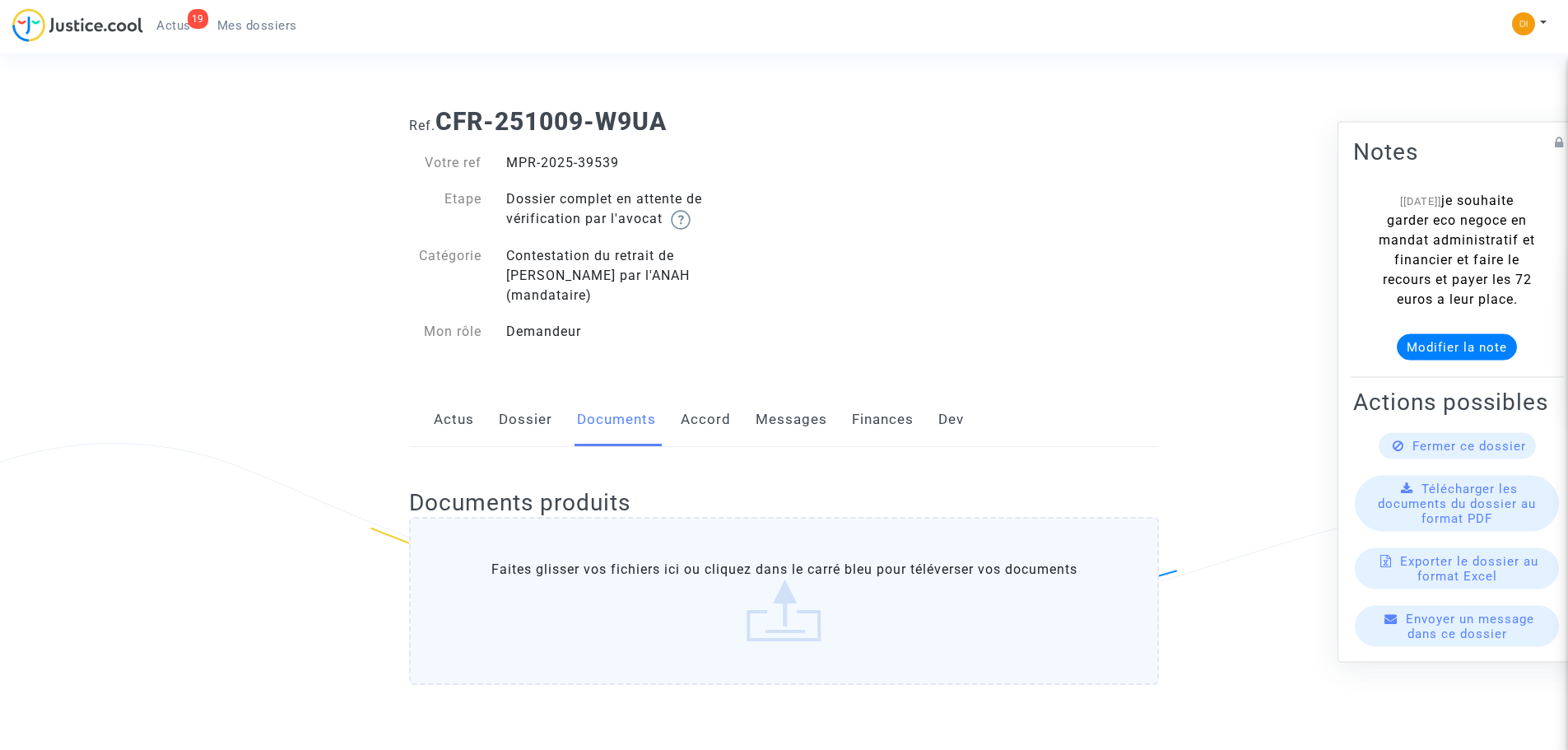
click at [168, 33] on link "19 Actus" at bounding box center [173, 25] width 61 height 25
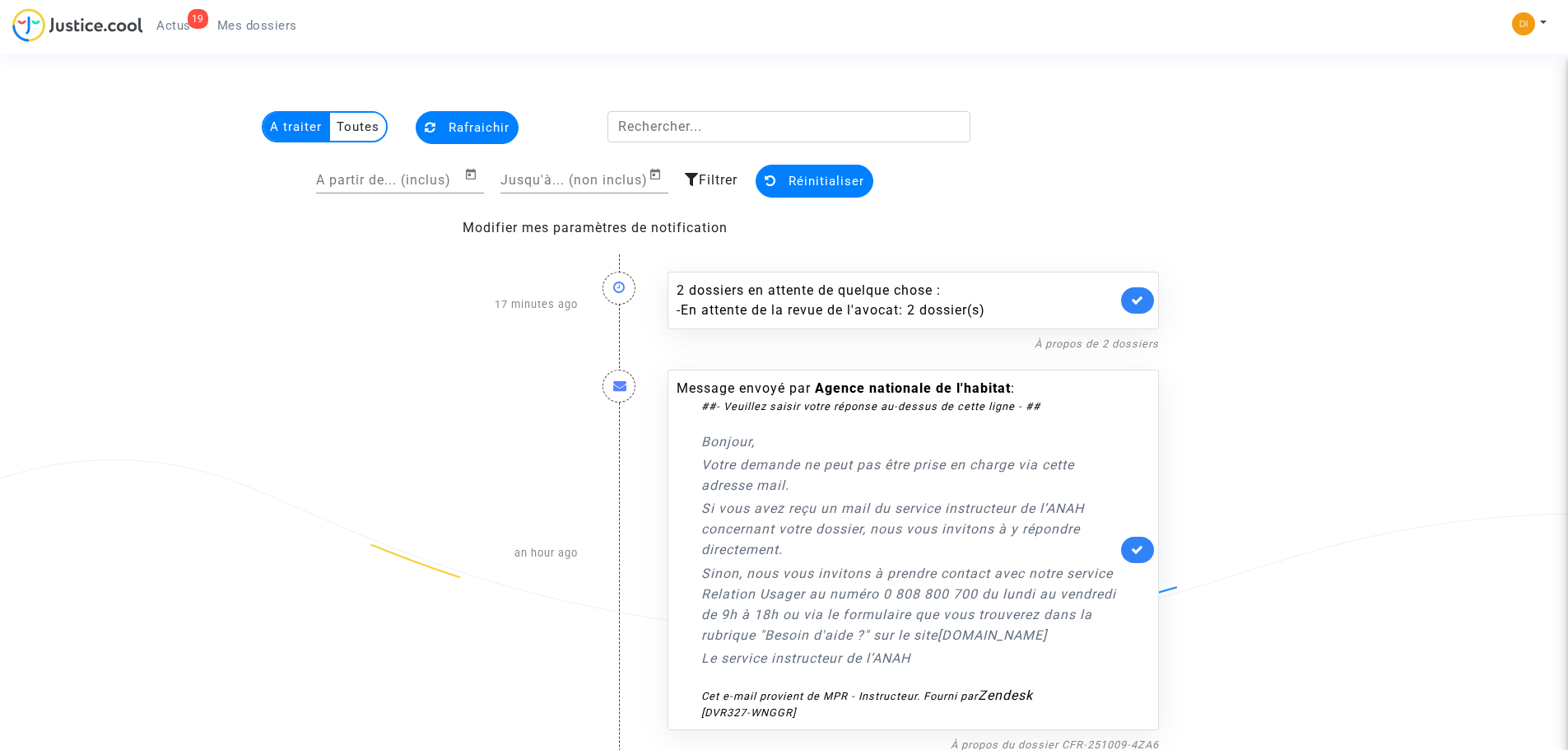
click at [472, 120] on span "Rafraichir" at bounding box center [479, 127] width 61 height 15
